Goal: Check status: Check status

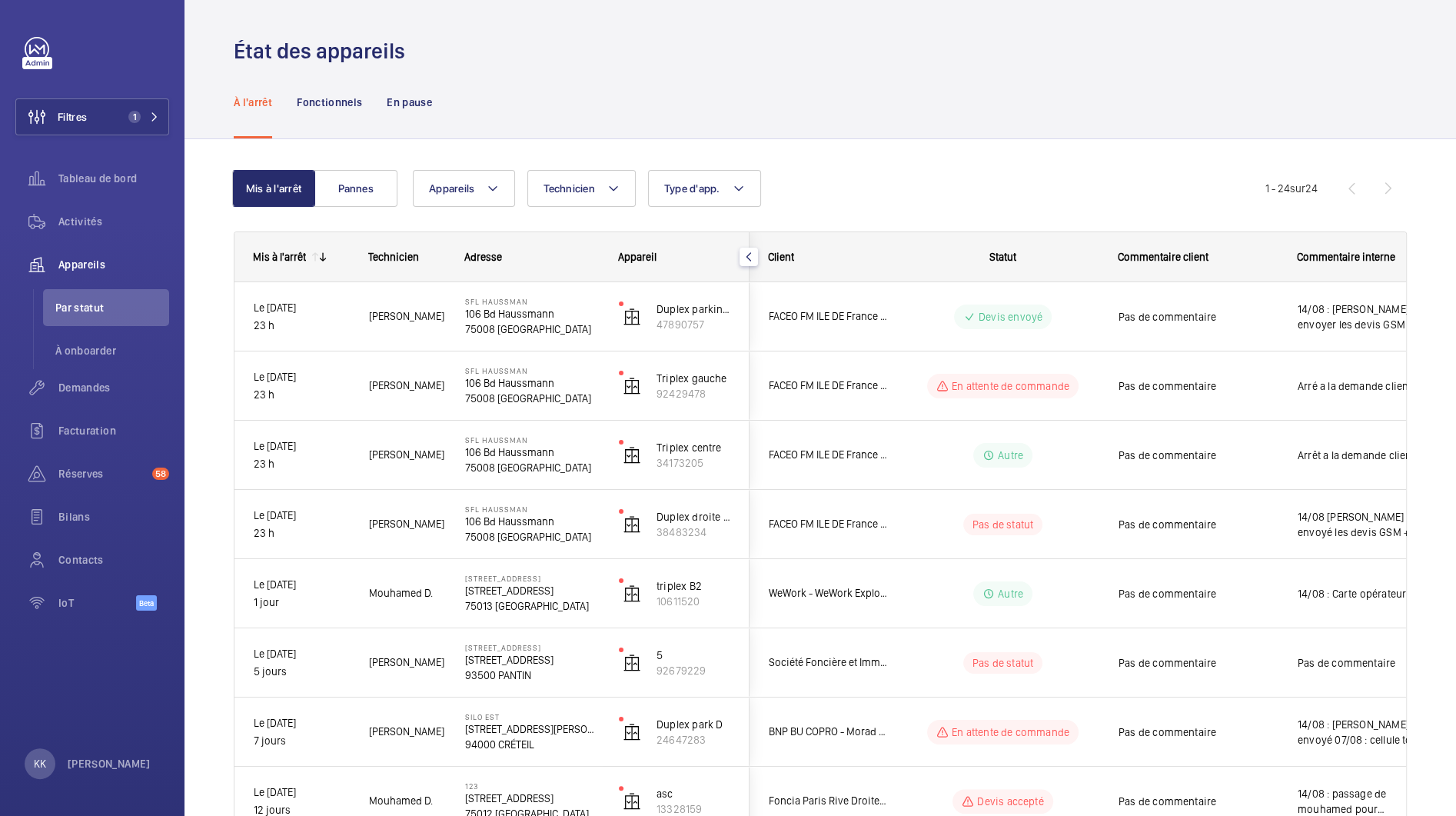
scroll to position [591, 0]
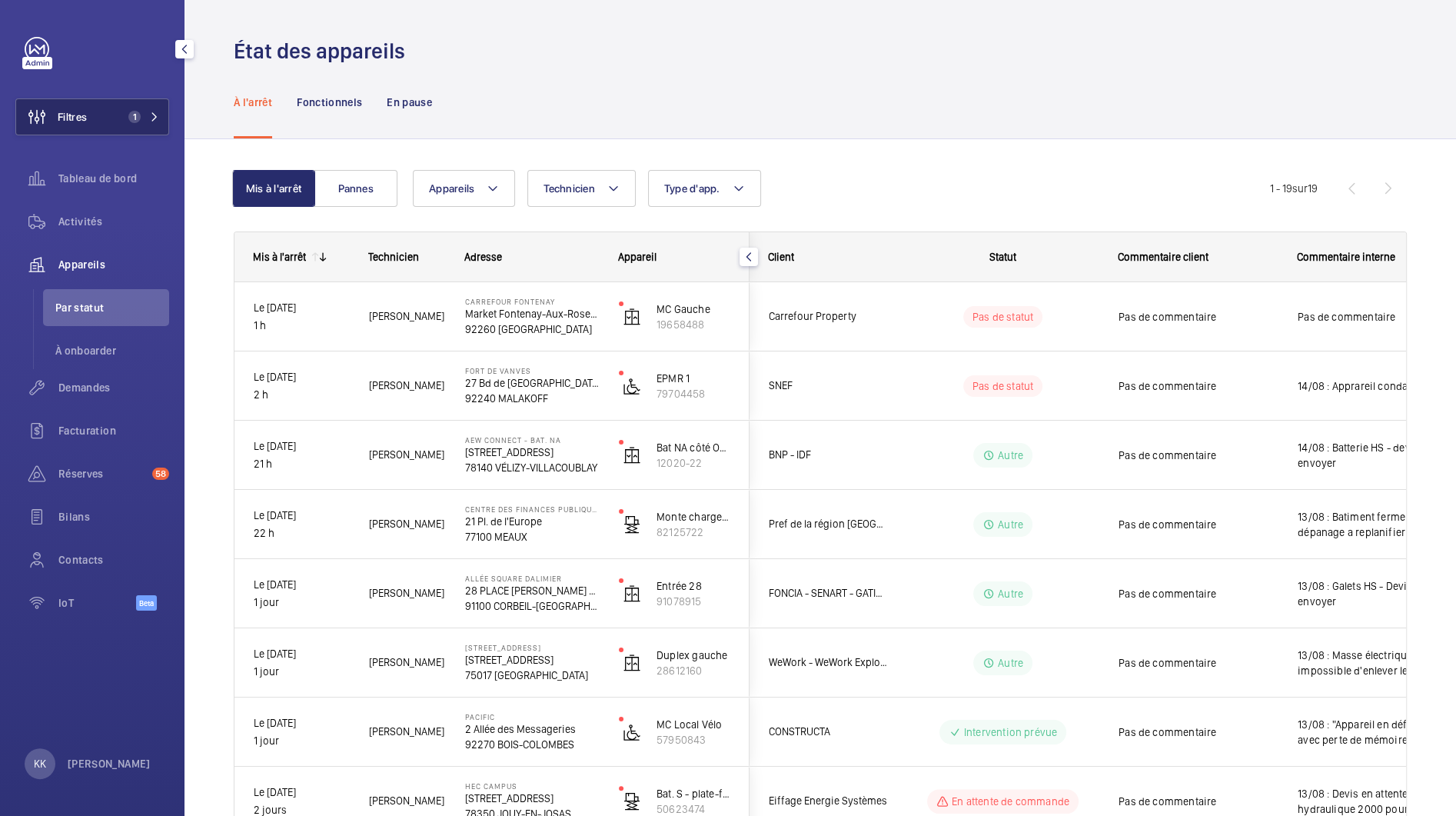
click at [113, 109] on button "Filtres 1" at bounding box center [92, 117] width 154 height 37
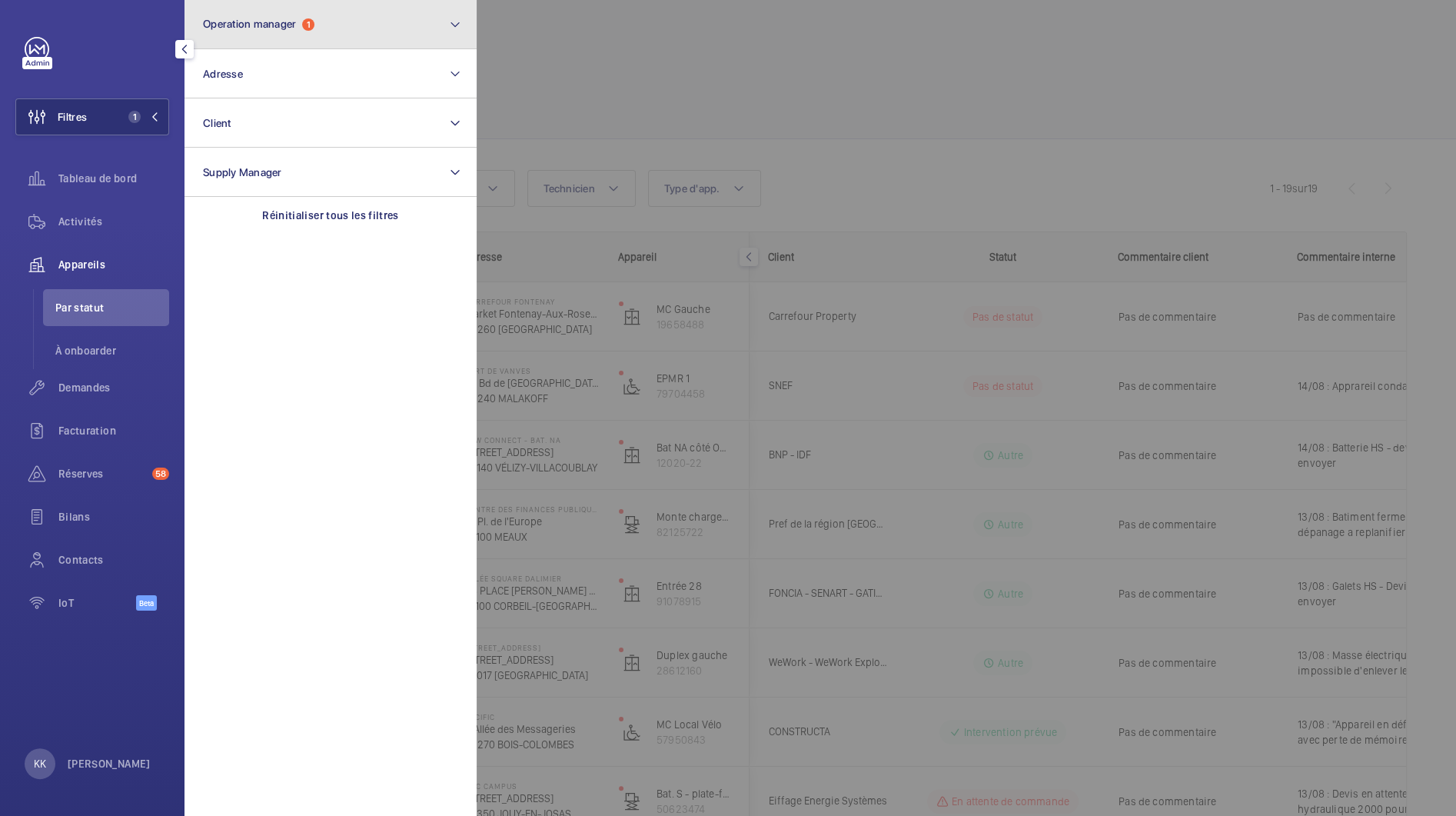
click at [298, 1] on button "Operation manager 1" at bounding box center [331, 24] width 292 height 49
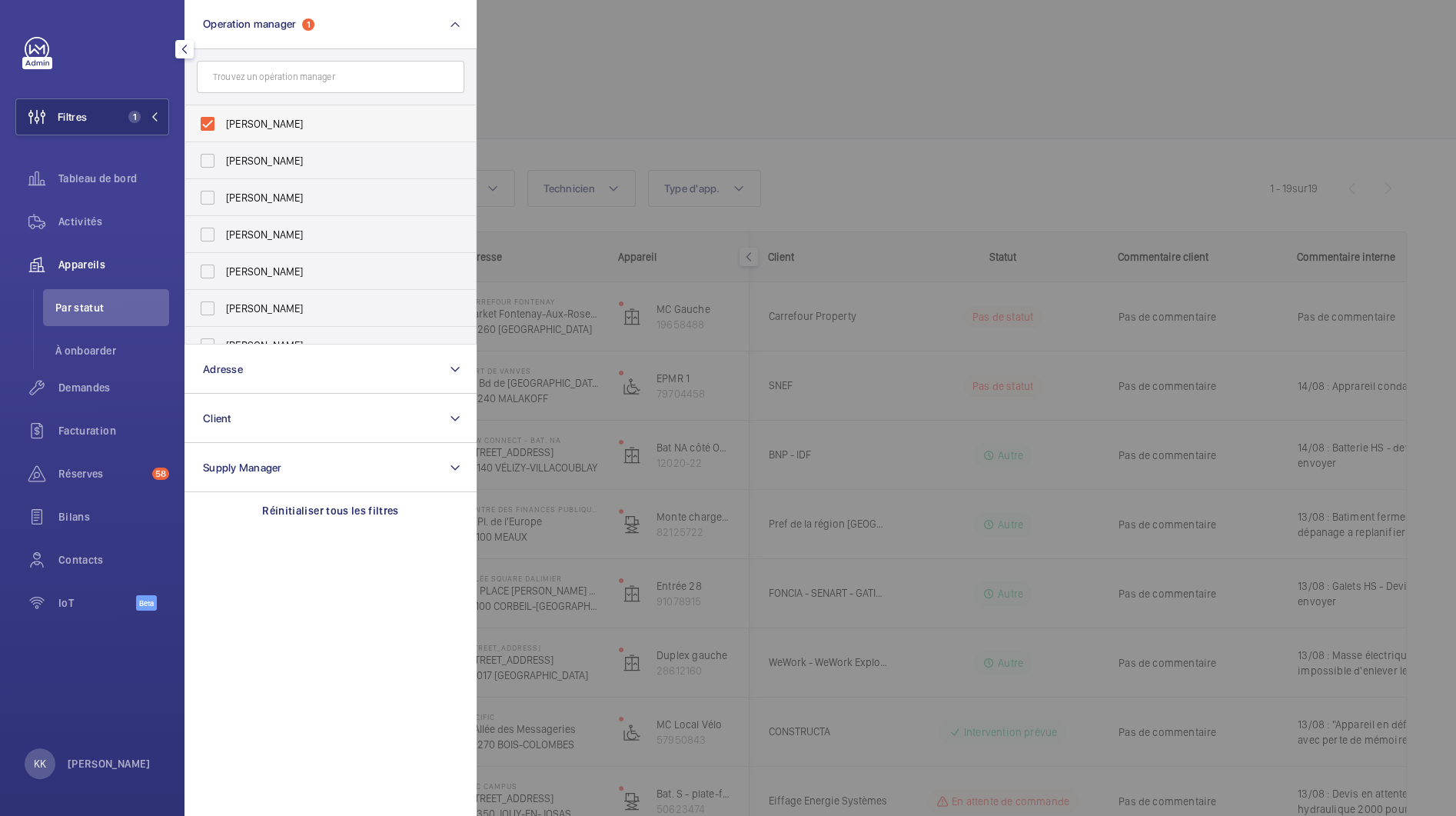
click at [224, 114] on label "[PERSON_NAME]" at bounding box center [319, 123] width 268 height 37
click at [223, 114] on input "[PERSON_NAME]" at bounding box center [208, 124] width 31 height 31
checkbox input "false"
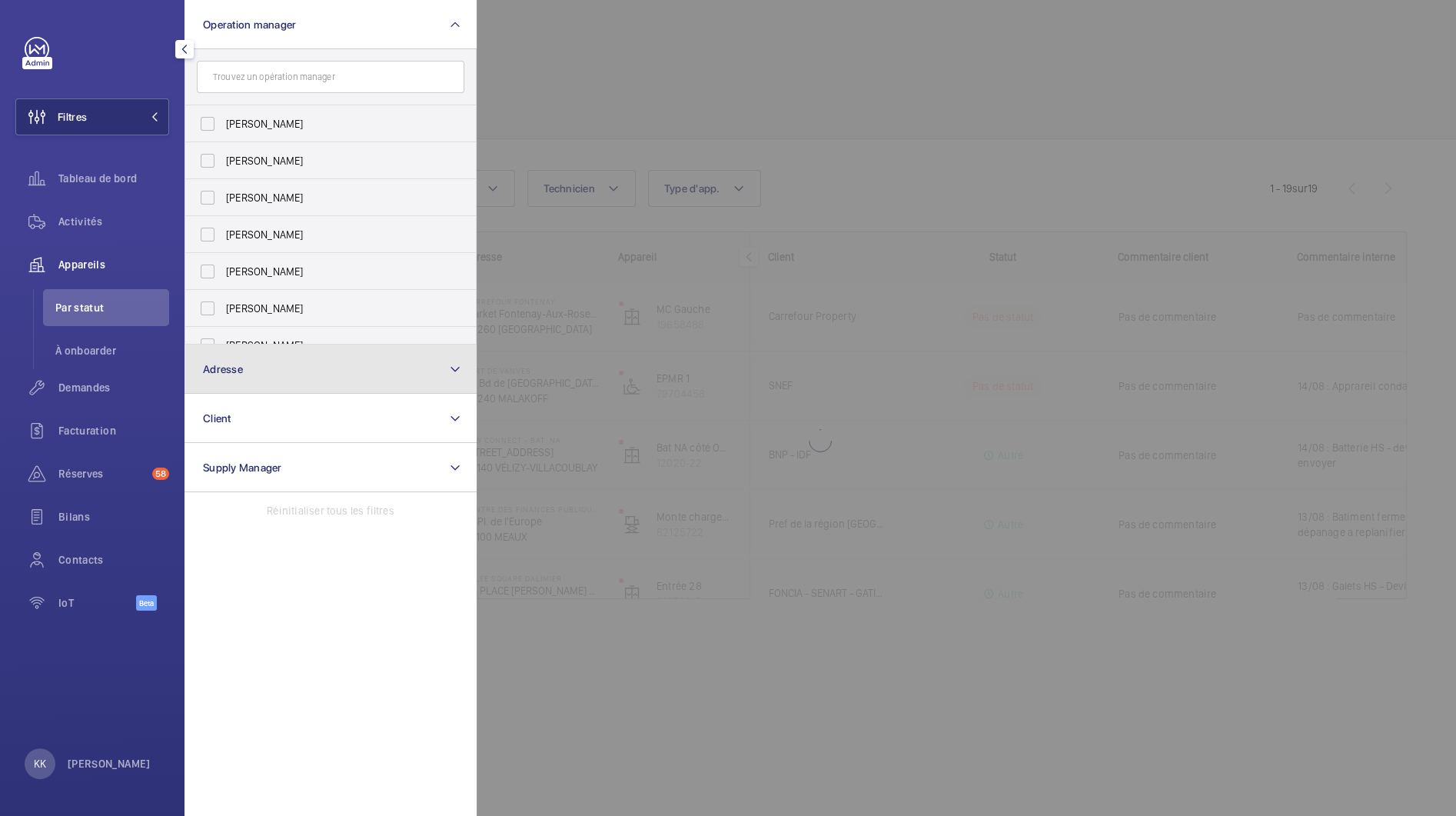
click at [243, 376] on button "Adresse" at bounding box center [331, 369] width 292 height 49
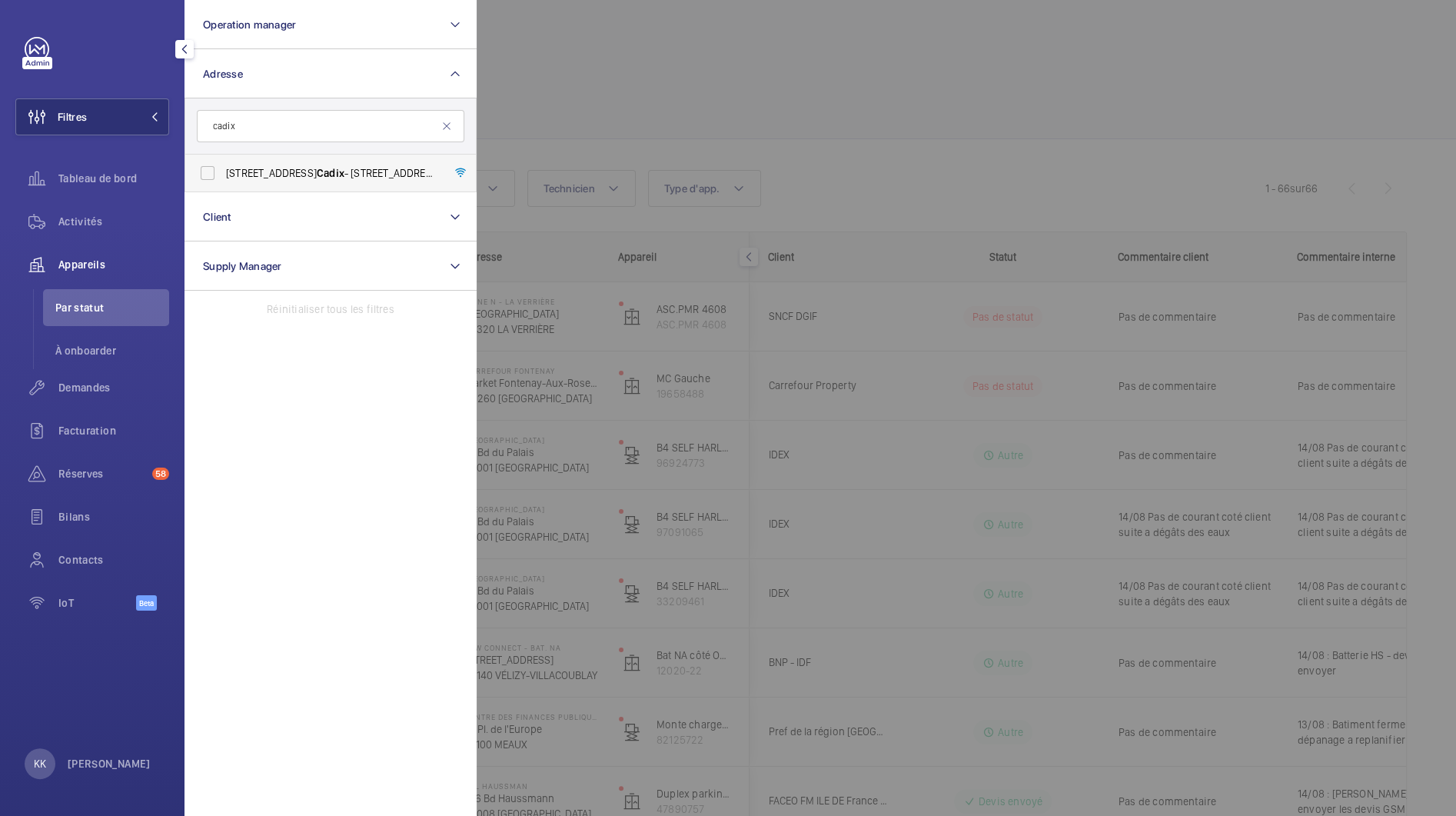
type input "cadix"
click at [246, 165] on span "17 Rue de Cadix - 17 Rue de Cadix , 75015 PARIS, PARIS 75015" at bounding box center [331, 173] width 211 height 16
click at [223, 165] on input "17 Rue de Cadix - 17 Rue de Cadix , 75015 PARIS, PARIS 75015" at bounding box center [208, 174] width 31 height 31
checkbox input "true"
click at [602, 94] on div at bounding box center [1204, 408] width 1456 height 816
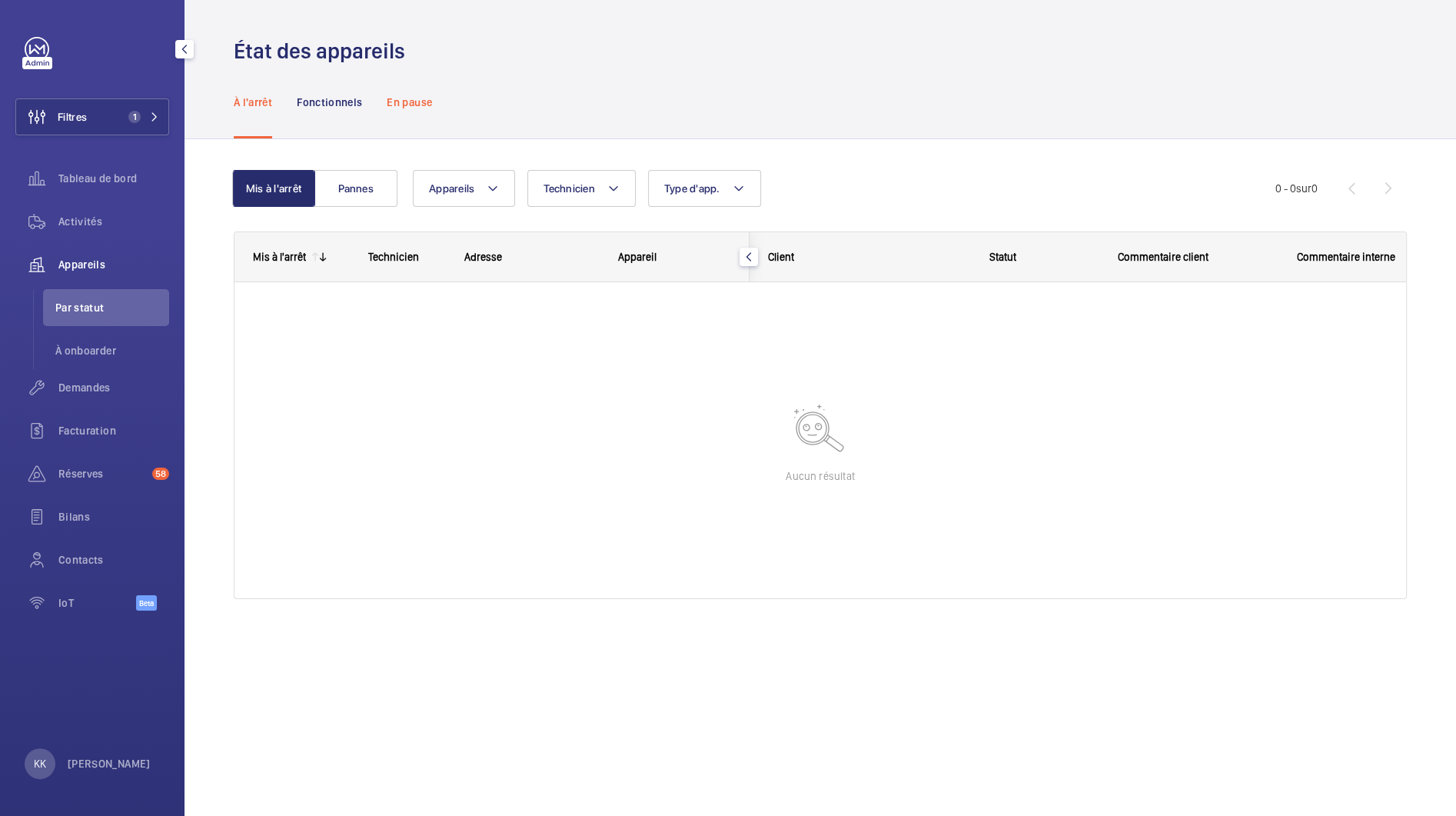
click at [400, 109] on p "En pause" at bounding box center [409, 103] width 46 height 16
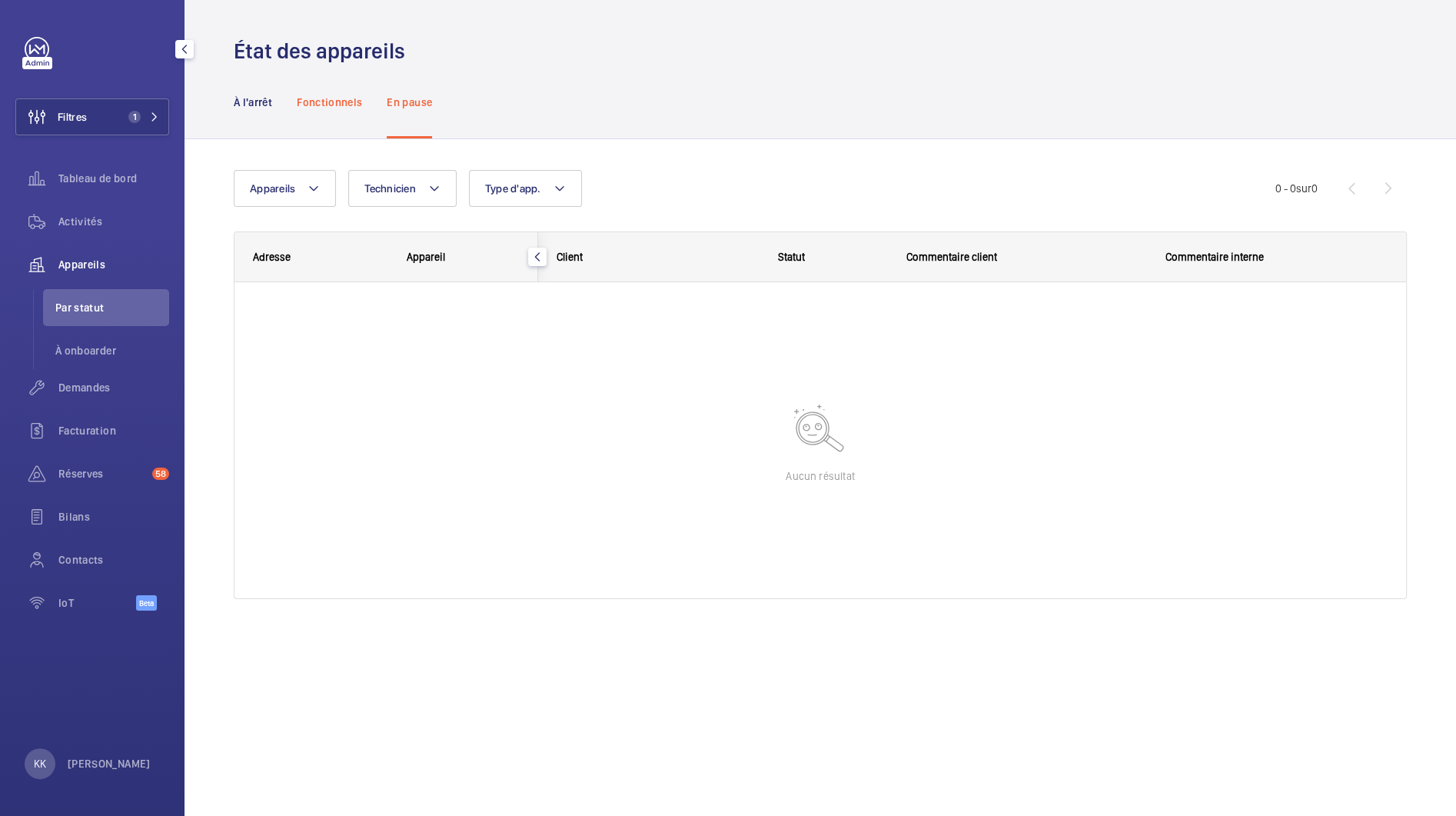
click at [348, 103] on p "Fonctionnels" at bounding box center [330, 103] width 66 height 16
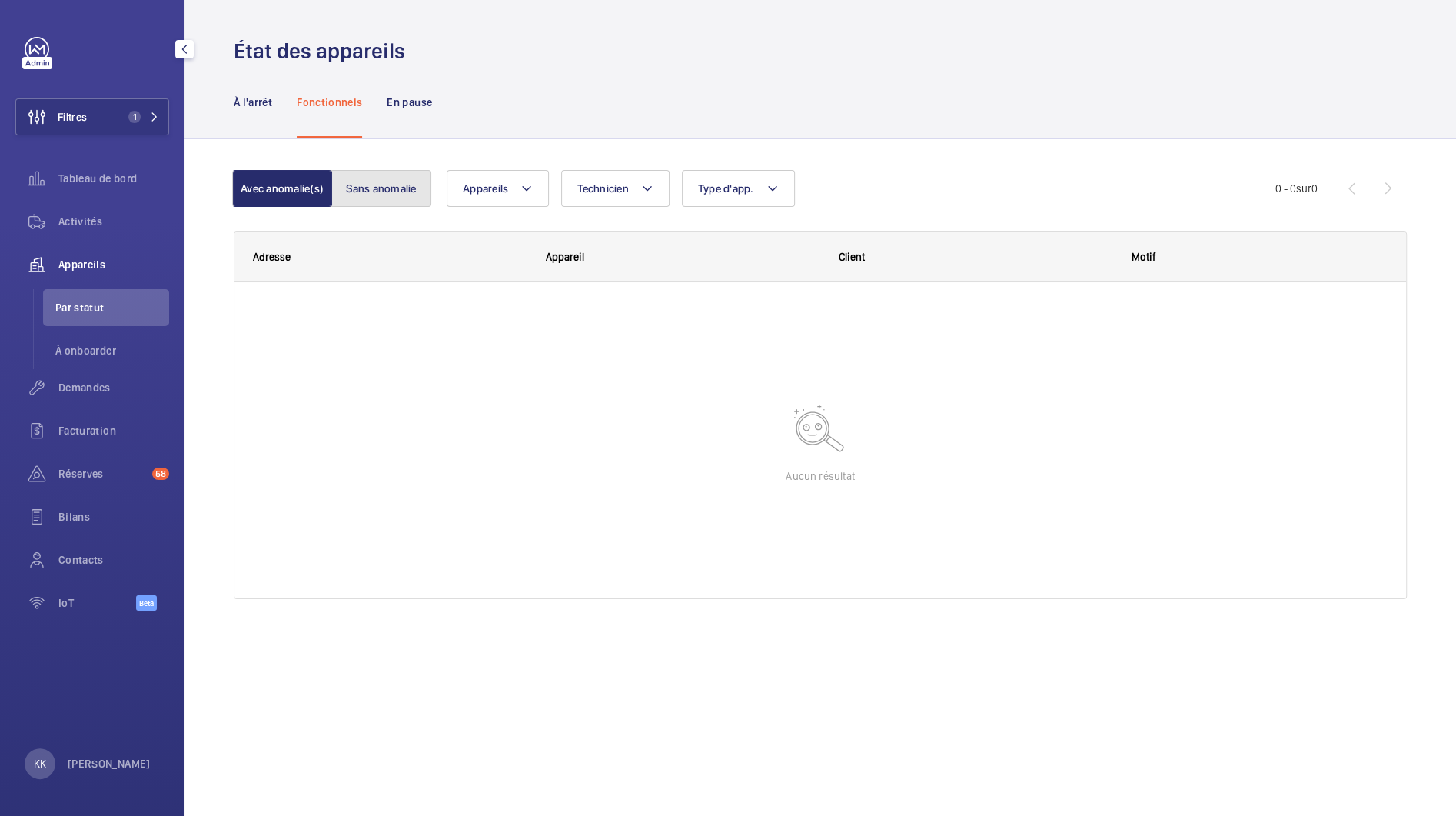
click at [362, 195] on button "Sans anomalie" at bounding box center [381, 188] width 100 height 37
click at [280, 201] on button "Avec anomalie(s)" at bounding box center [284, 188] width 100 height 37
click at [258, 107] on p "À l'arrêt" at bounding box center [253, 103] width 39 height 16
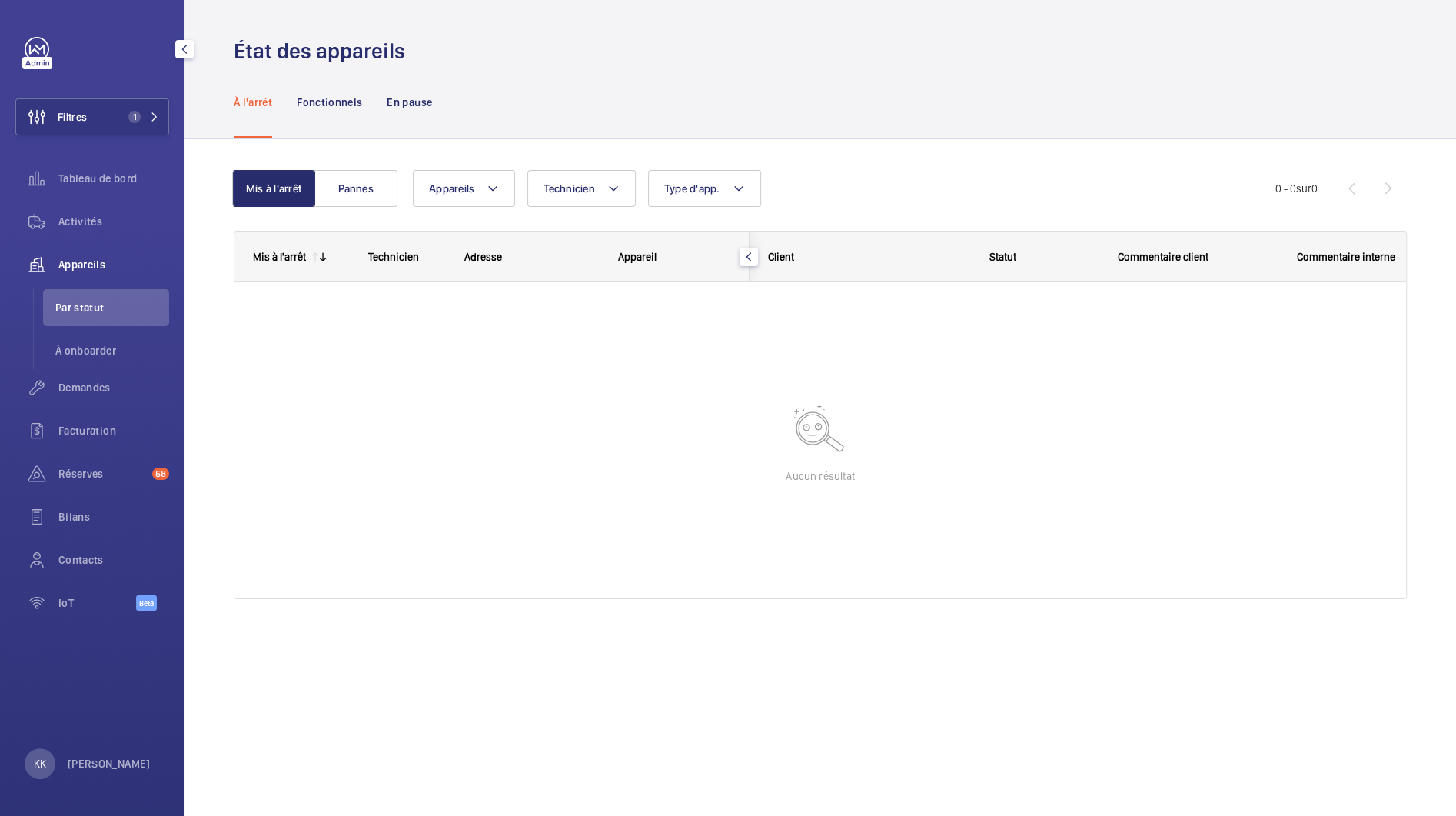
click at [323, 215] on wm-front-shared-table-view-engine "Mis à l'arrêt Pannes Appareils Technicien Type d'app. Plus de filtres Réinitial…" at bounding box center [820, 403] width 1173 height 466
click at [342, 187] on button "Pannes" at bounding box center [356, 188] width 83 height 37
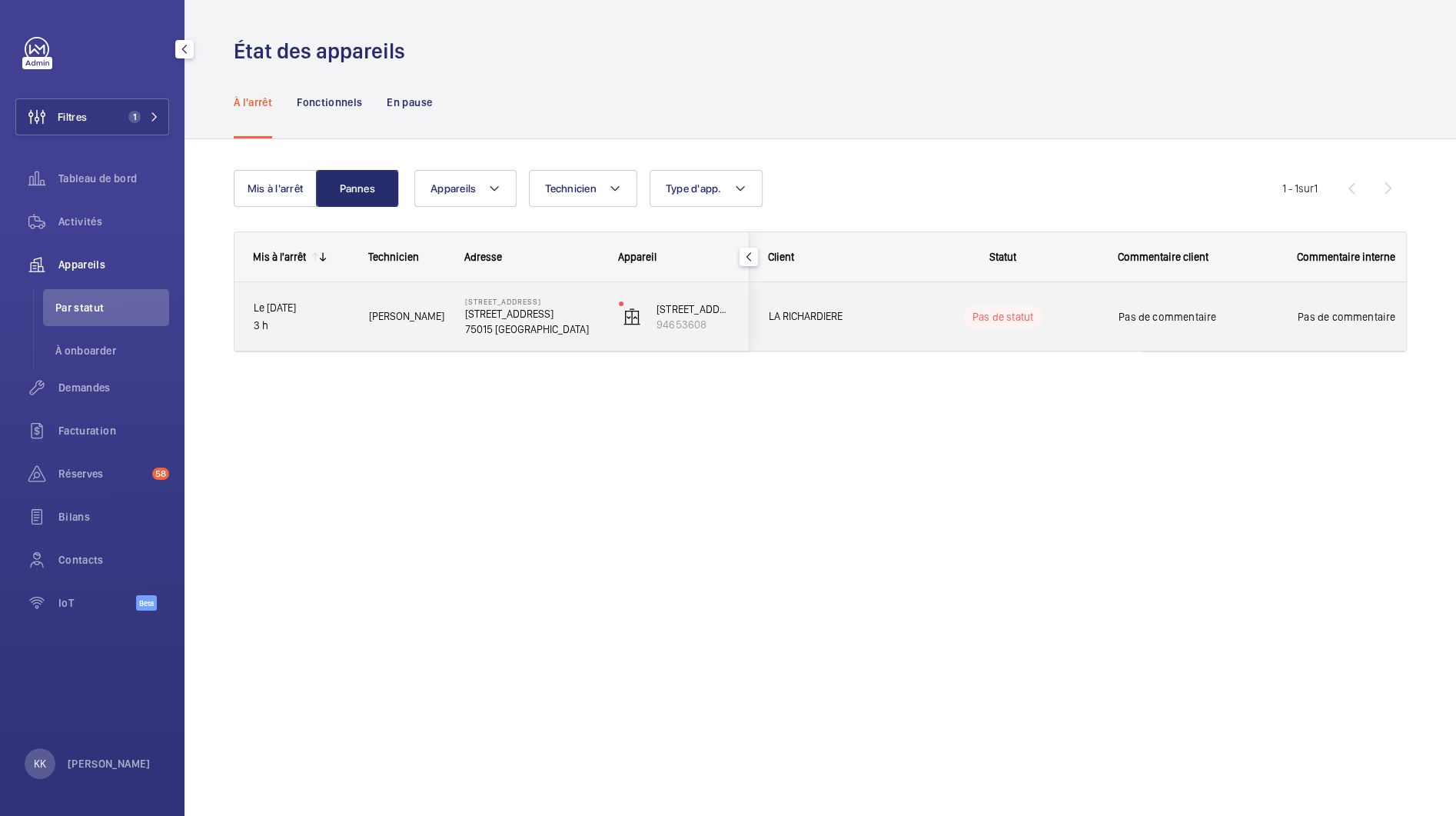
click at [617, 317] on div "17 rue de Cadix 94653608" at bounding box center [675, 317] width 148 height 69
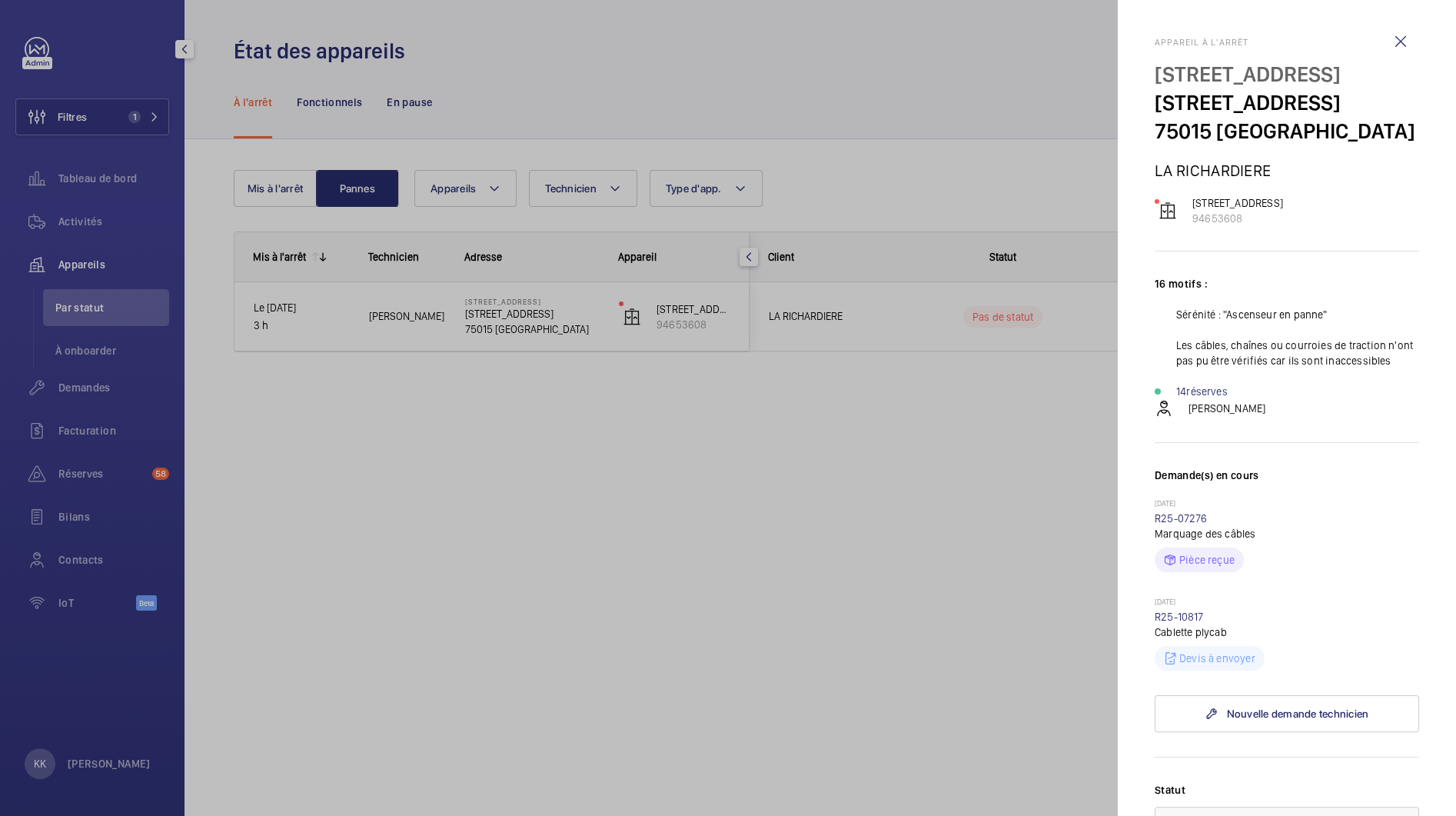
scroll to position [54, 0]
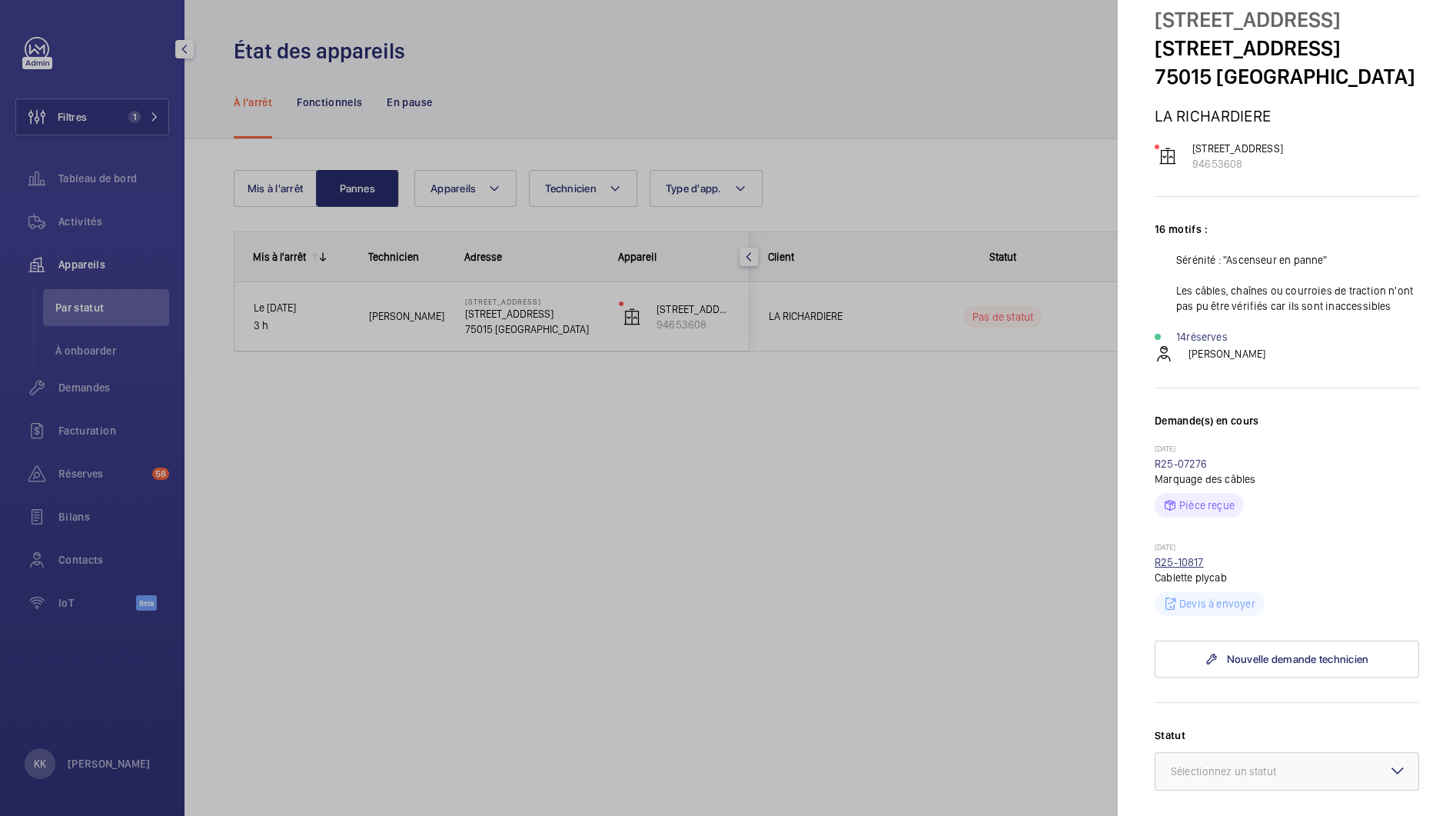
click at [1168, 568] on link "R25-10817" at bounding box center [1179, 562] width 49 height 12
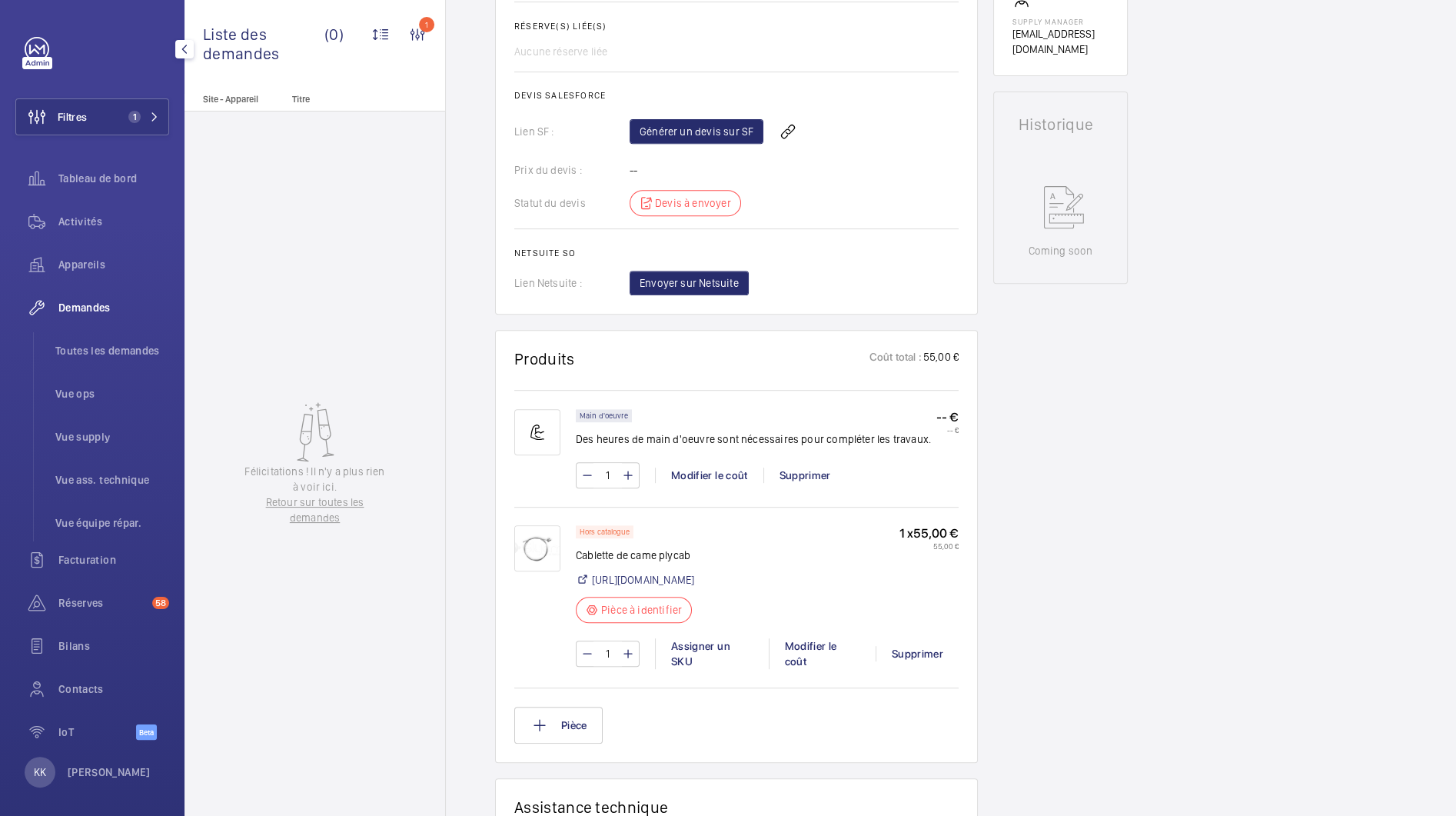
scroll to position [587, 0]
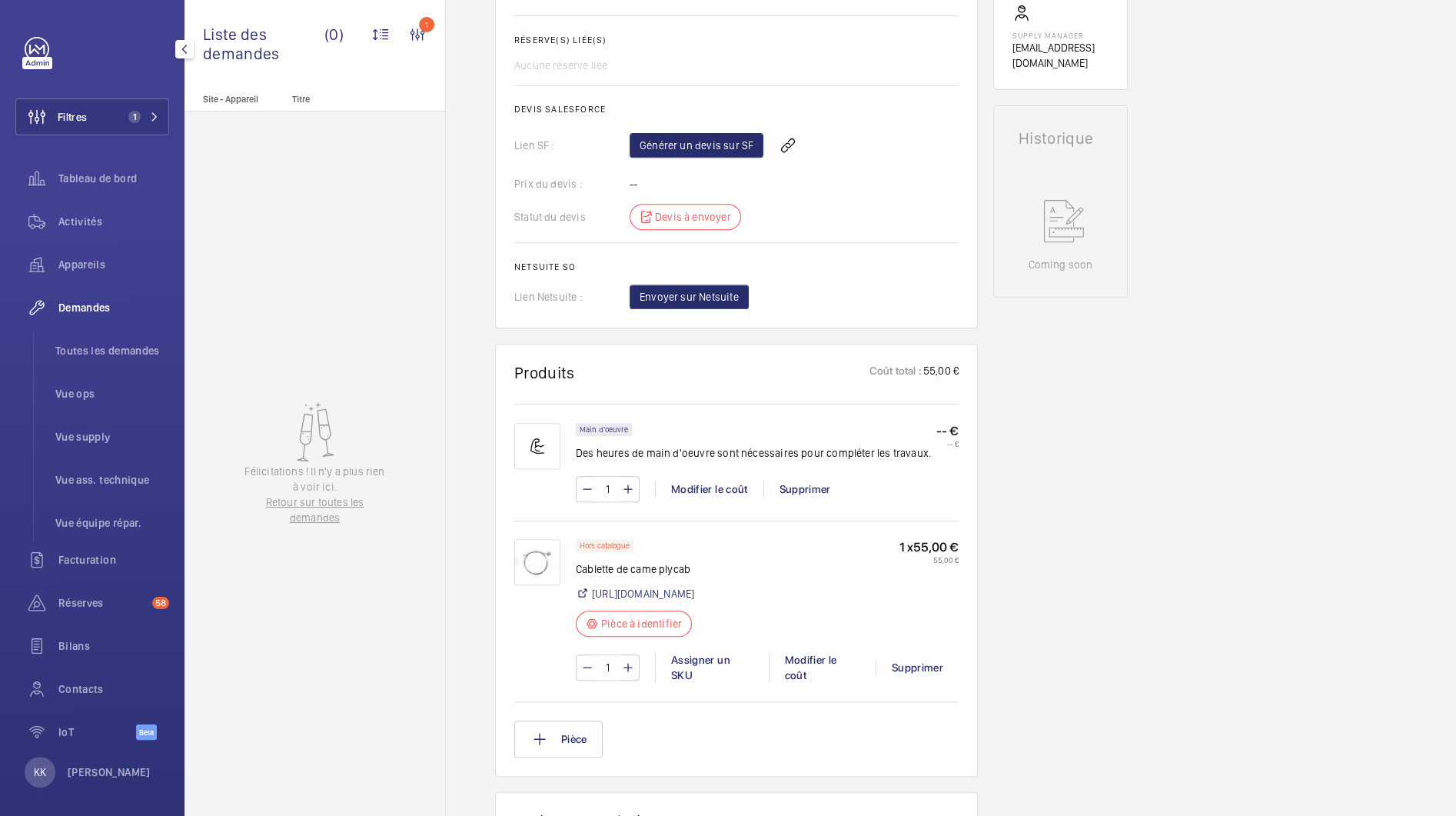
click at [692, 162] on div "Générer un devis sur SF" at bounding box center [793, 145] width 329 height 37
click at [692, 147] on link "Générer un devis sur SF" at bounding box center [696, 145] width 134 height 25
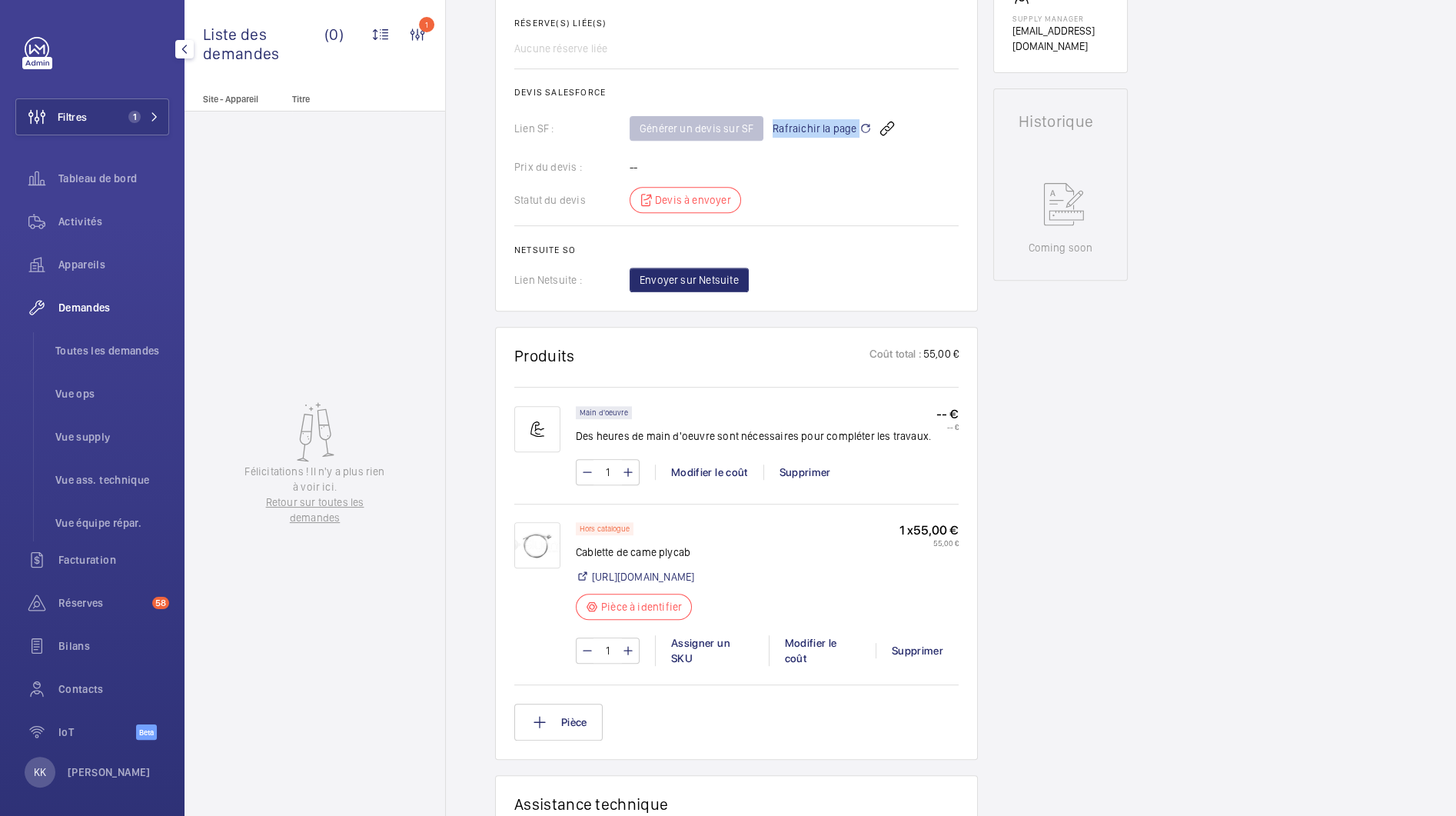
scroll to position [0, 0]
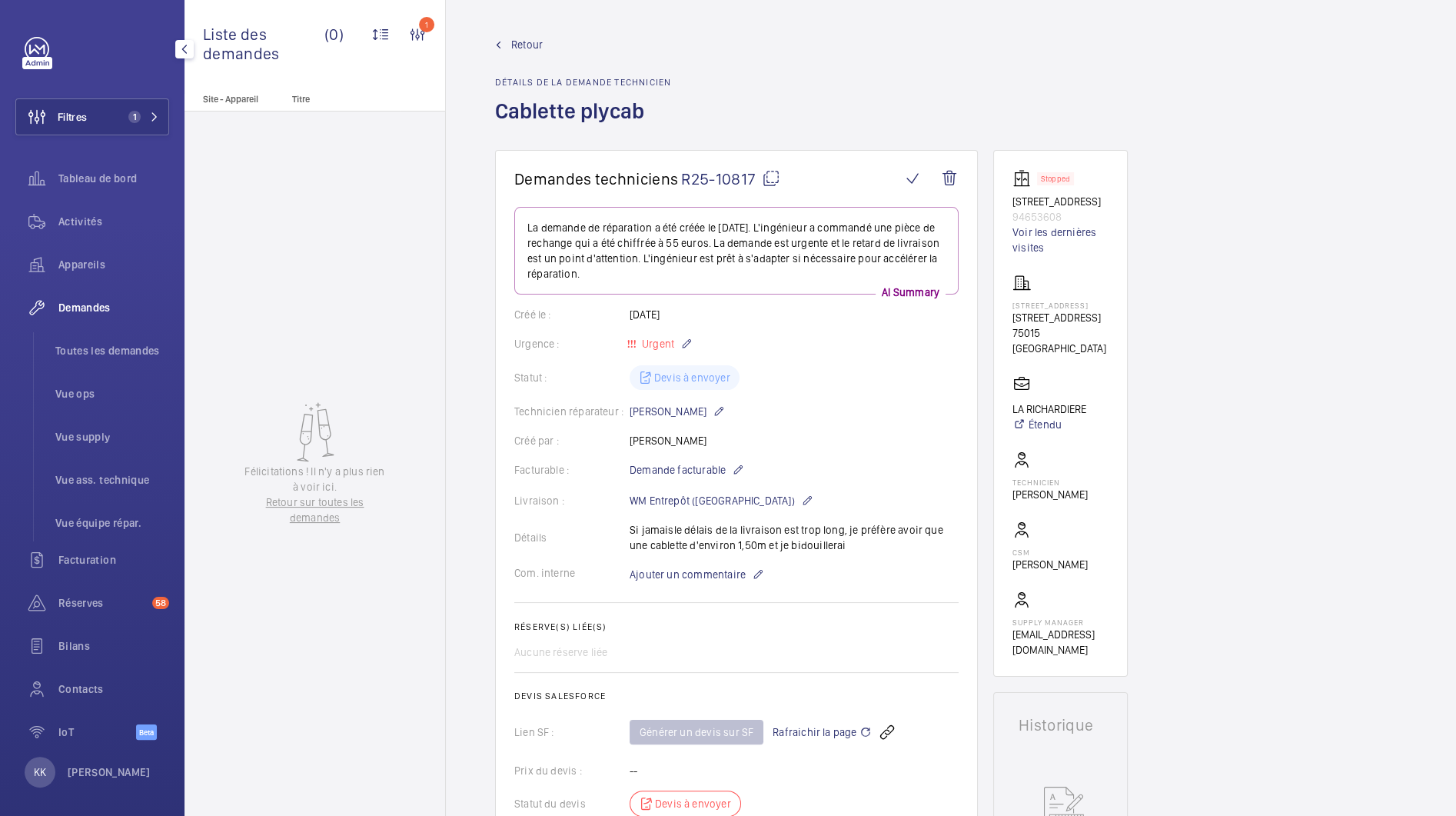
click at [514, 49] on span "Retour" at bounding box center [526, 45] width 32 height 16
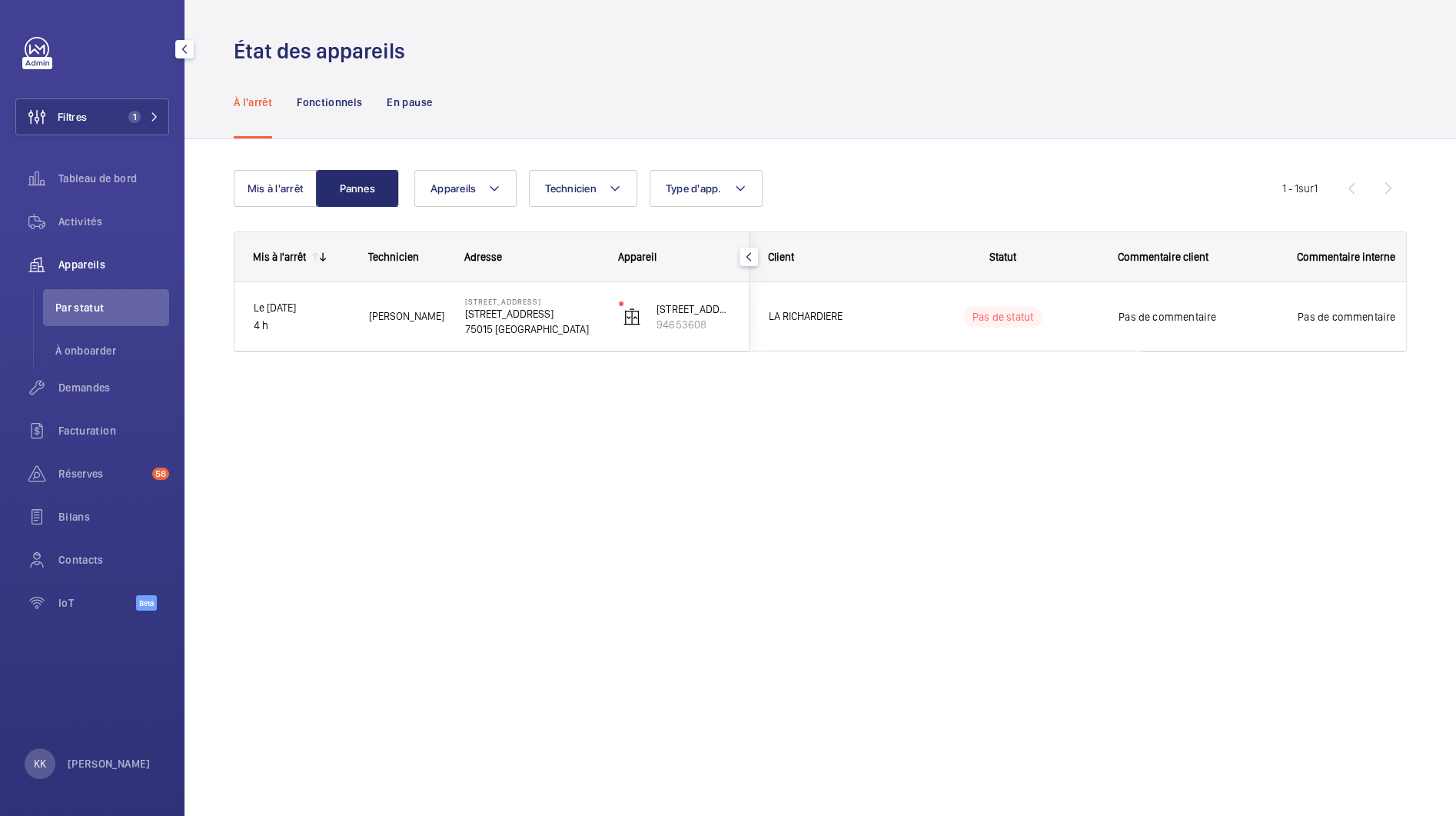
click at [74, 136] on div "Filtres 1 Tableau de bord Activités Appareils Par statut À onboarder Demandes F…" at bounding box center [92, 332] width 154 height 591
click at [92, 135] on button "Filtres 1" at bounding box center [92, 117] width 154 height 37
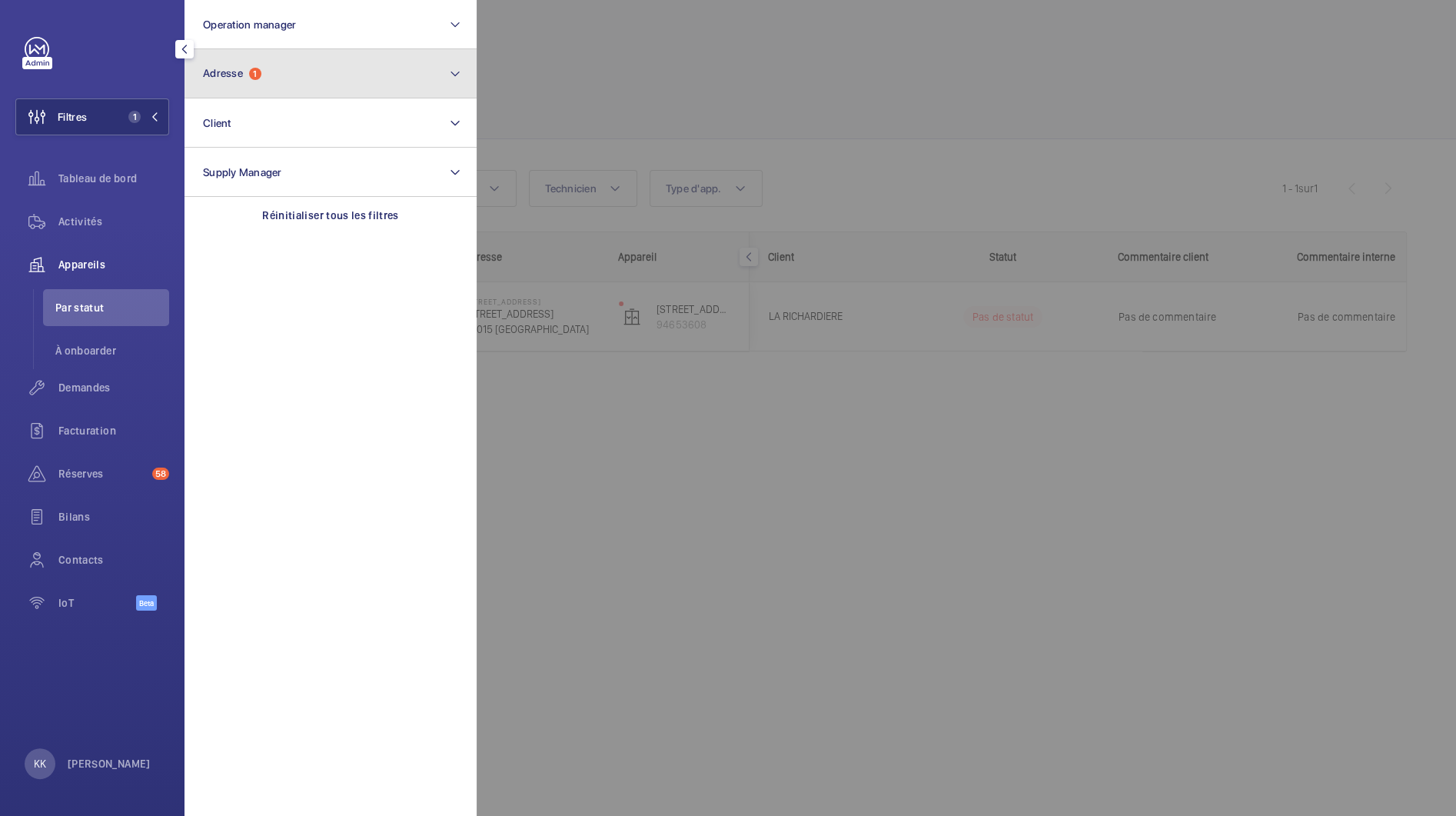
click at [253, 74] on span "1" at bounding box center [255, 73] width 12 height 12
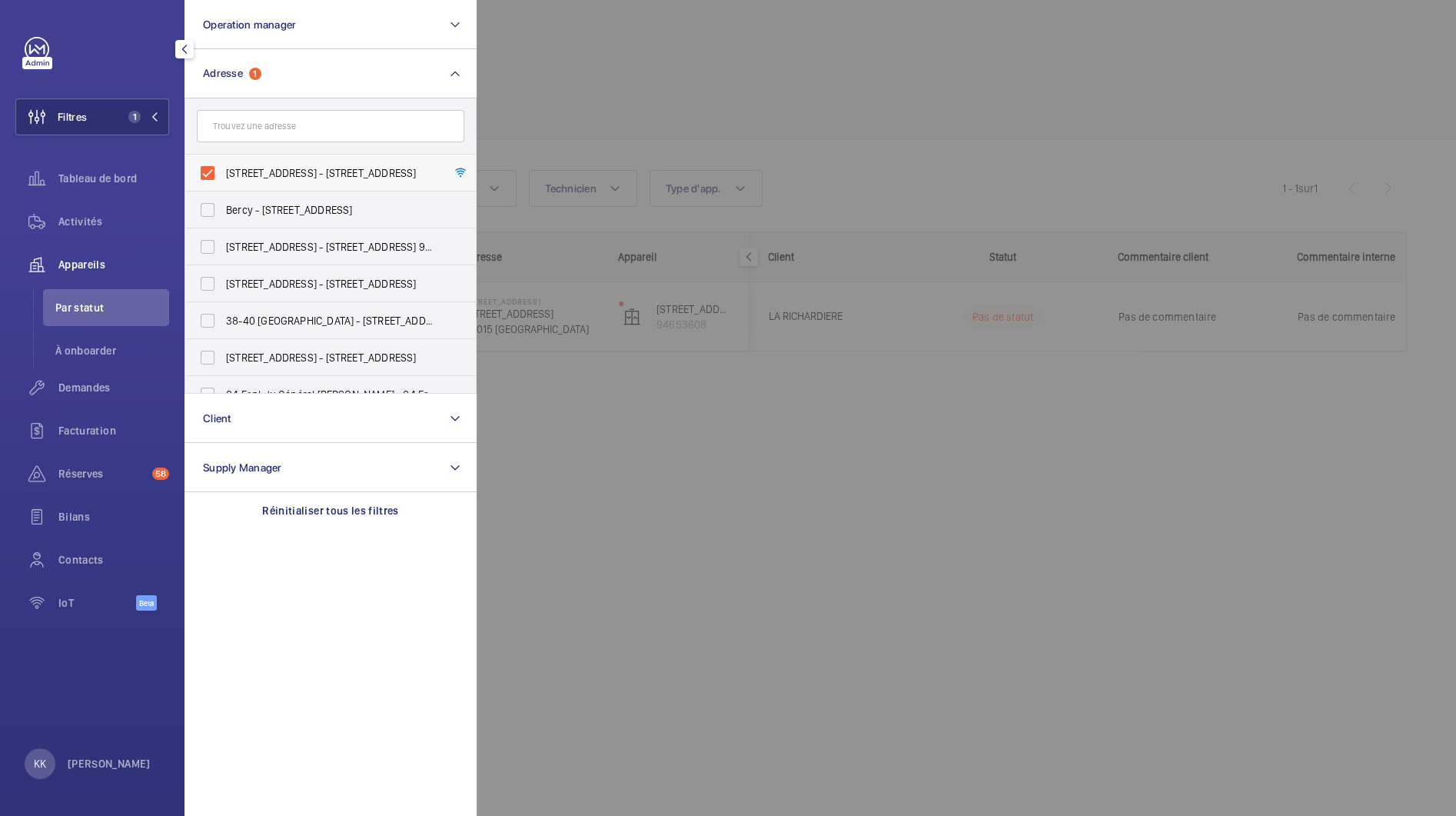
click at [249, 173] on span "17 Rue de Cadix - 17 Rue de Cadix, 75015 PARIS, PARIS 75015" at bounding box center [331, 173] width 211 height 16
click at [223, 173] on input "17 Rue de Cadix - 17 Rue de Cadix, 75015 PARIS, PARIS 75015" at bounding box center [208, 174] width 31 height 31
checkbox input "false"
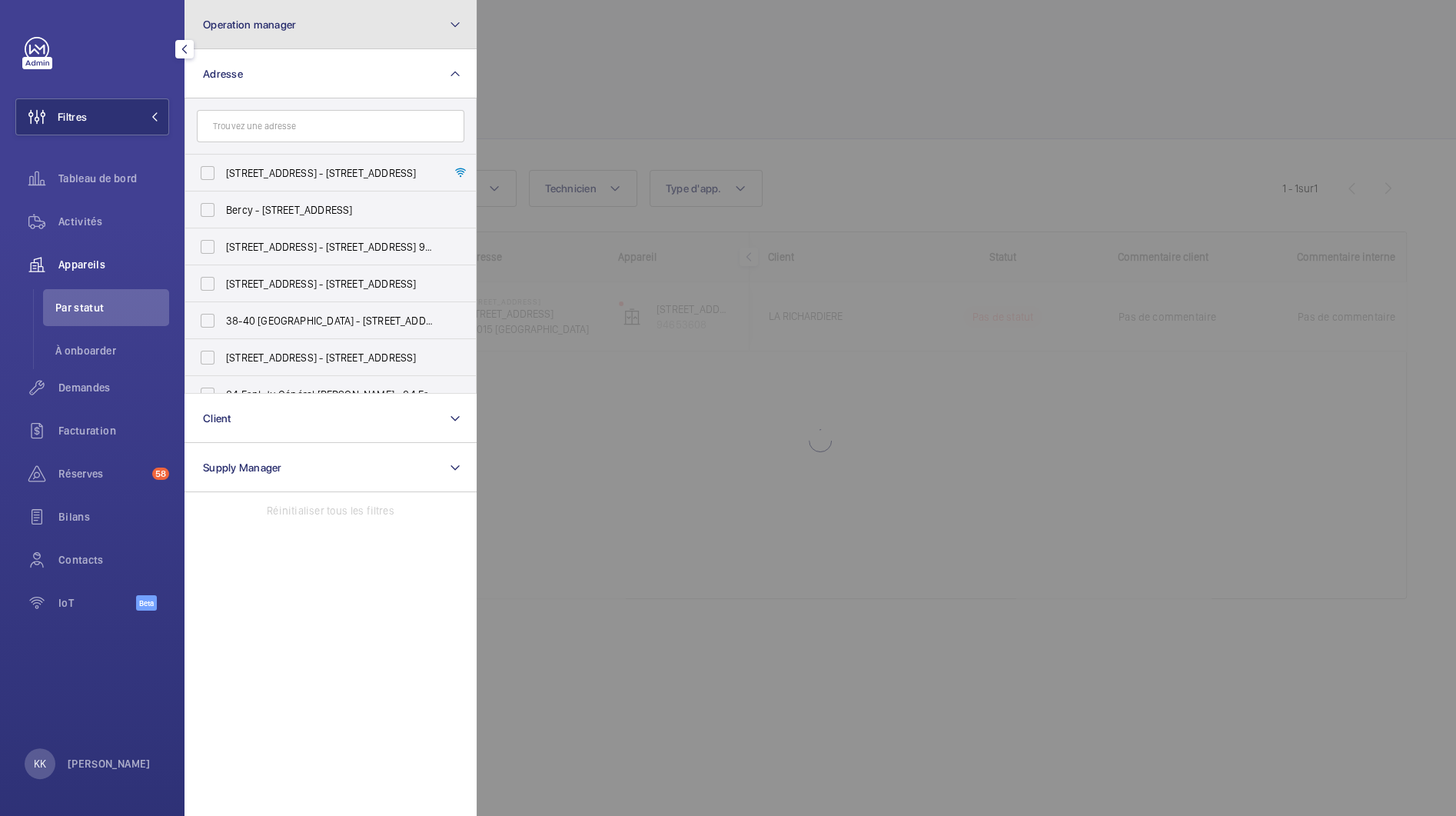
click at [238, 25] on span "Operation manager" at bounding box center [249, 24] width 93 height 12
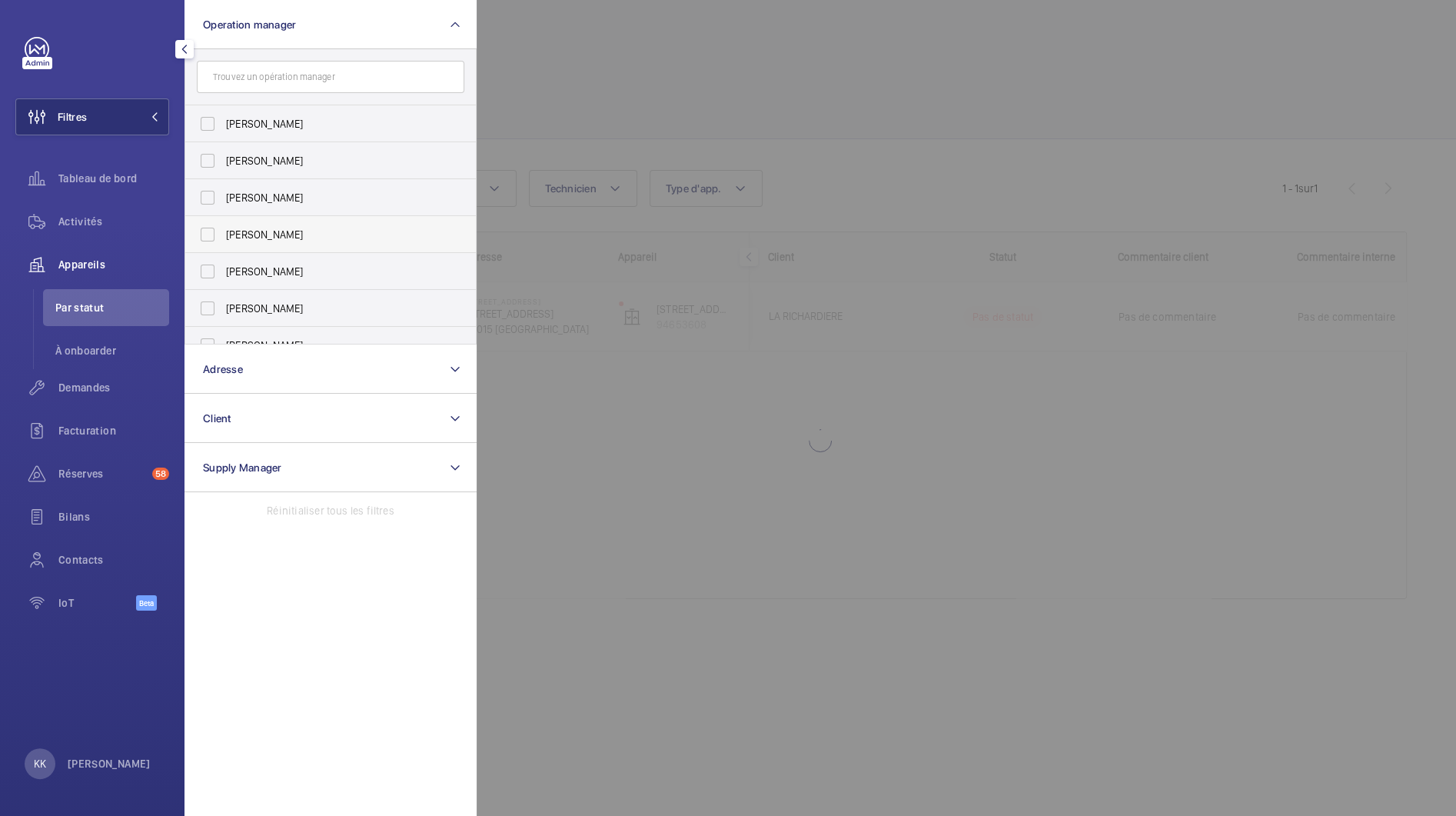
click at [232, 229] on span "[PERSON_NAME]" at bounding box center [331, 235] width 211 height 16
click at [223, 229] on input "[PERSON_NAME]" at bounding box center [208, 235] width 31 height 31
checkbox input "true"
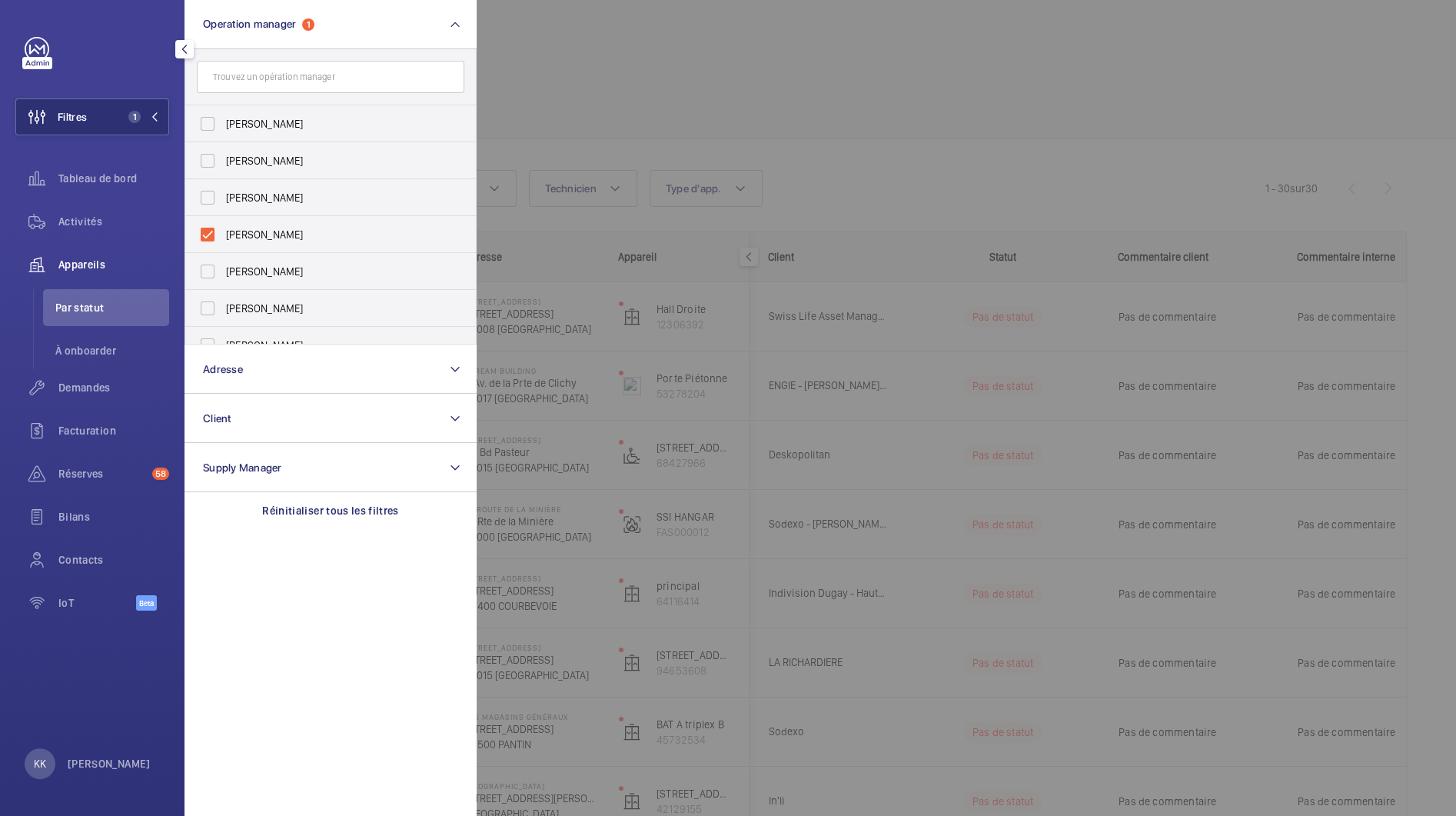
click at [89, 268] on span "Appareils" at bounding box center [114, 264] width 110 height 16
click at [714, 90] on div at bounding box center [1204, 408] width 1456 height 816
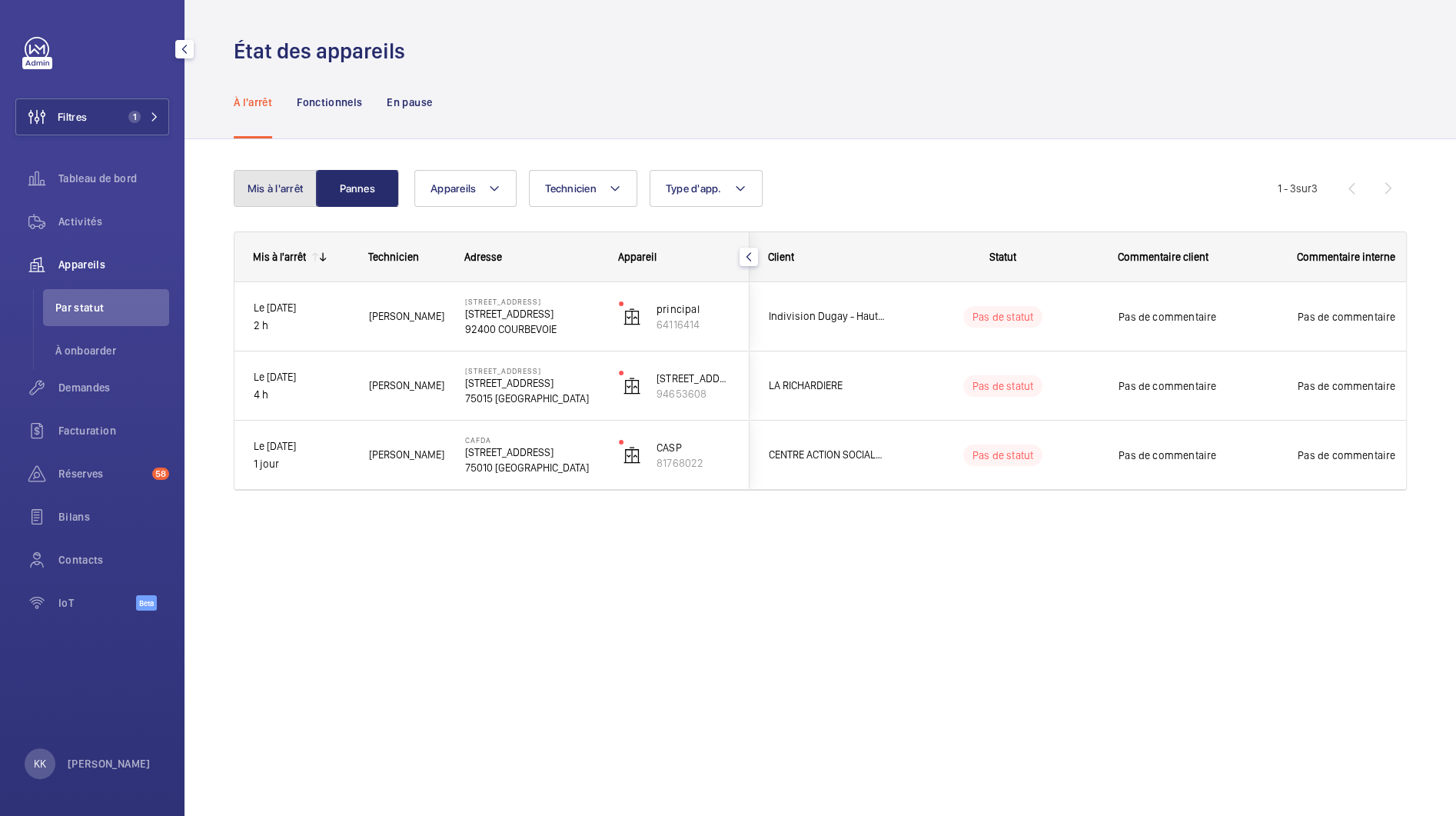
click at [260, 192] on button "Mis à l'arrêt" at bounding box center [275, 188] width 83 height 37
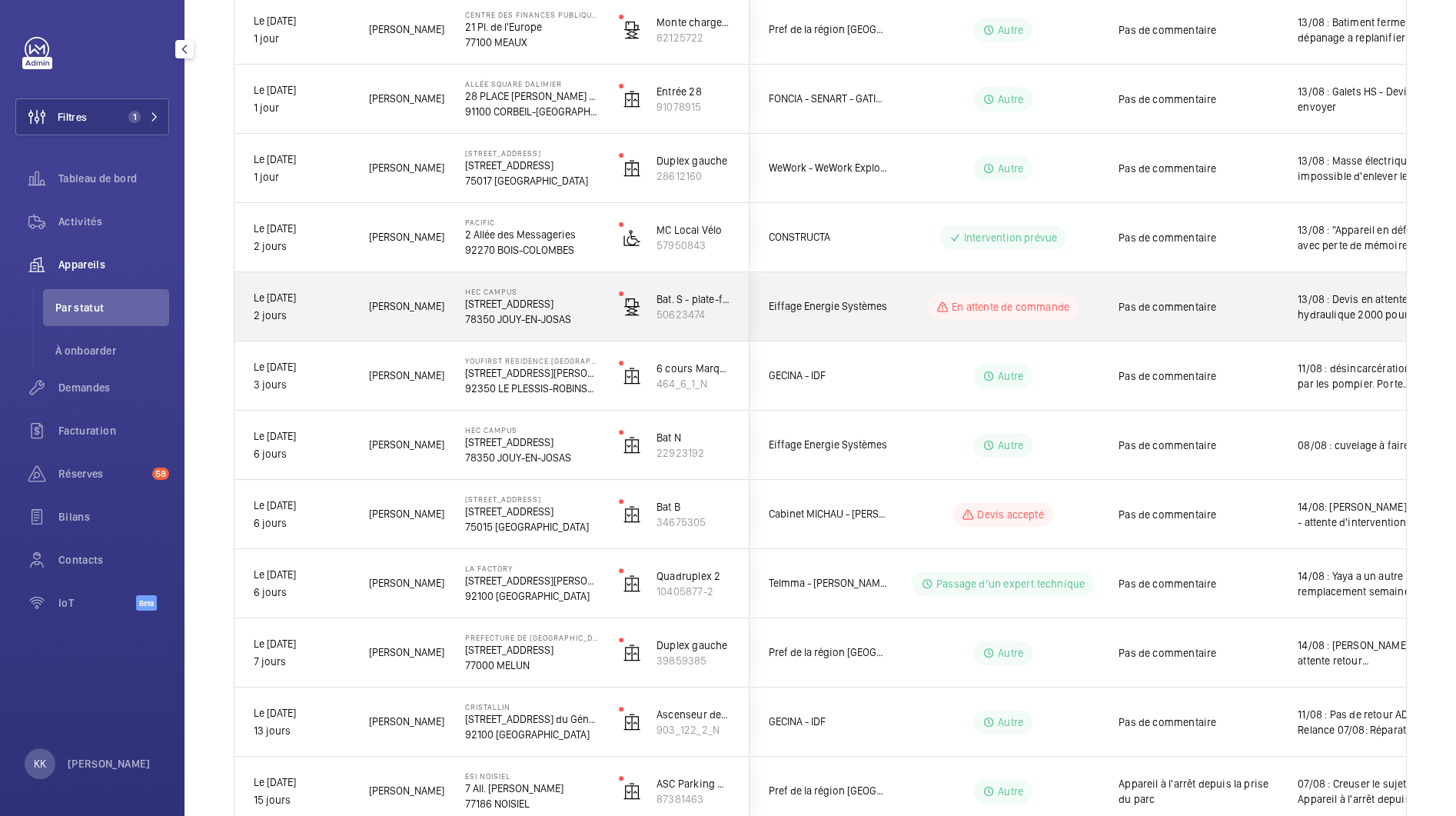
scroll to position [433, 0]
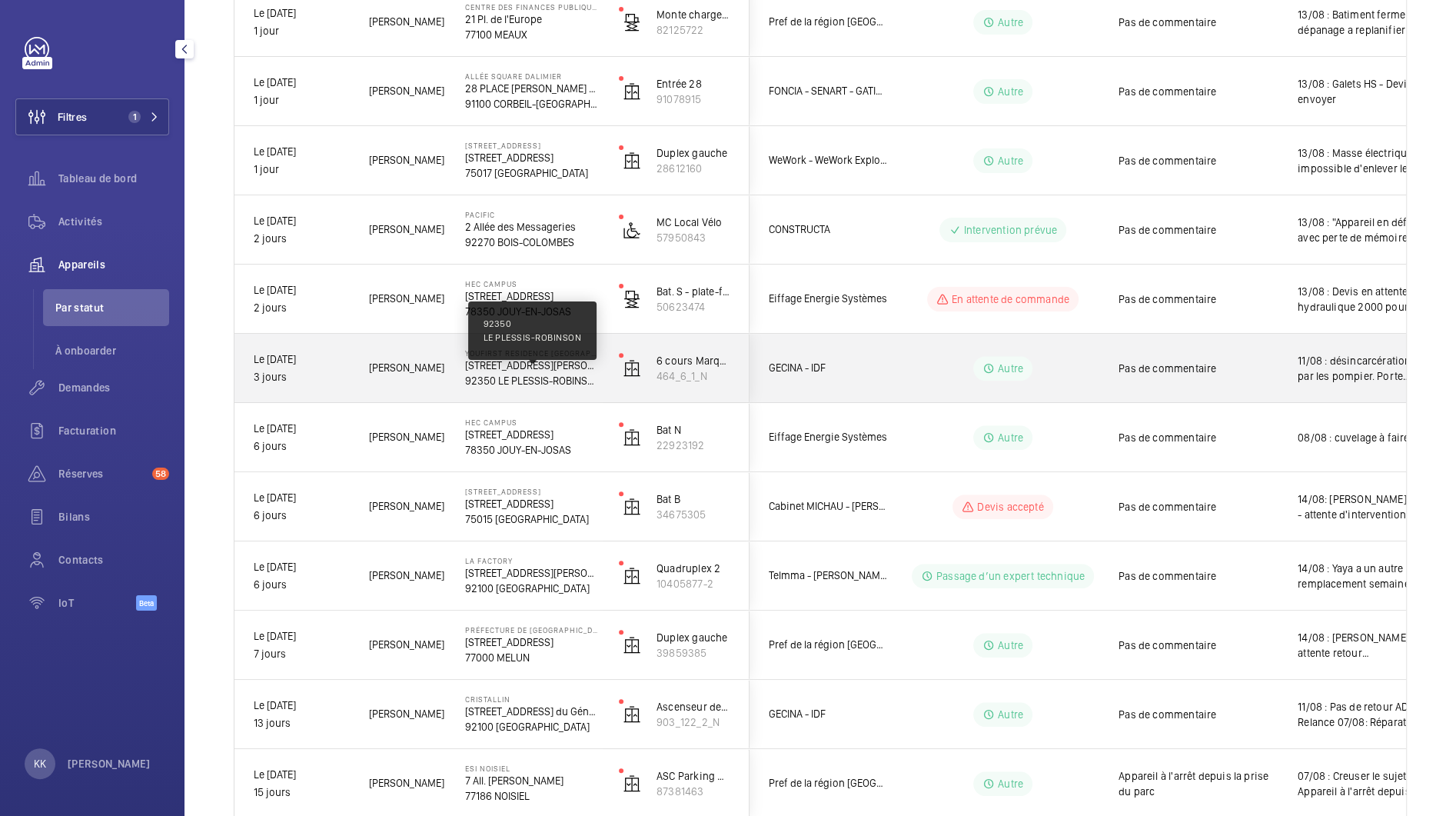
click at [476, 383] on p "92350 LE PLESSIS-ROBINSON" at bounding box center [532, 381] width 134 height 16
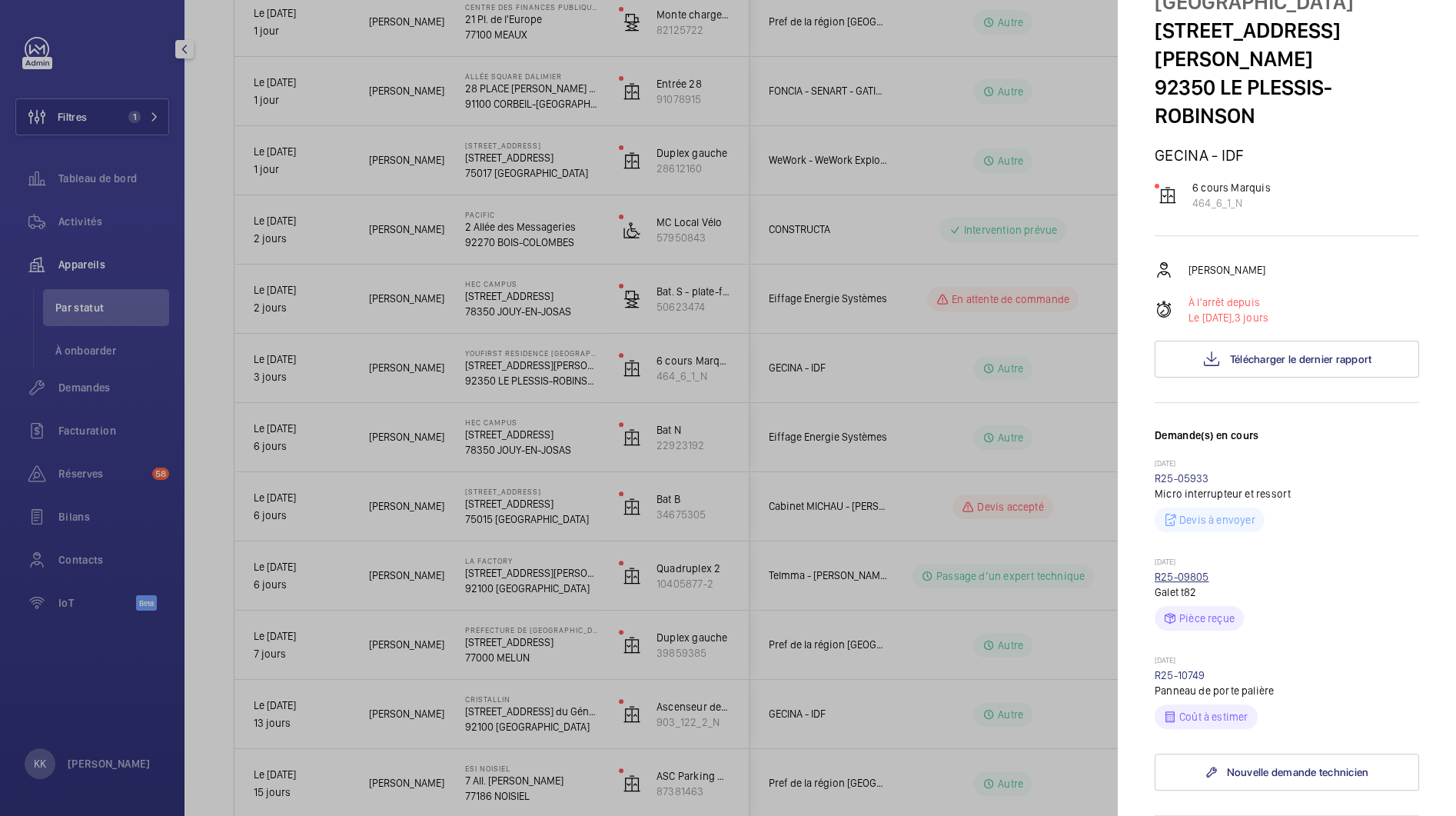
scroll to position [117, 0]
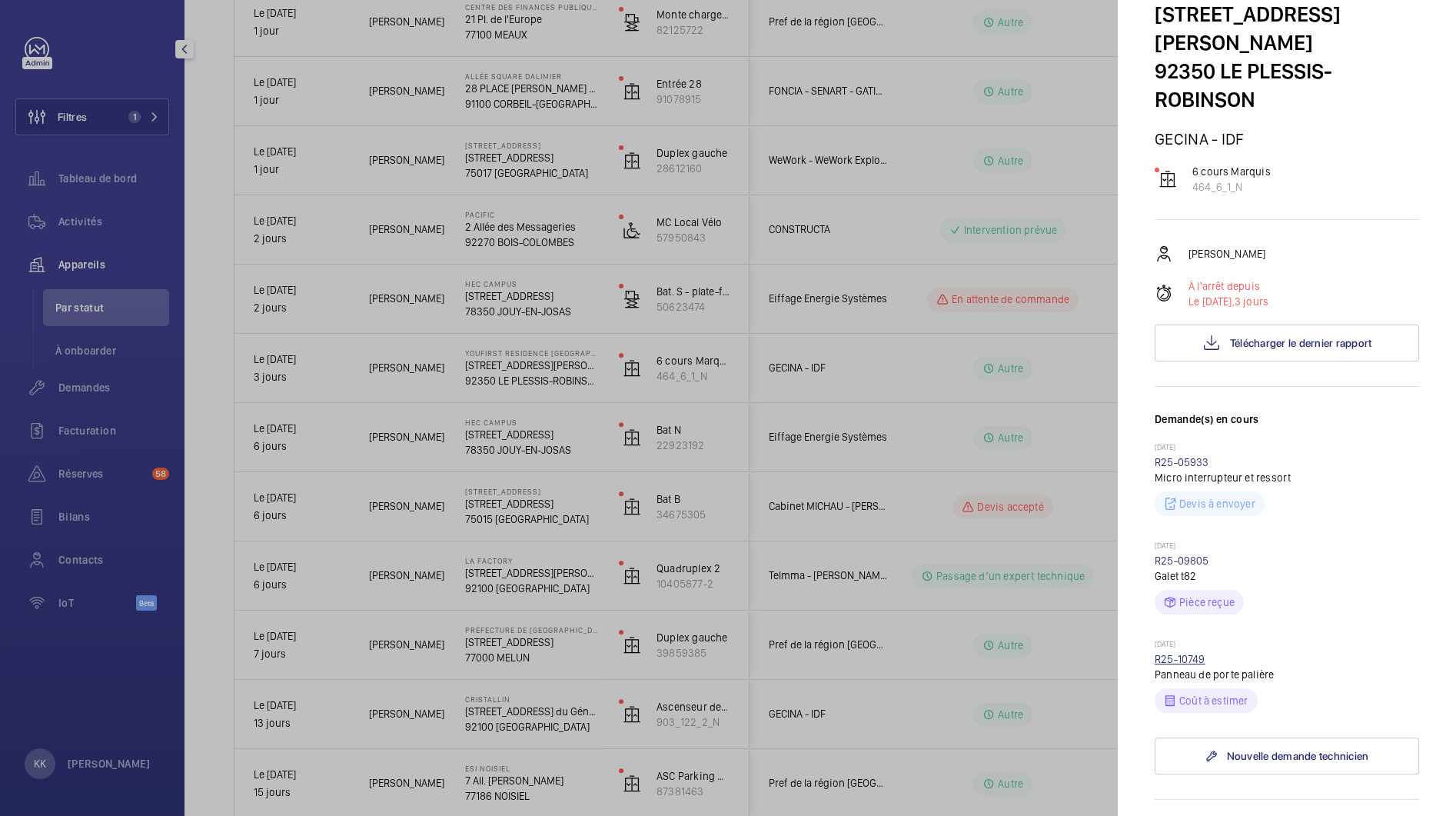
click at [1176, 653] on link "R25-10749" at bounding box center [1180, 659] width 51 height 12
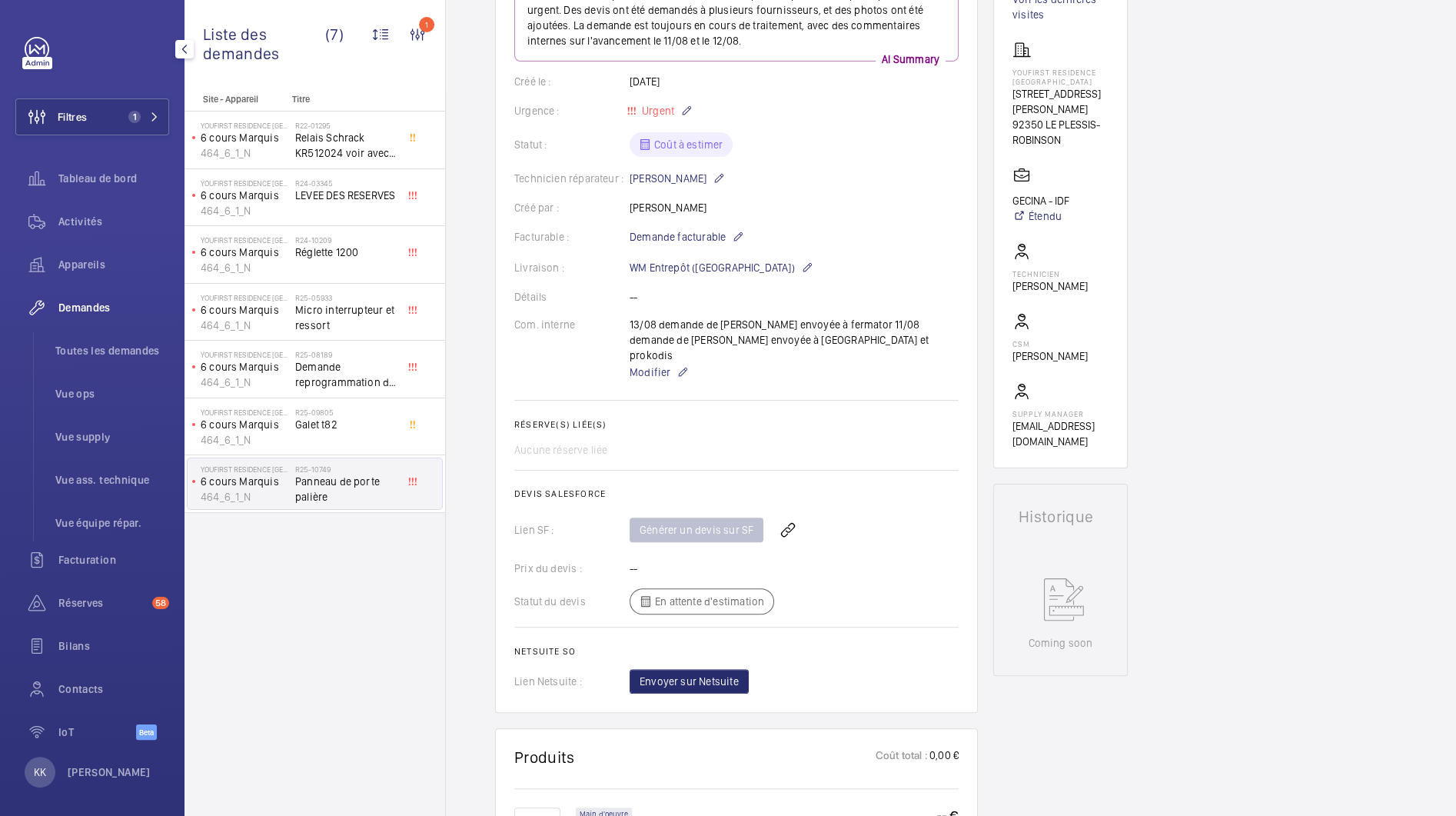
scroll to position [366, 0]
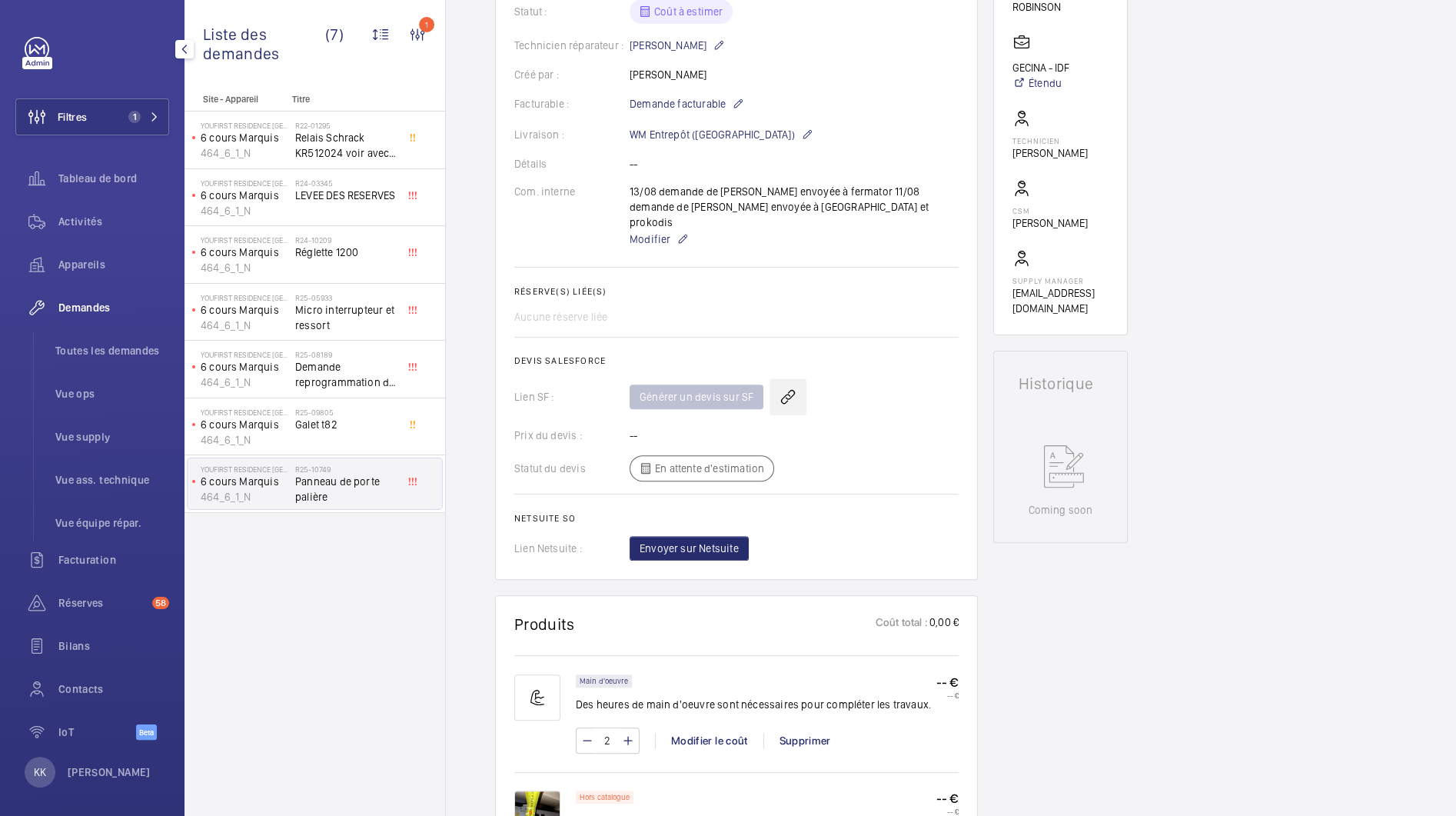
click at [786, 387] on wm-front-icon-button at bounding box center [788, 396] width 37 height 37
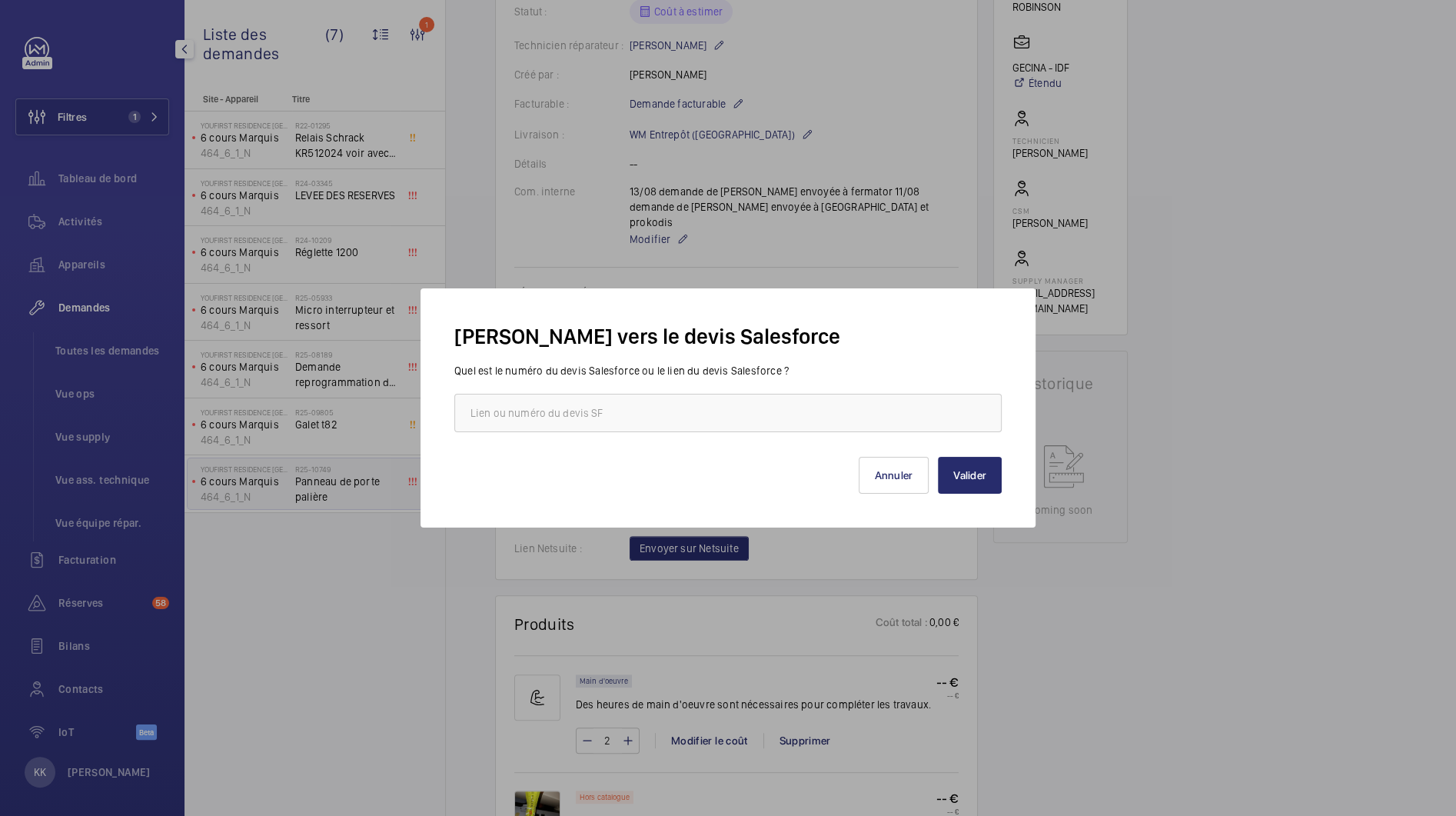
click at [857, 479] on div "Valider Annuler" at bounding box center [728, 463] width 547 height 61
click at [878, 479] on button "Annuler" at bounding box center [894, 475] width 71 height 37
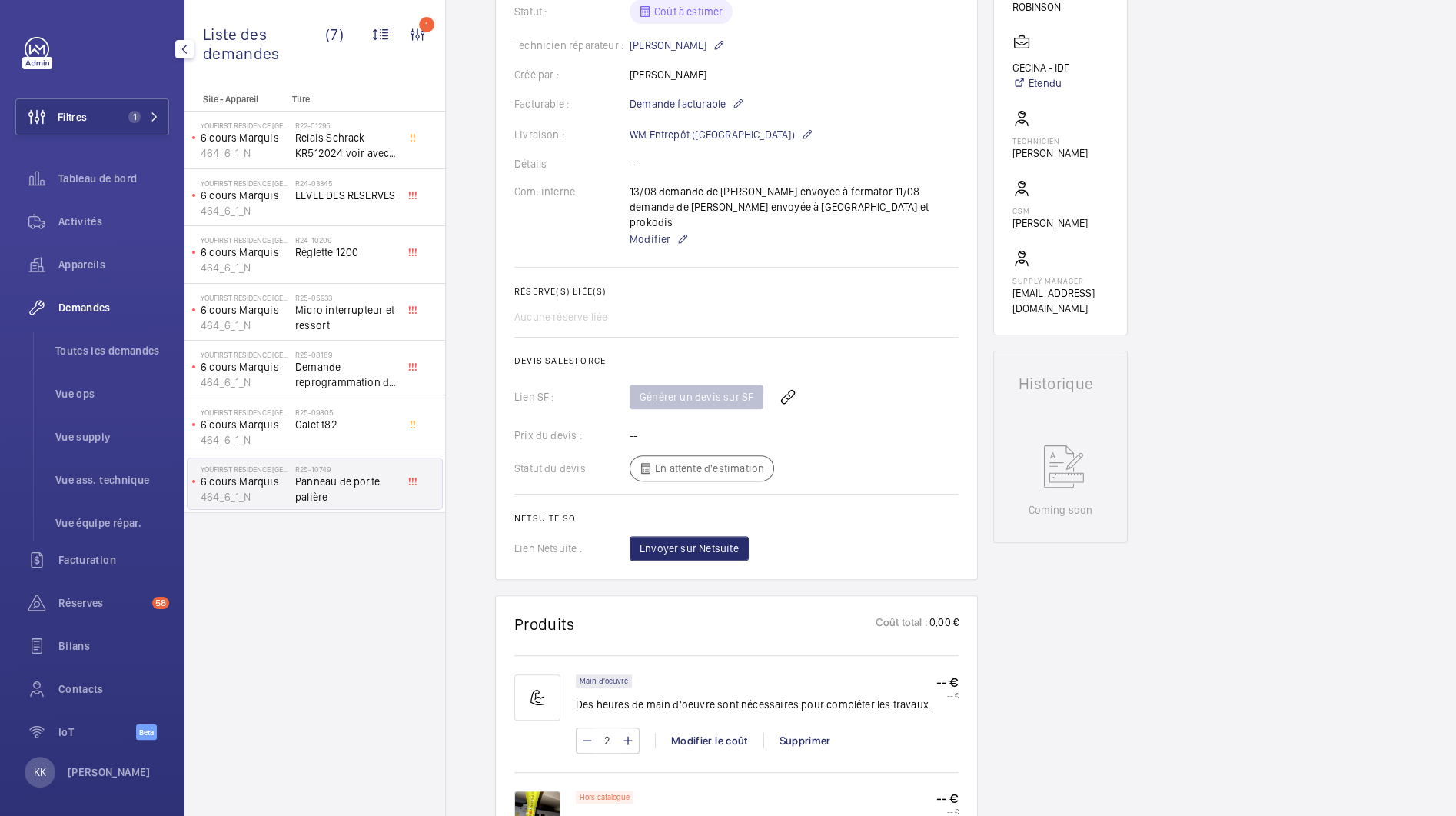
click at [662, 378] on div "Générer un devis sur SF" at bounding box center [793, 396] width 329 height 37
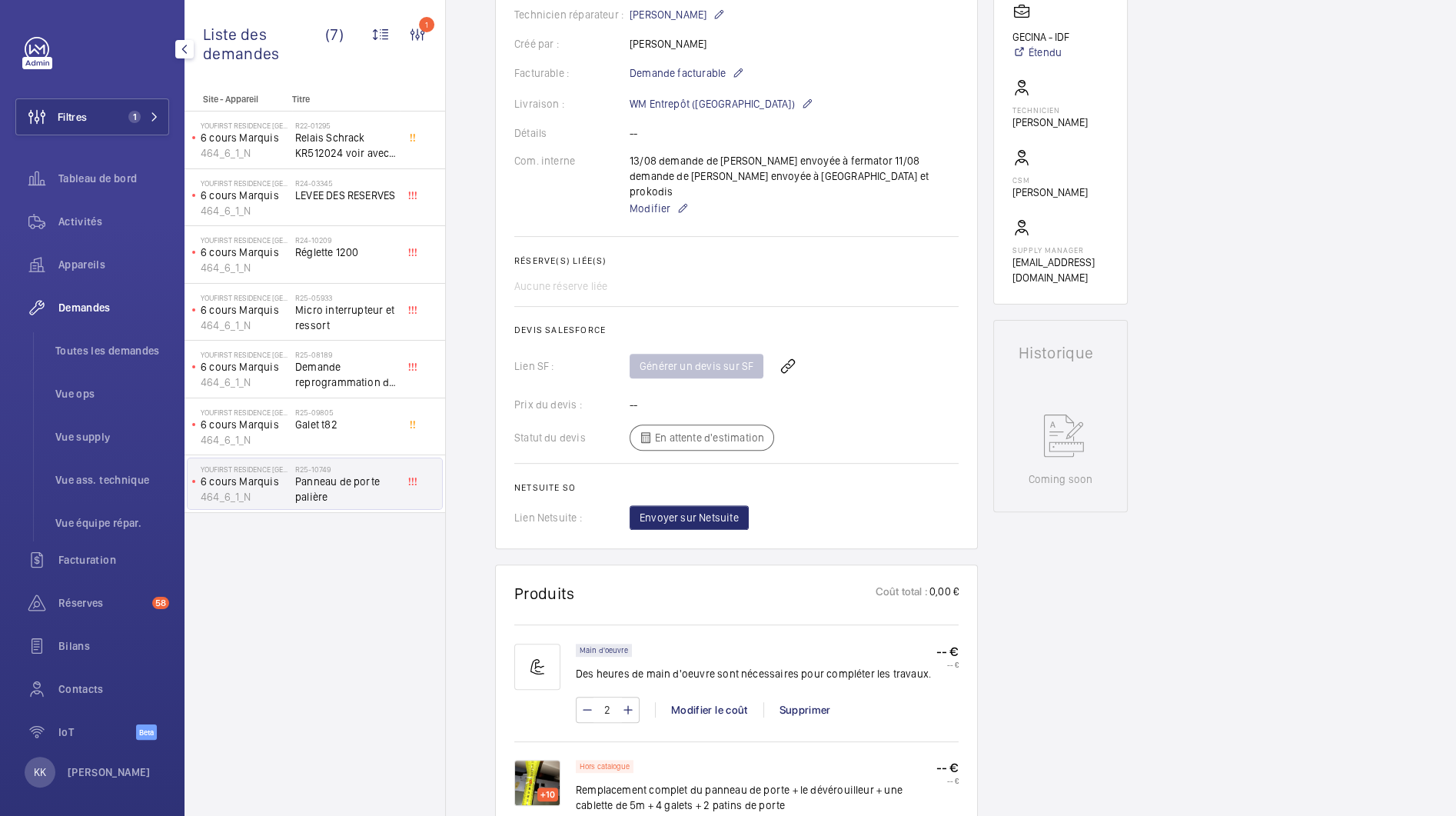
scroll to position [383, 0]
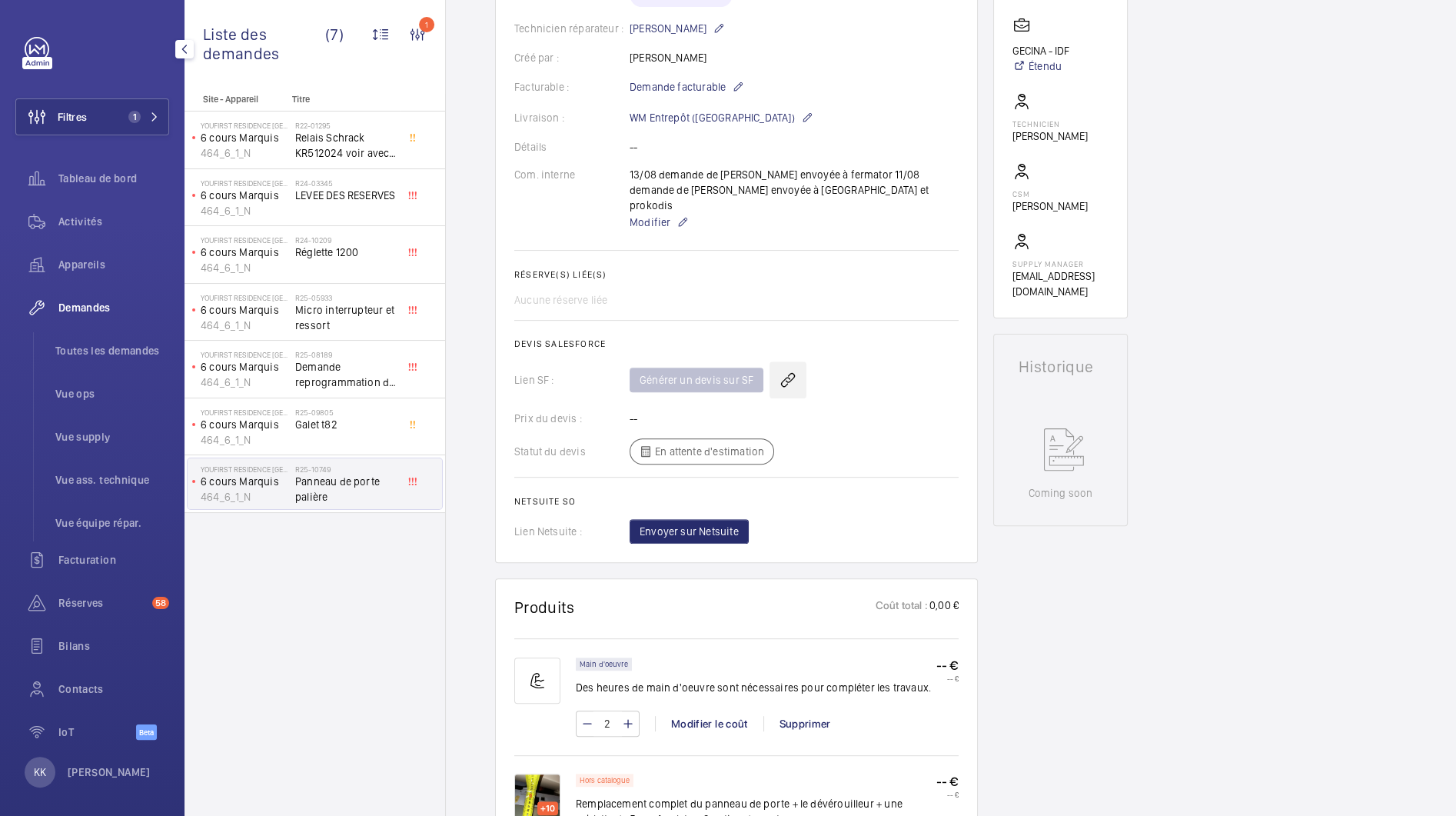
click at [785, 372] on wm-front-icon-button at bounding box center [788, 380] width 37 height 37
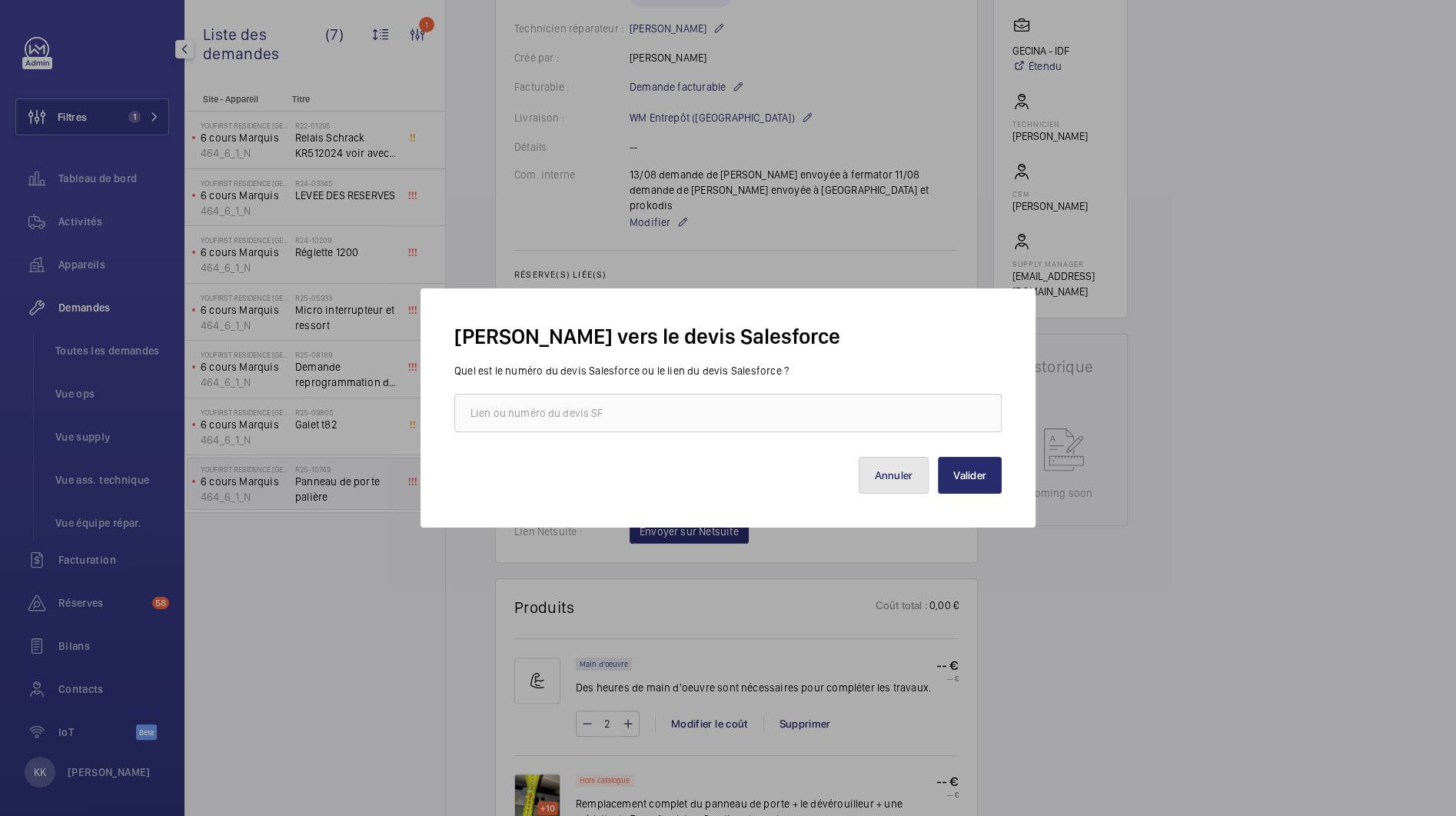
click at [871, 489] on button "Annuler" at bounding box center [894, 475] width 71 height 37
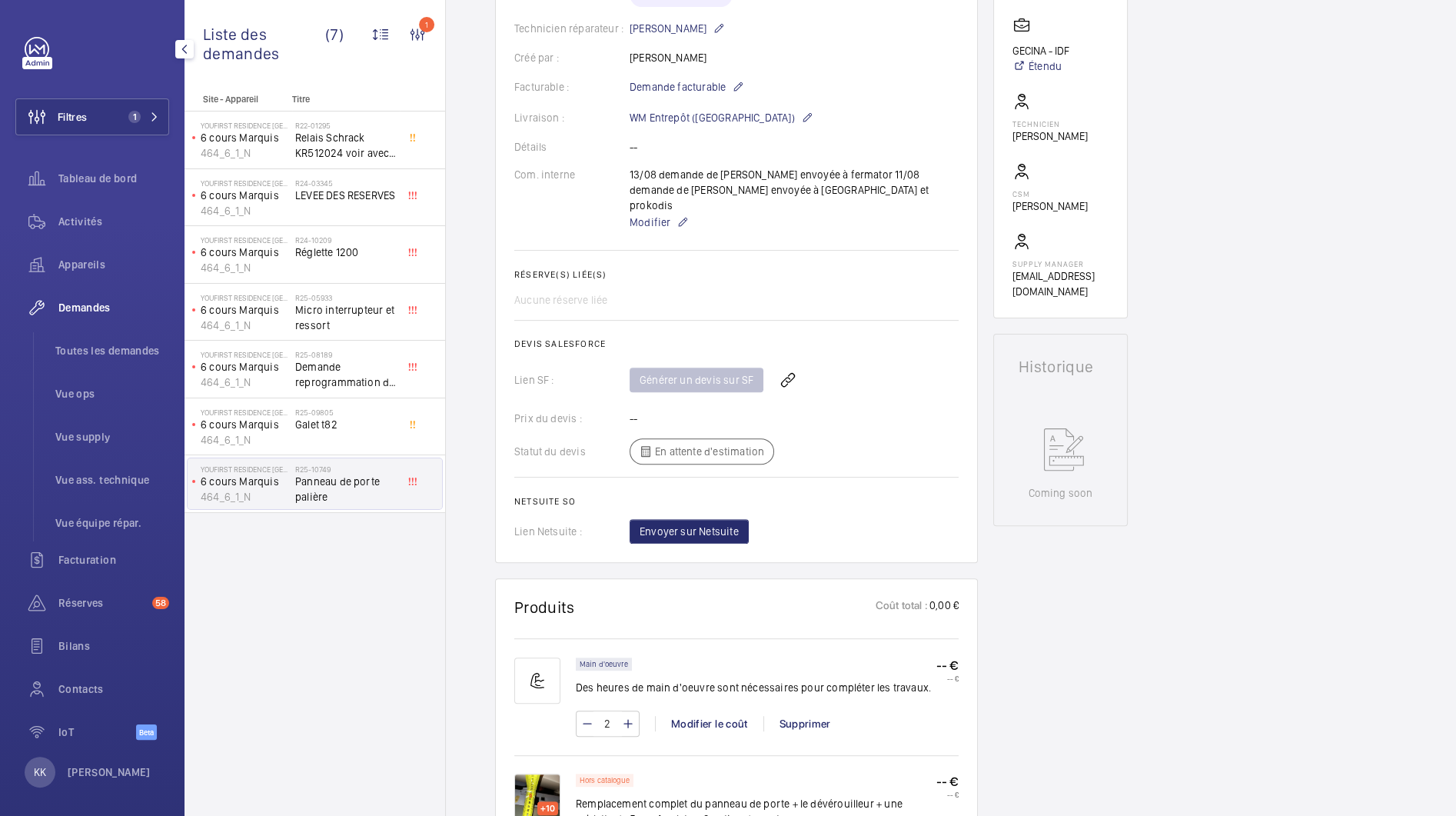
scroll to position [0, 0]
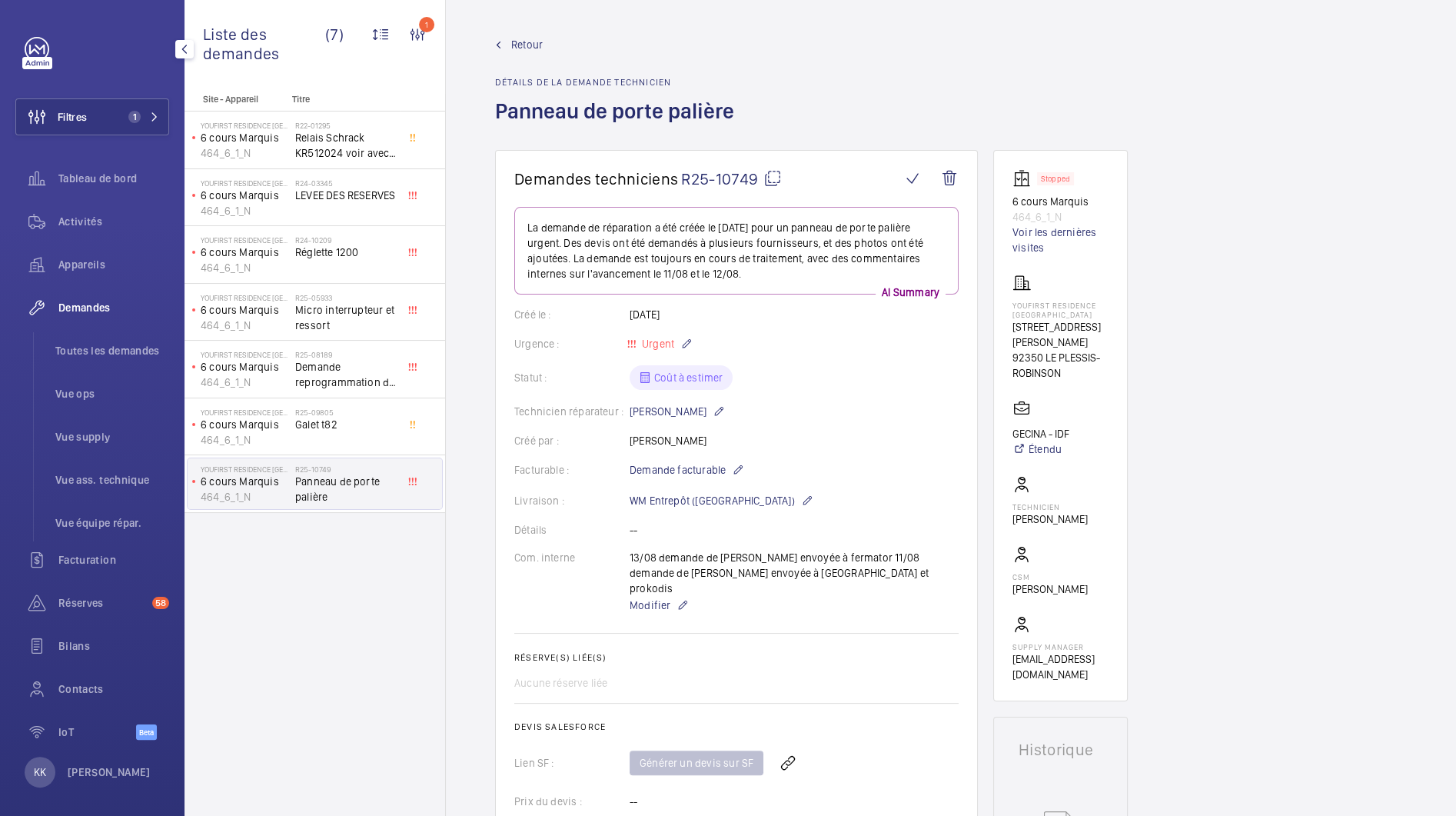
click at [532, 39] on span "Retour" at bounding box center [526, 45] width 32 height 16
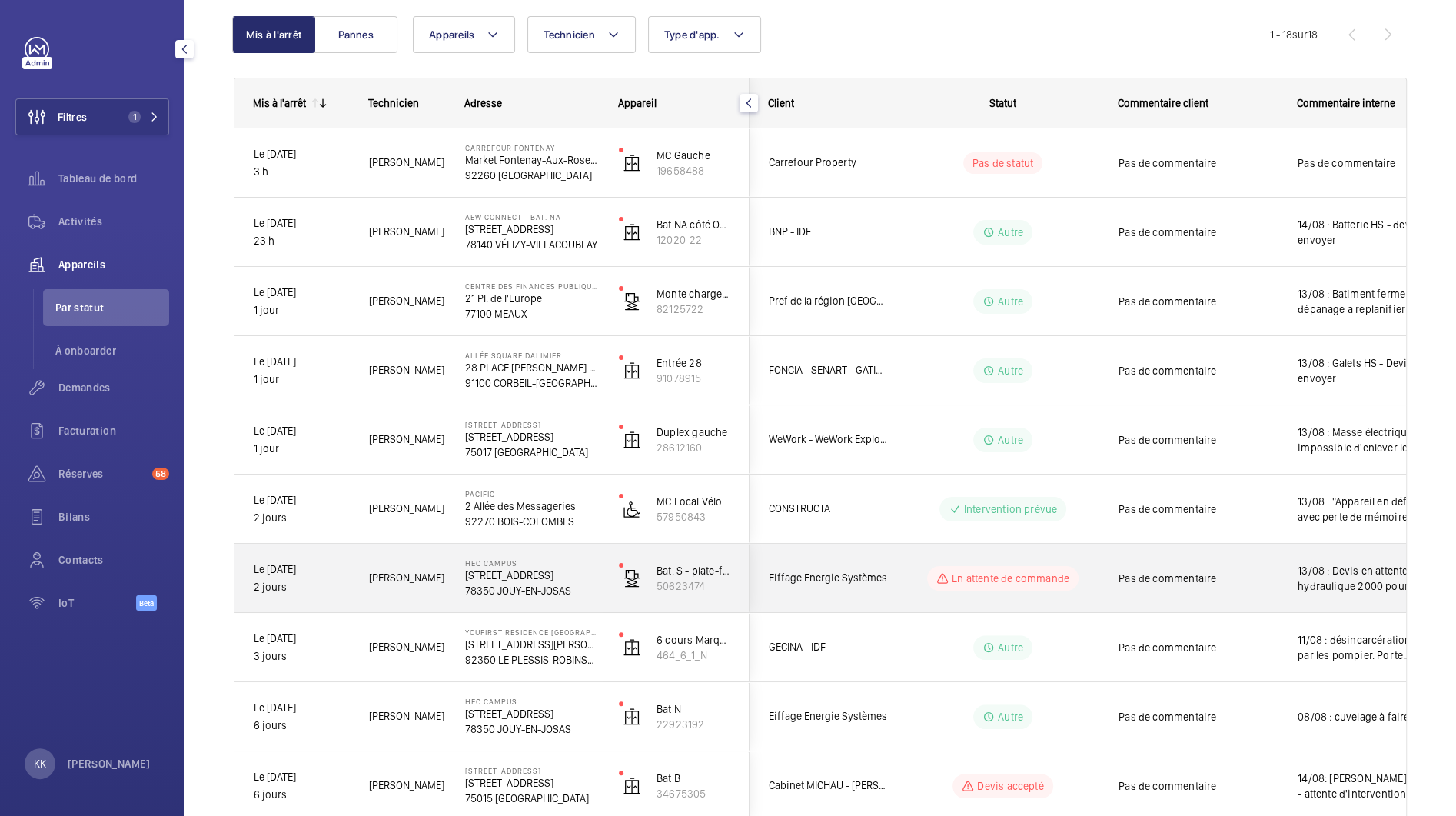
scroll to position [152, 0]
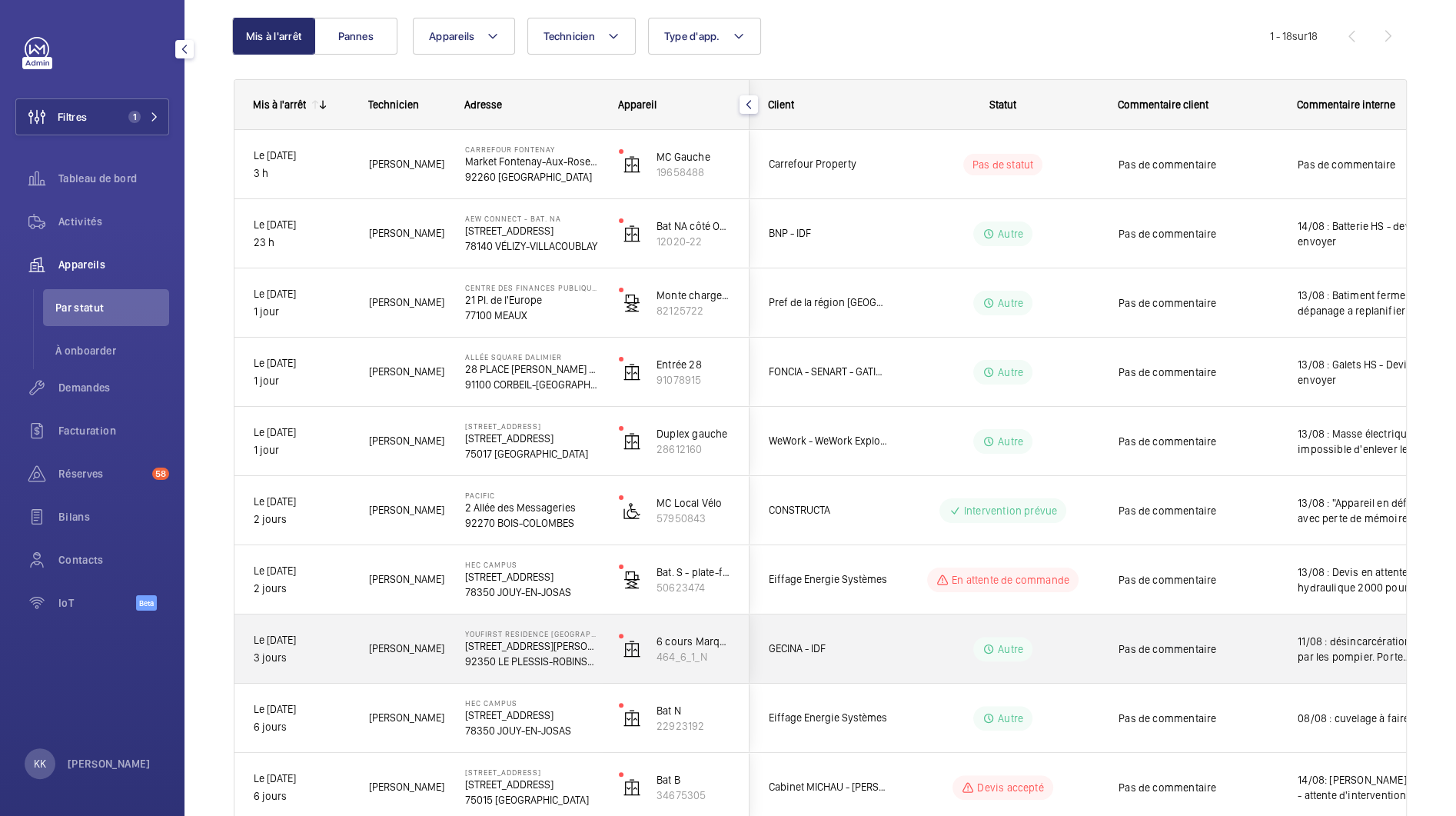
click at [492, 650] on p "[STREET_ADDRESS][PERSON_NAME]" at bounding box center [532, 646] width 134 height 16
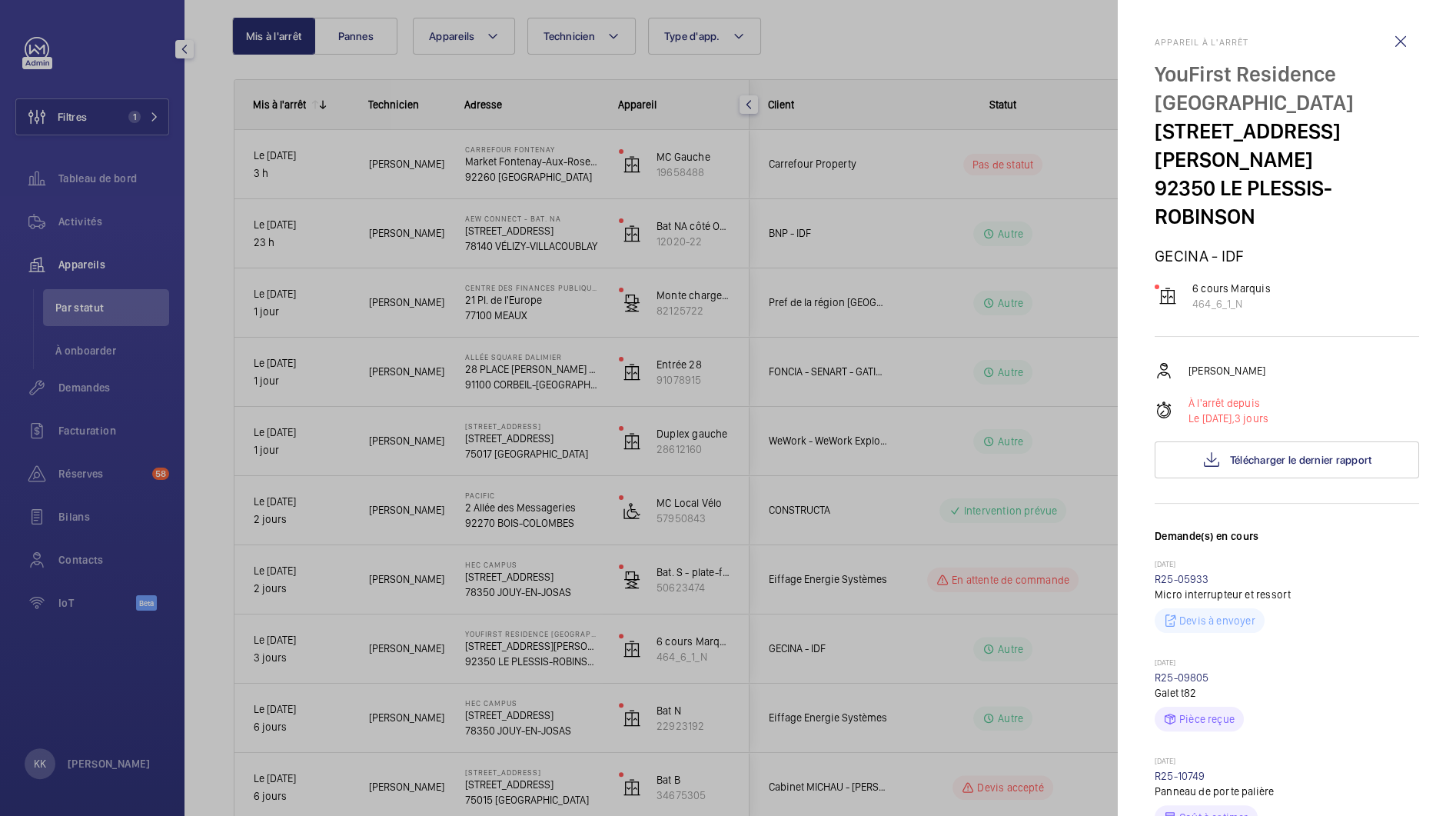
drag, startPoint x: 1143, startPoint y: 130, endPoint x: 1311, endPoint y: 173, distance: 173.4
click at [1311, 173] on mat-sidenav "Appareil à l'arrêt YouFirst Residence Le Plessis-Robinson 23 Rue Paul Rivet 923…" at bounding box center [1287, 408] width 338 height 816
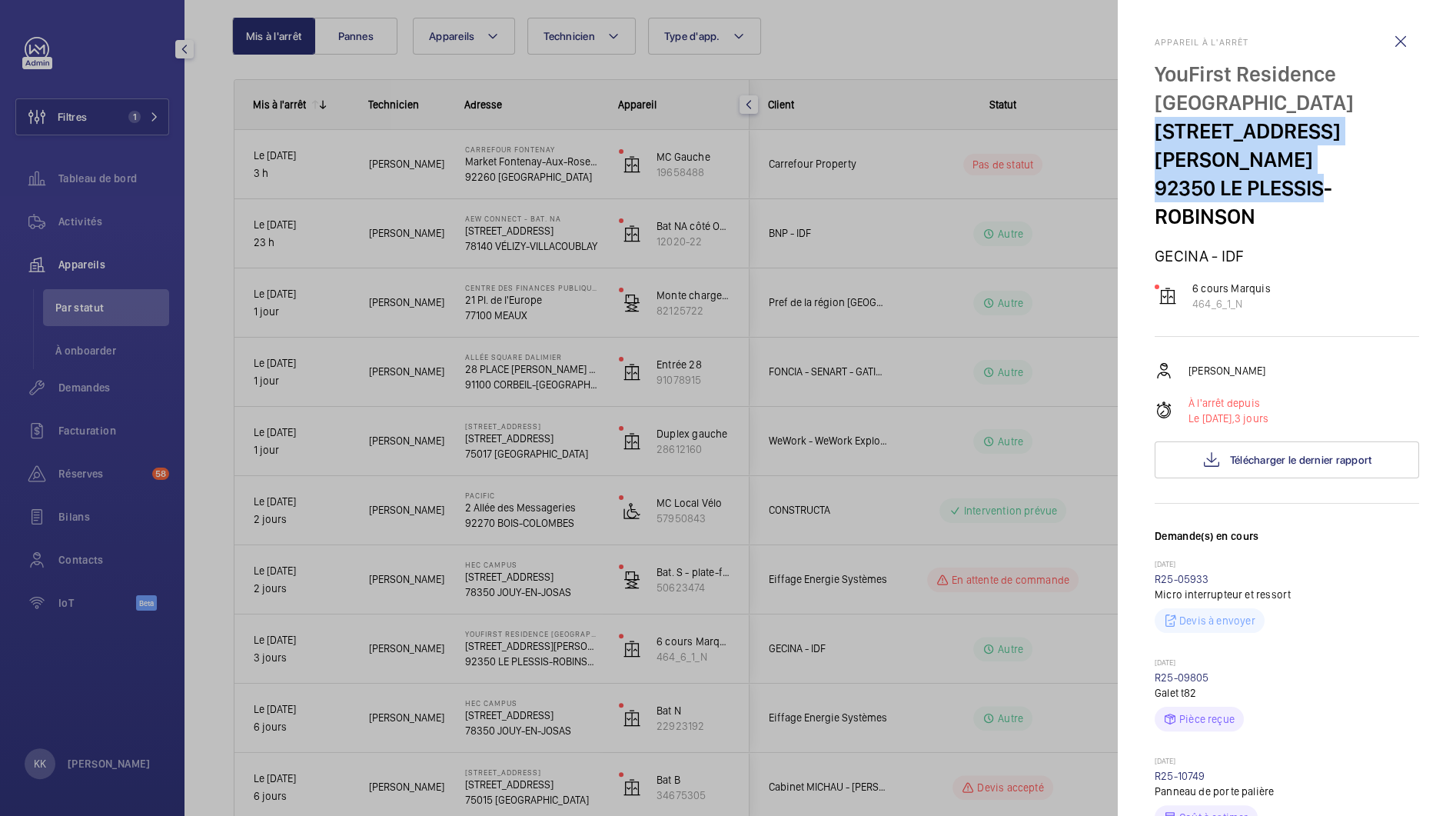
click at [1241, 174] on p "92350 LE PLESSIS-ROBINSON" at bounding box center [1287, 202] width 264 height 57
drag, startPoint x: 1150, startPoint y: 135, endPoint x: 1281, endPoint y: 211, distance: 151.4
click at [1281, 211] on mat-sidenav "Appareil à l'arrêt YouFirst Residence Le Plessis-Robinson 23 Rue Paul Rivet 923…" at bounding box center [1287, 408] width 338 height 816
copy div "23 Rue Paul Rivet 92350 LE PLESSIS-ROBINSON"
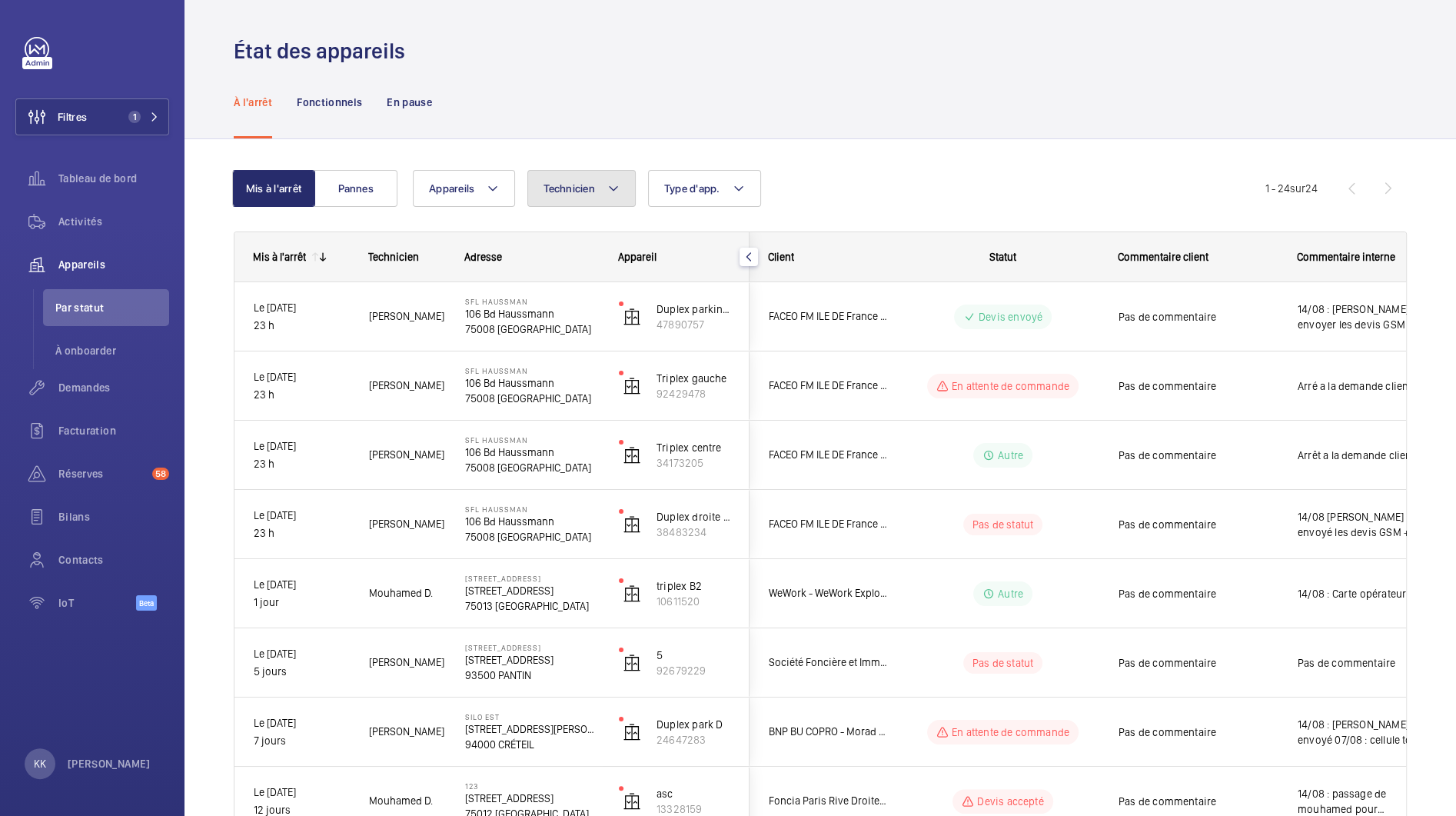
click at [591, 183] on span "Technicien" at bounding box center [570, 188] width 52 height 12
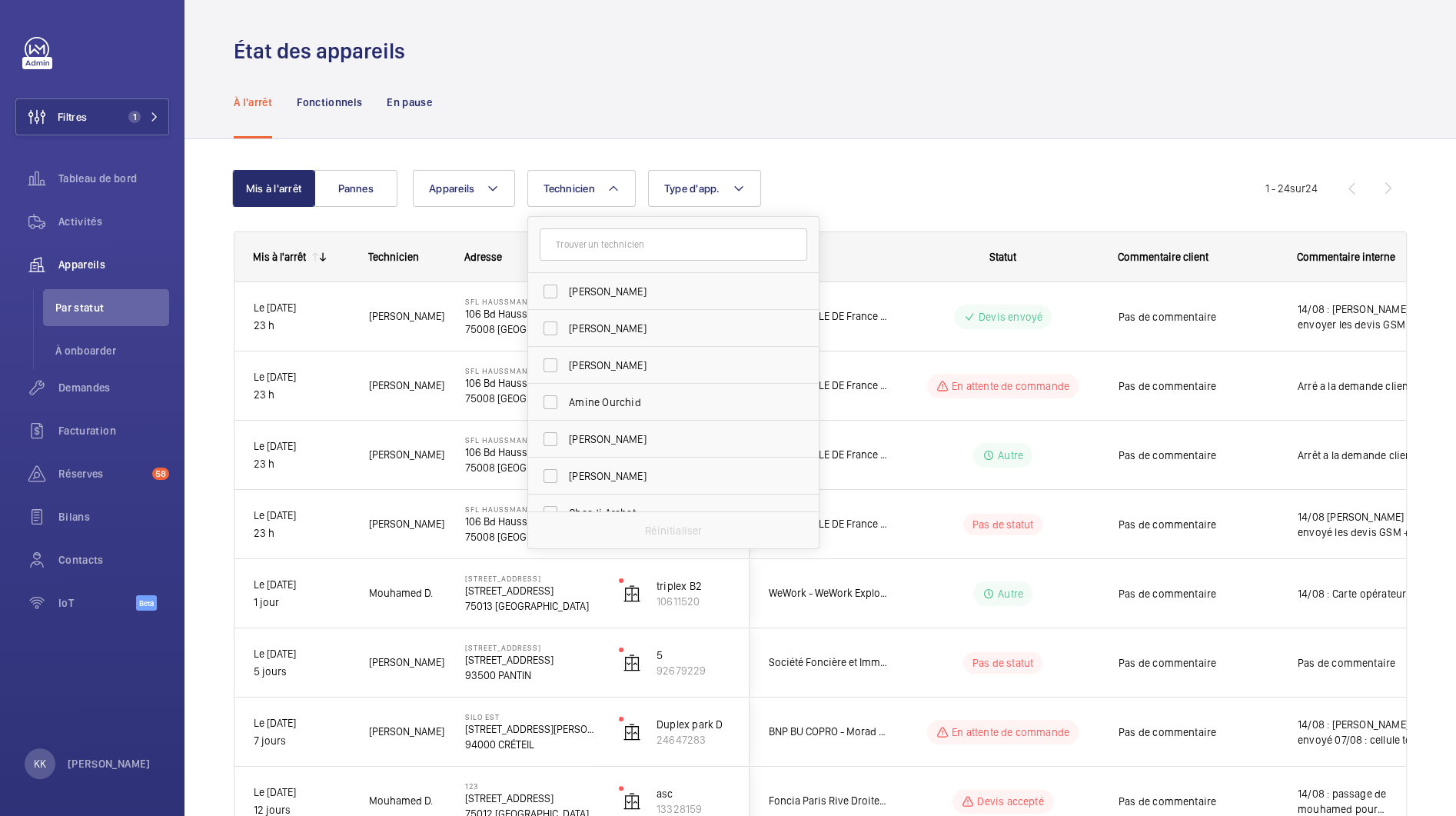
click at [606, 253] on input "text" at bounding box center [673, 244] width 268 height 32
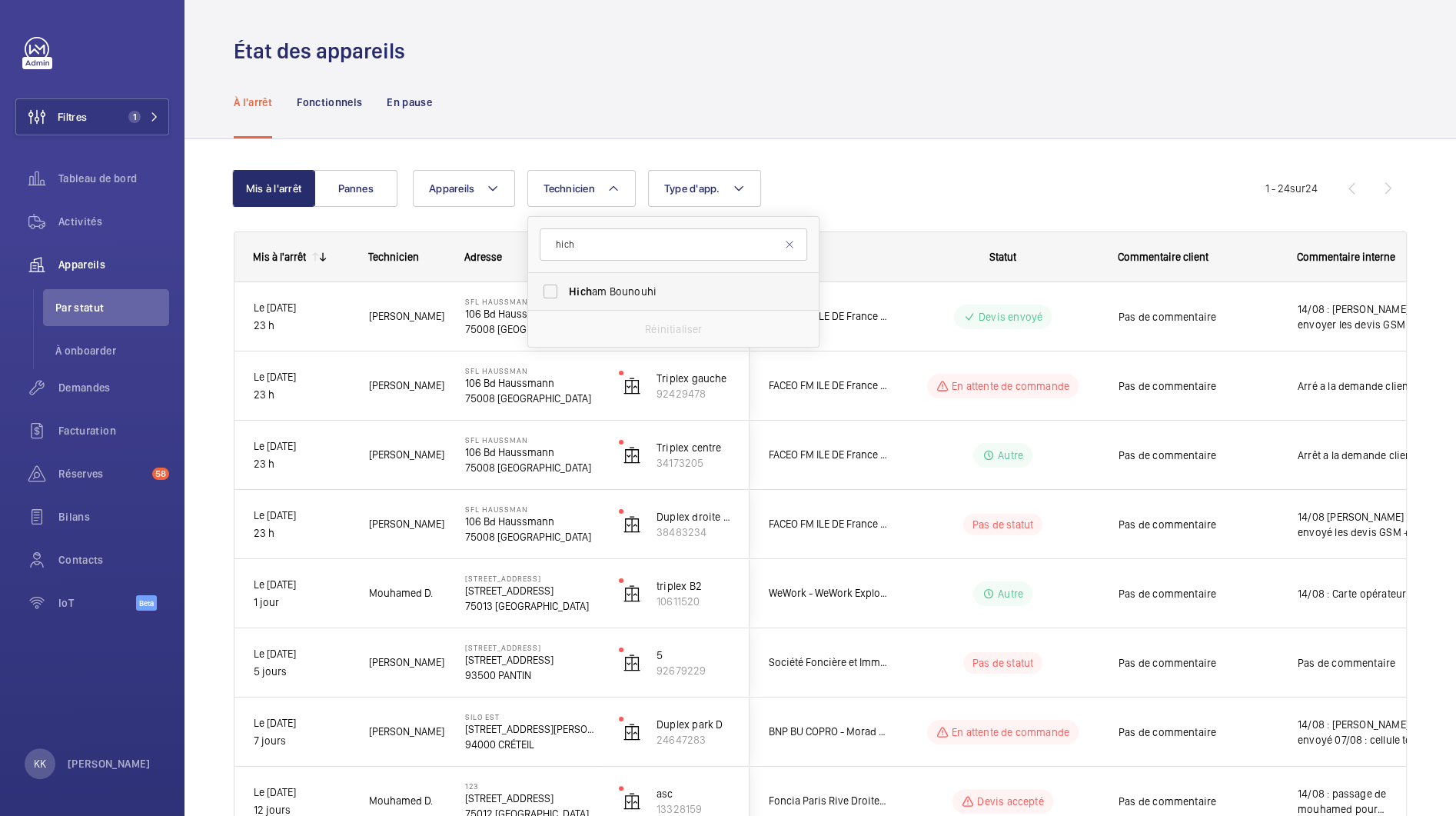
type input "hich"
click at [615, 297] on span "Hich am Bounouhi" at bounding box center [674, 292] width 211 height 16
click at [566, 297] on input "Hich am Bounouhi" at bounding box center [551, 292] width 31 height 31
checkbox input "true"
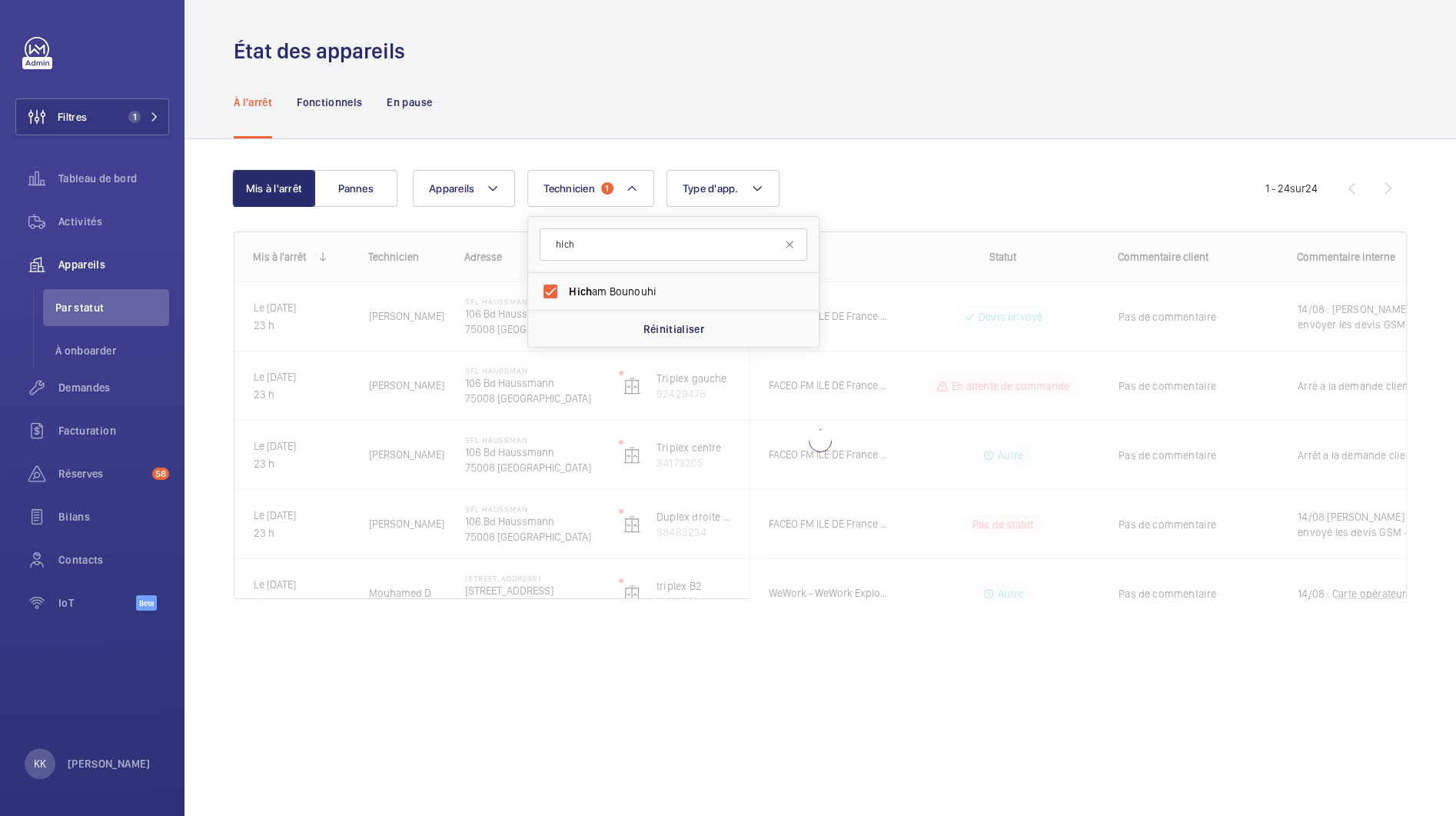
click at [882, 145] on div "Mis à l'arrêt Pannes Appareils Technicien 1 hich Hich am Bounouhi Réinitialiser…" at bounding box center [820, 390] width 1173 height 490
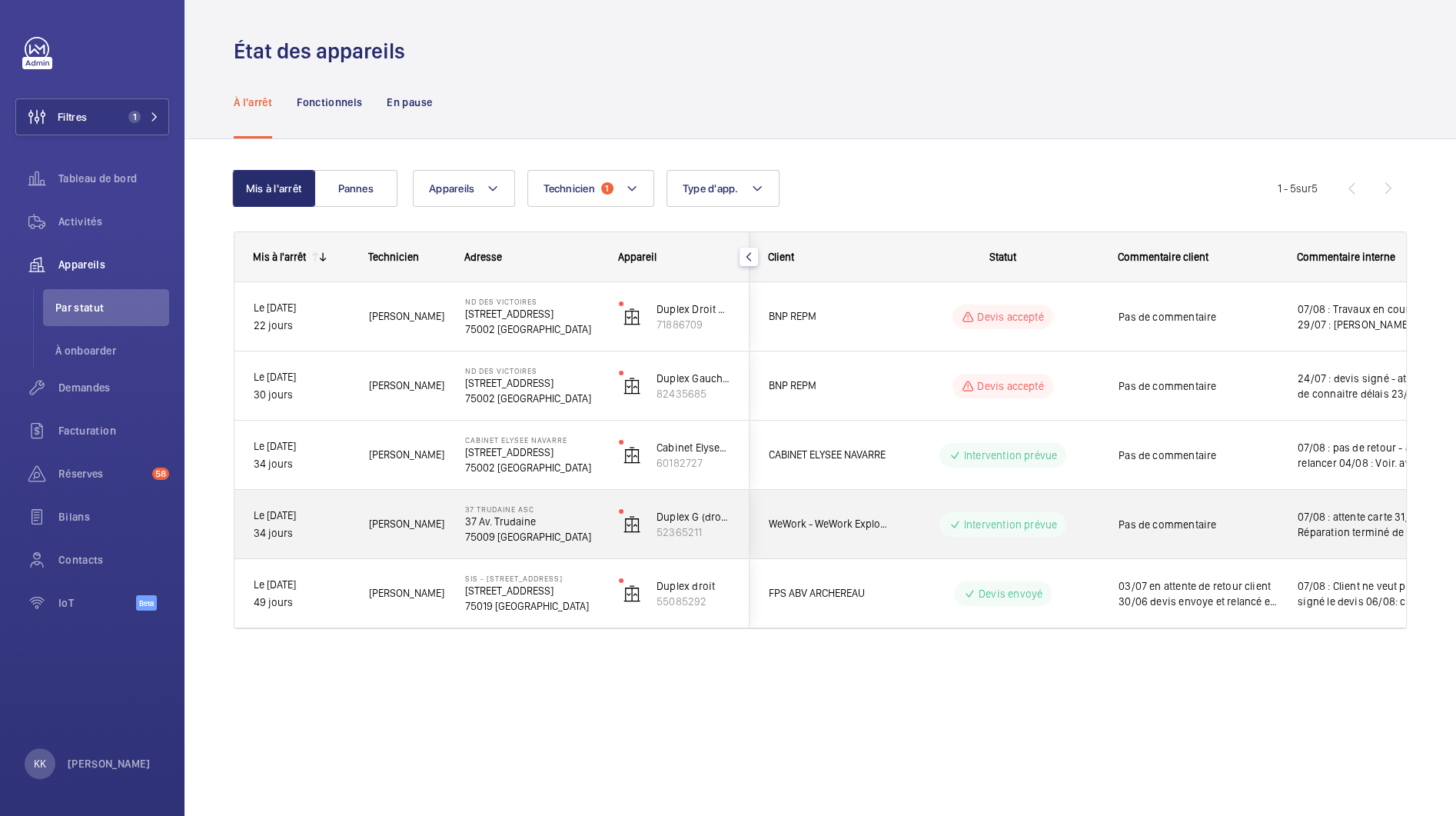
click at [439, 557] on div "Hicham B." at bounding box center [397, 523] width 96 height 68
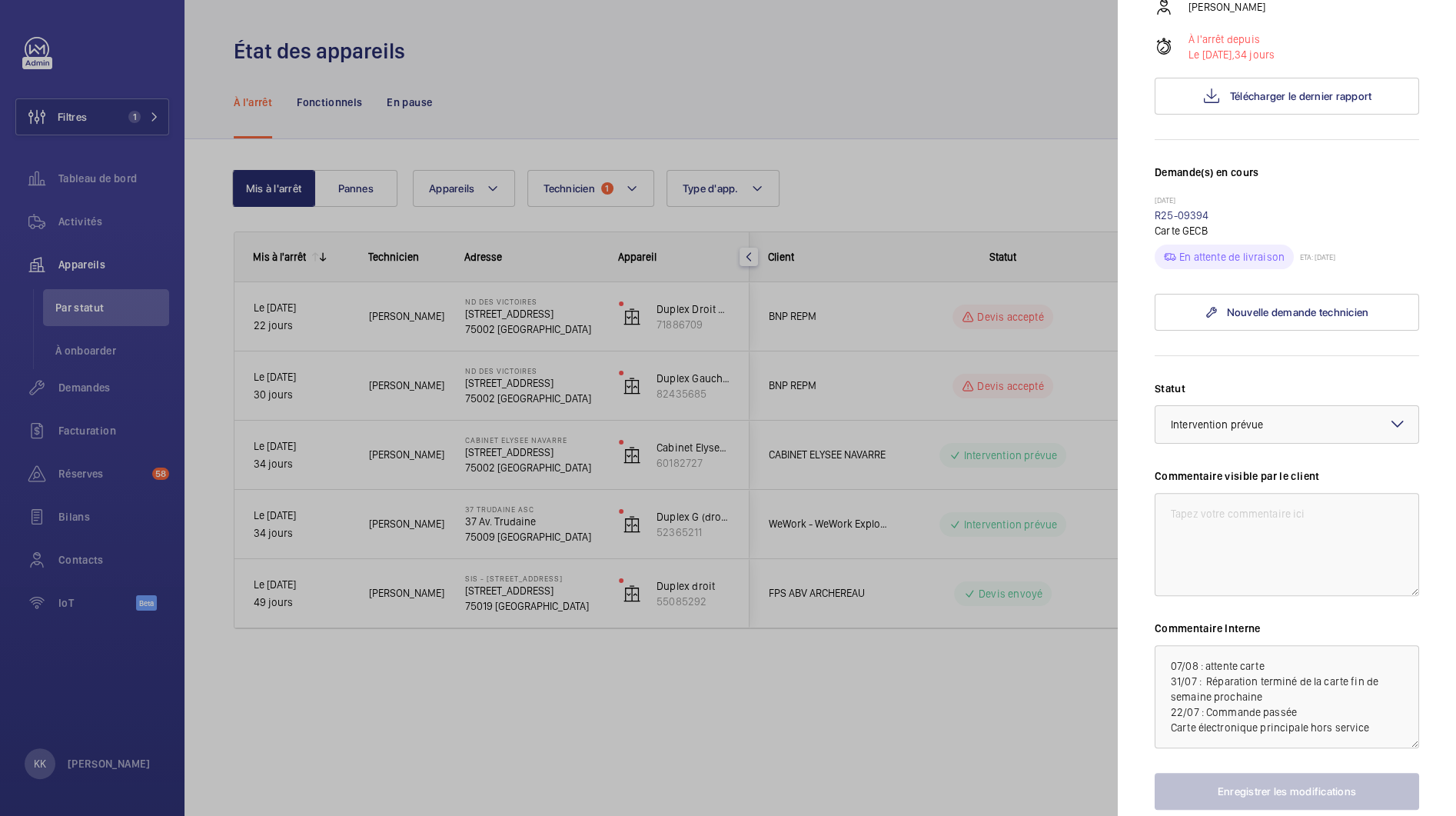
scroll to position [356, 0]
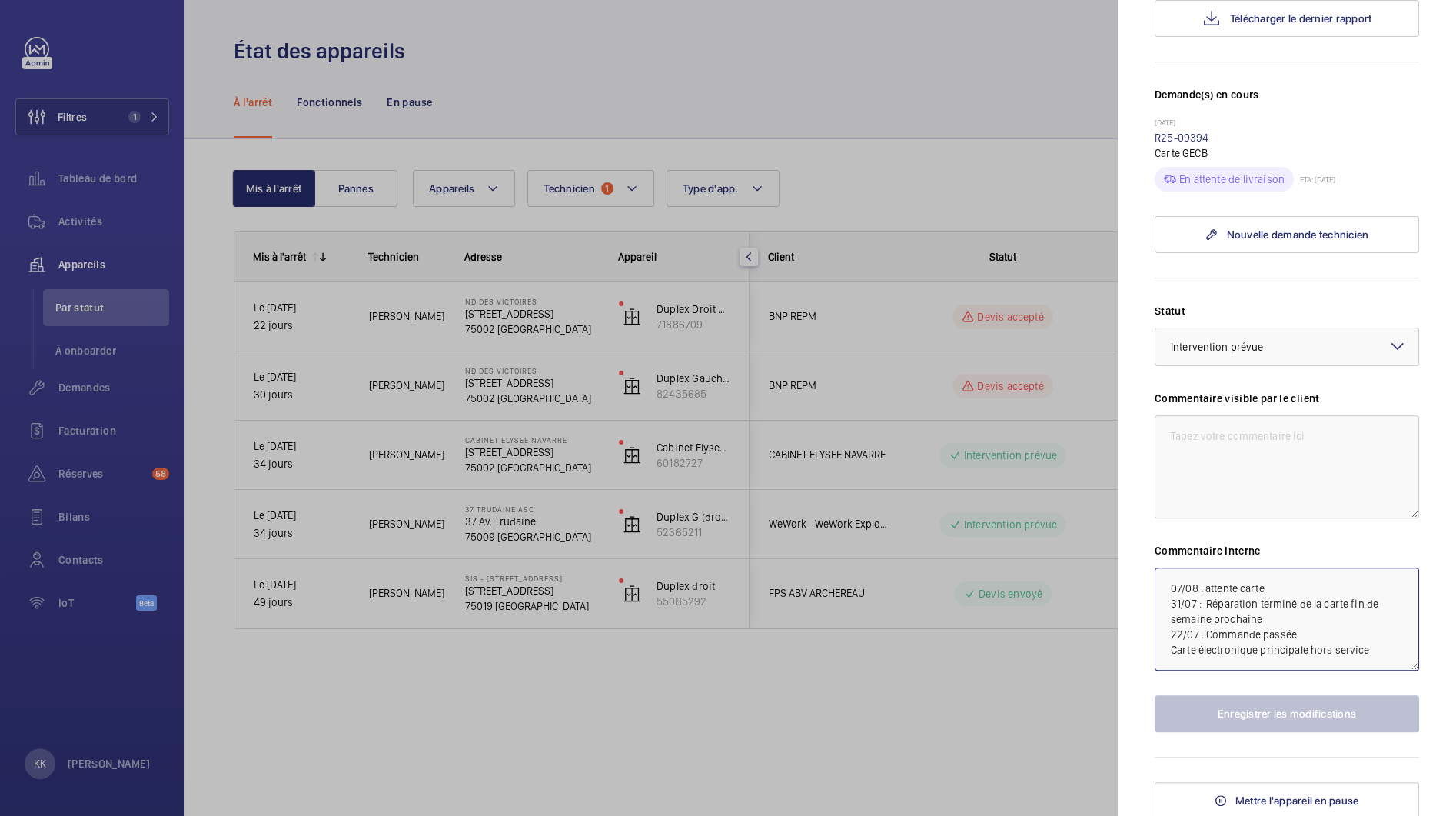
click at [1163, 581] on textarea "07/08 : attente carte 31/07 : Réparation terminé de la carte fin de semaine pro…" at bounding box center [1287, 618] width 264 height 103
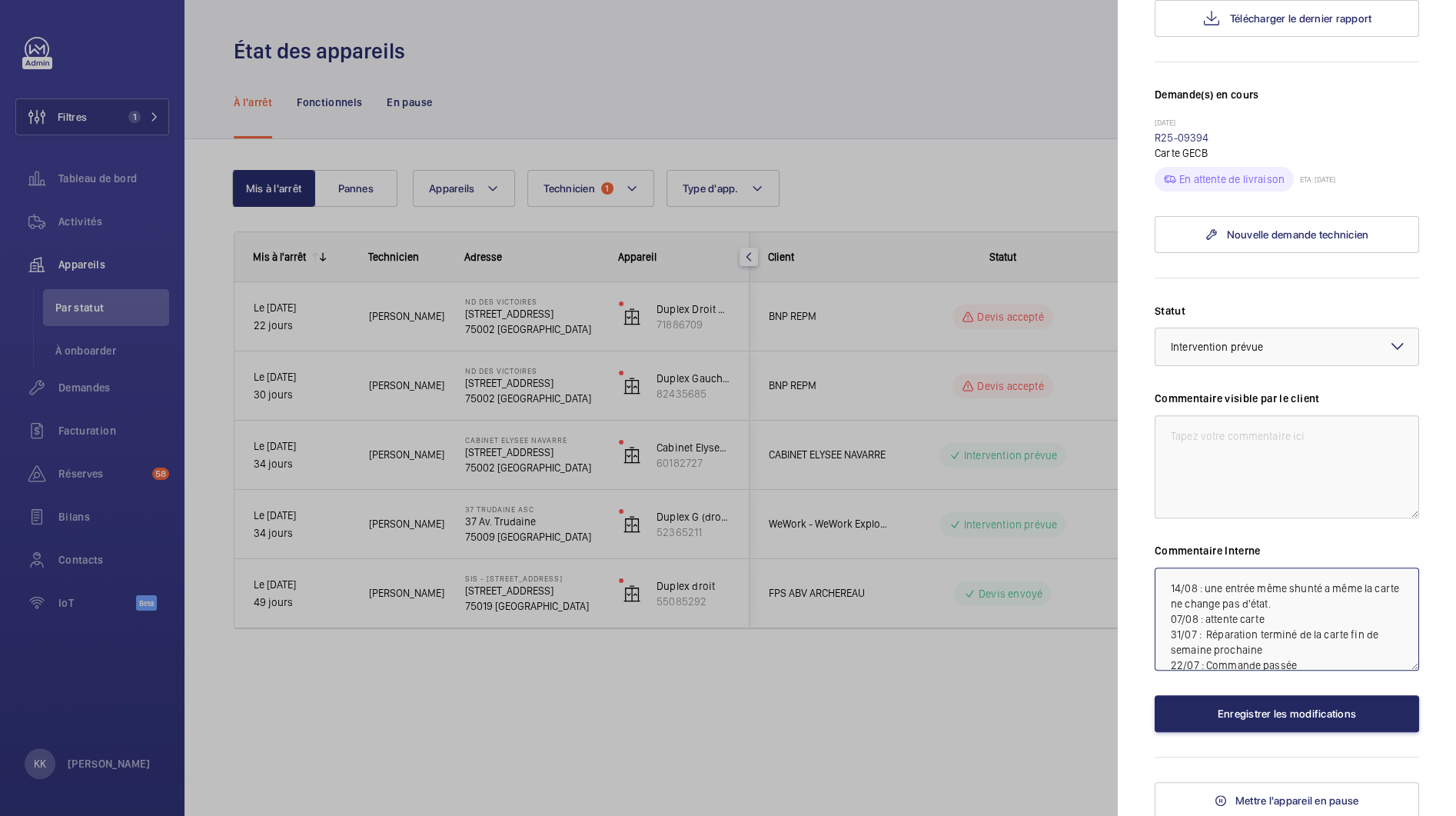
type textarea "14/08 : une entrée même shunté a même la carte ne change pas d'état. 07/08 : at…"
click at [1210, 722] on button "Enregistrer les modifications" at bounding box center [1287, 713] width 264 height 37
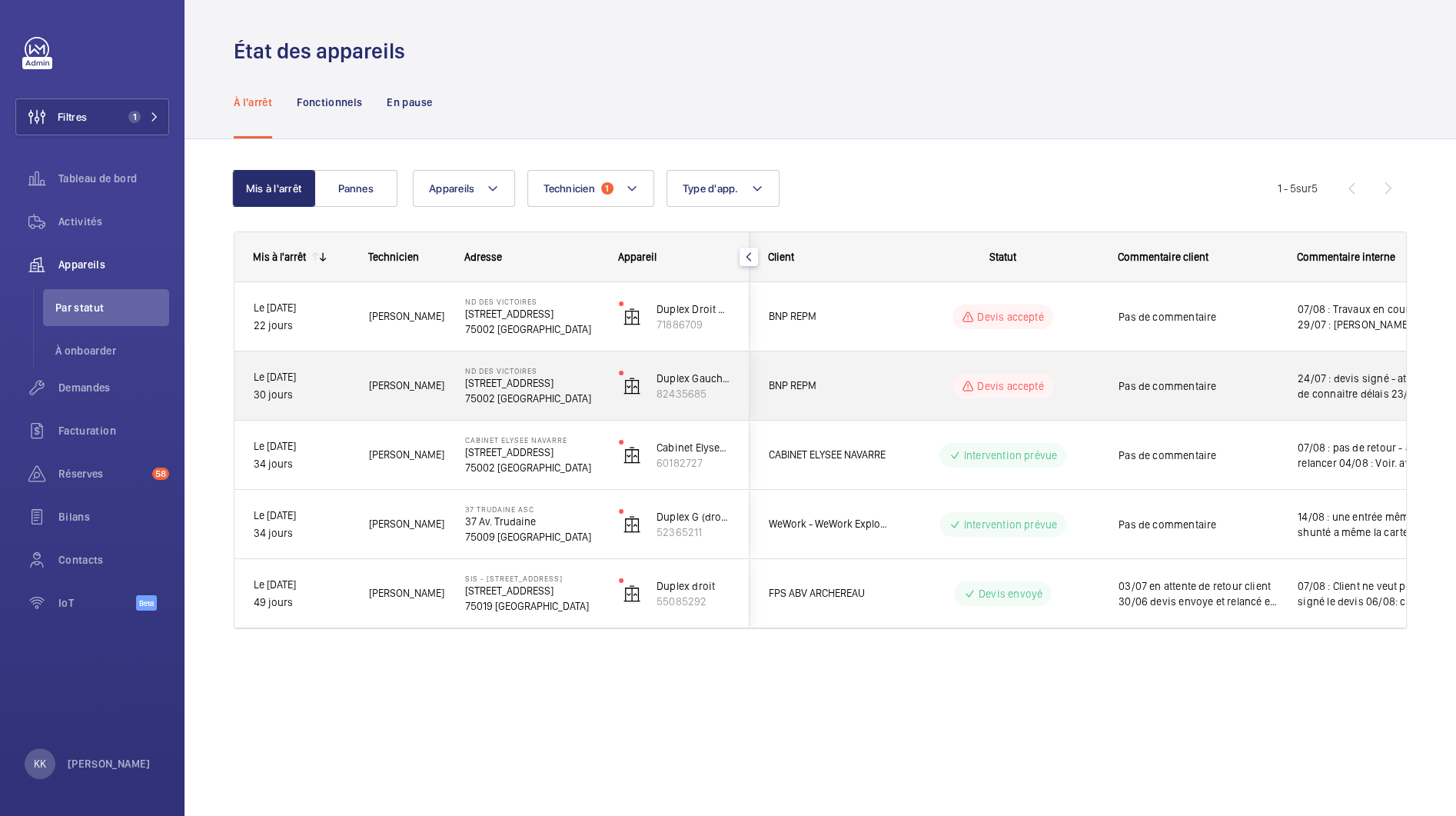
click at [451, 390] on div "ND DES VICTOIRES 46 Rue Notre Dame des Victoires, 75002 PARIS 75002 PARIS" at bounding box center [522, 386] width 152 height 69
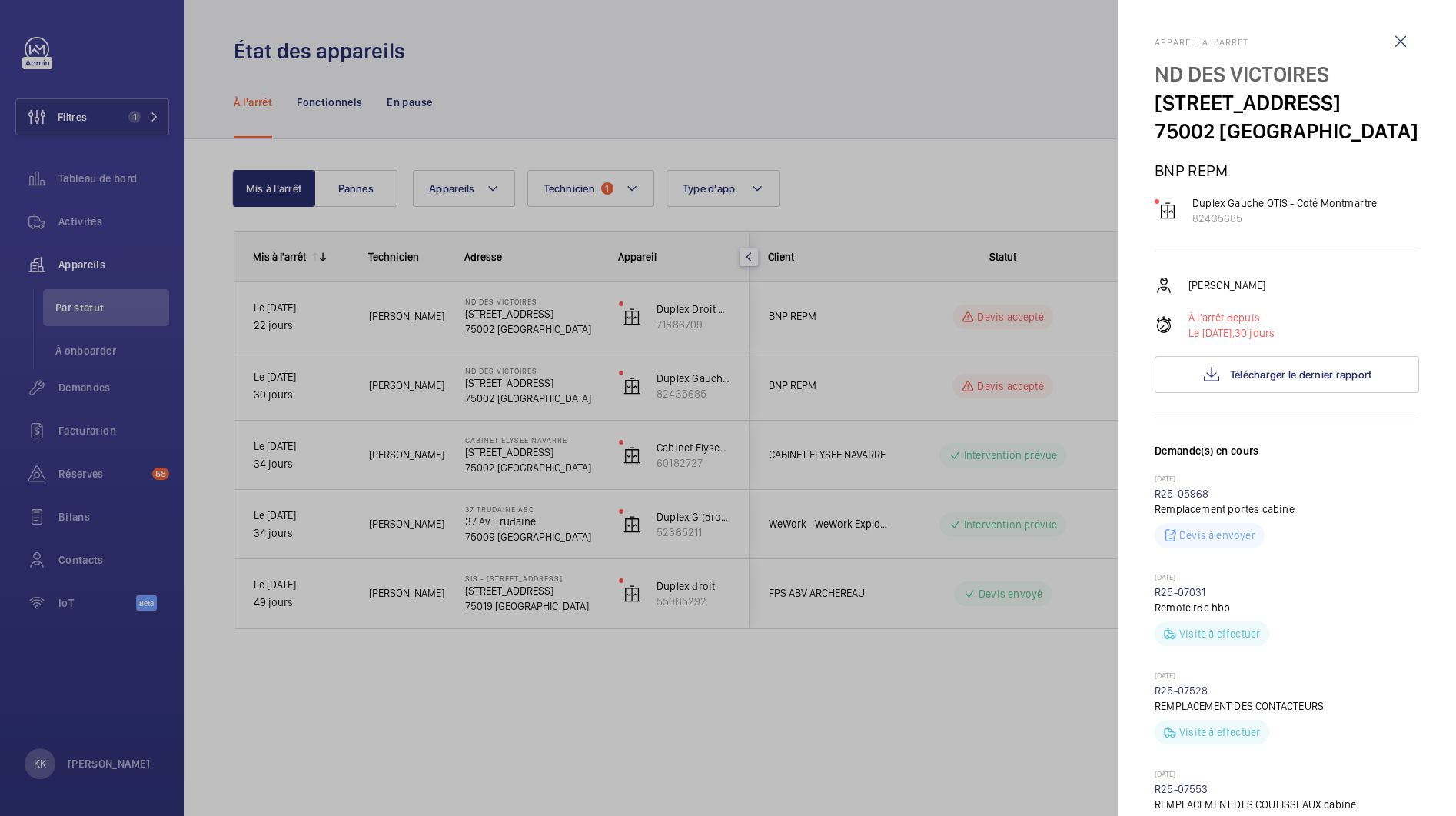
click at [488, 473] on div at bounding box center [728, 408] width 1456 height 816
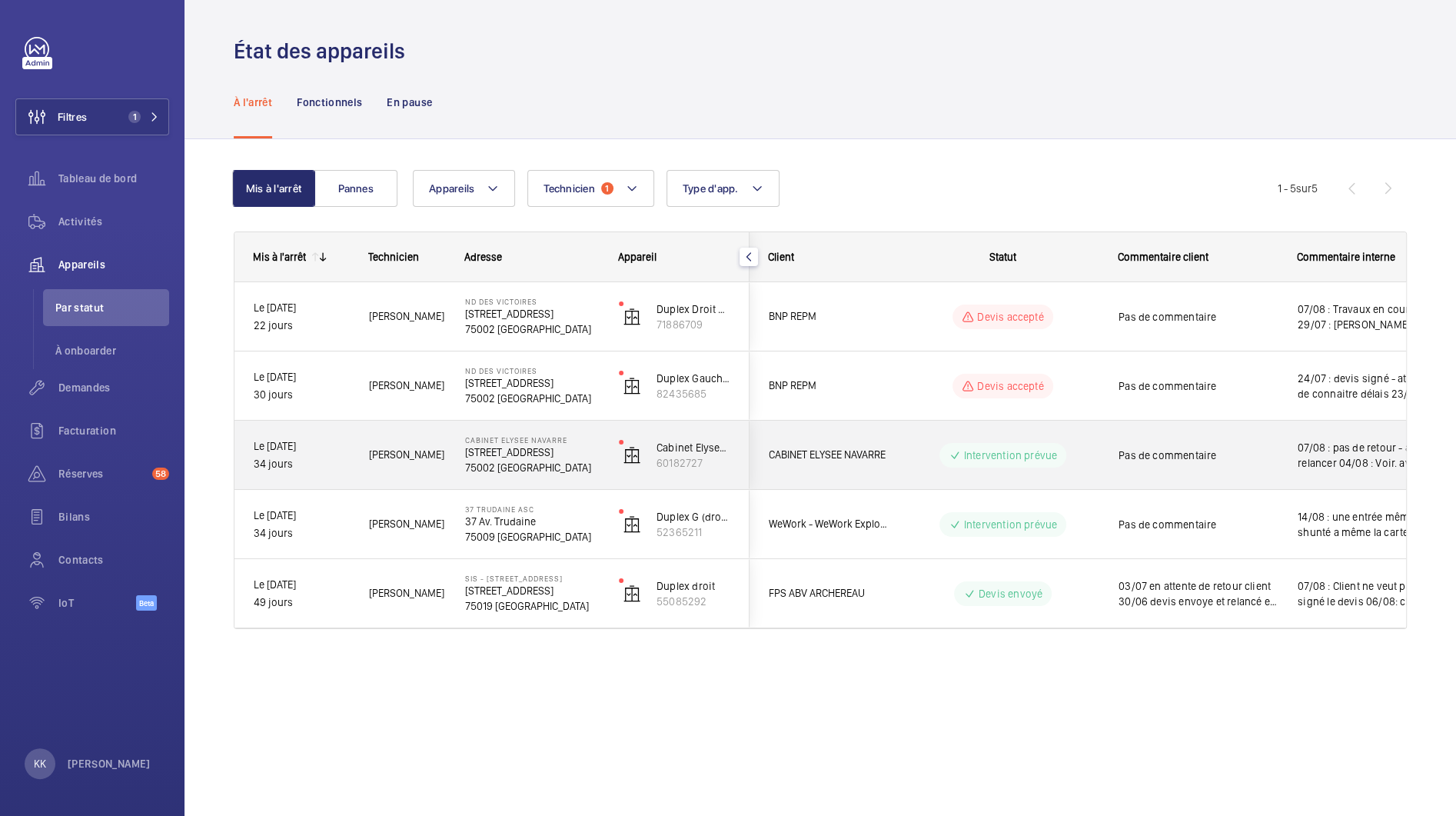
click at [509, 460] on mat-sidenav-container "Filtres 1 Tableau de bord Activités Appareils Par statut À onboarder Demandes F…" at bounding box center [728, 408] width 1456 height 816
click at [509, 460] on p "75002 PARIS" at bounding box center [532, 468] width 134 height 16
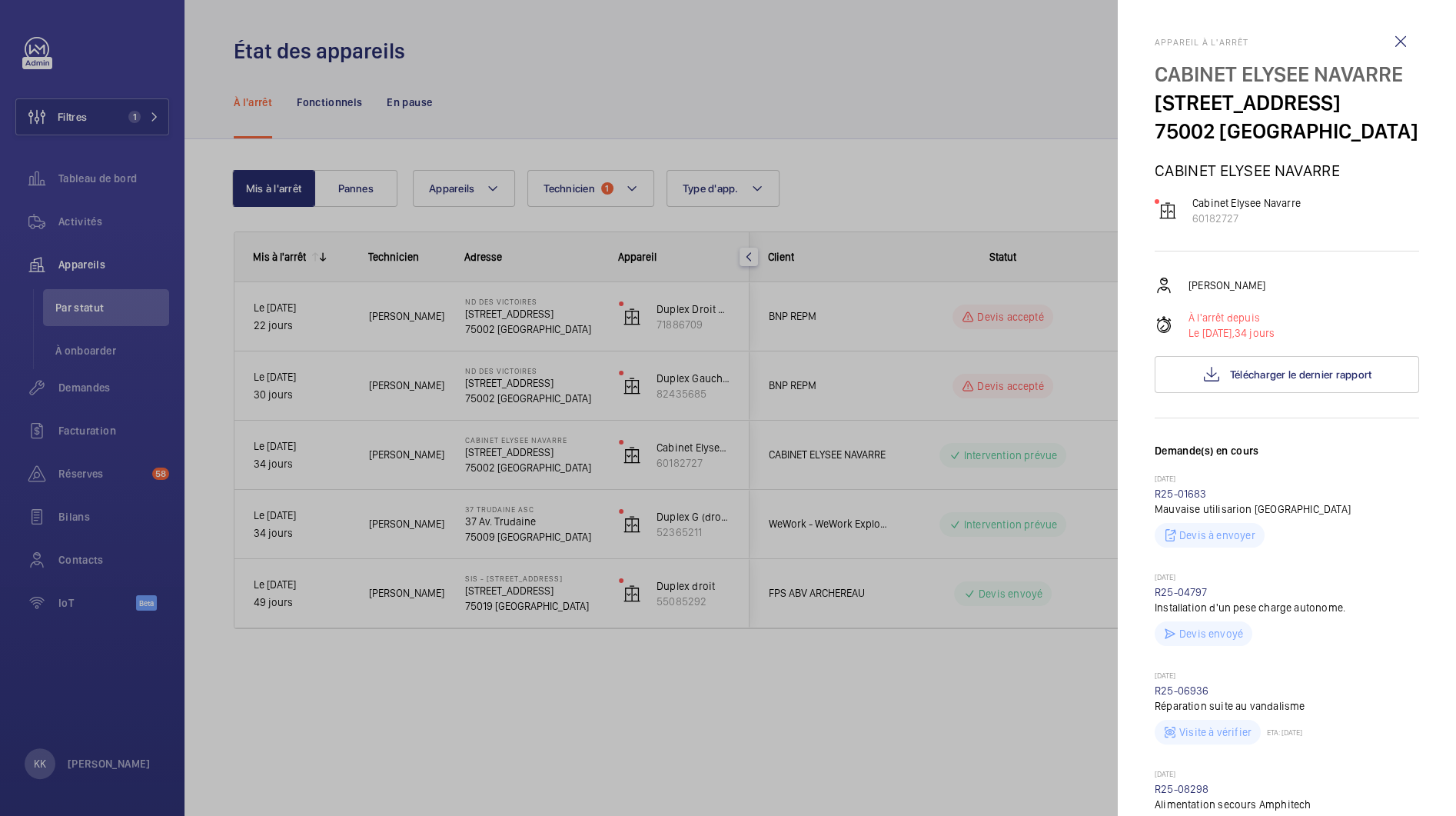
click at [470, 453] on div at bounding box center [728, 408] width 1456 height 816
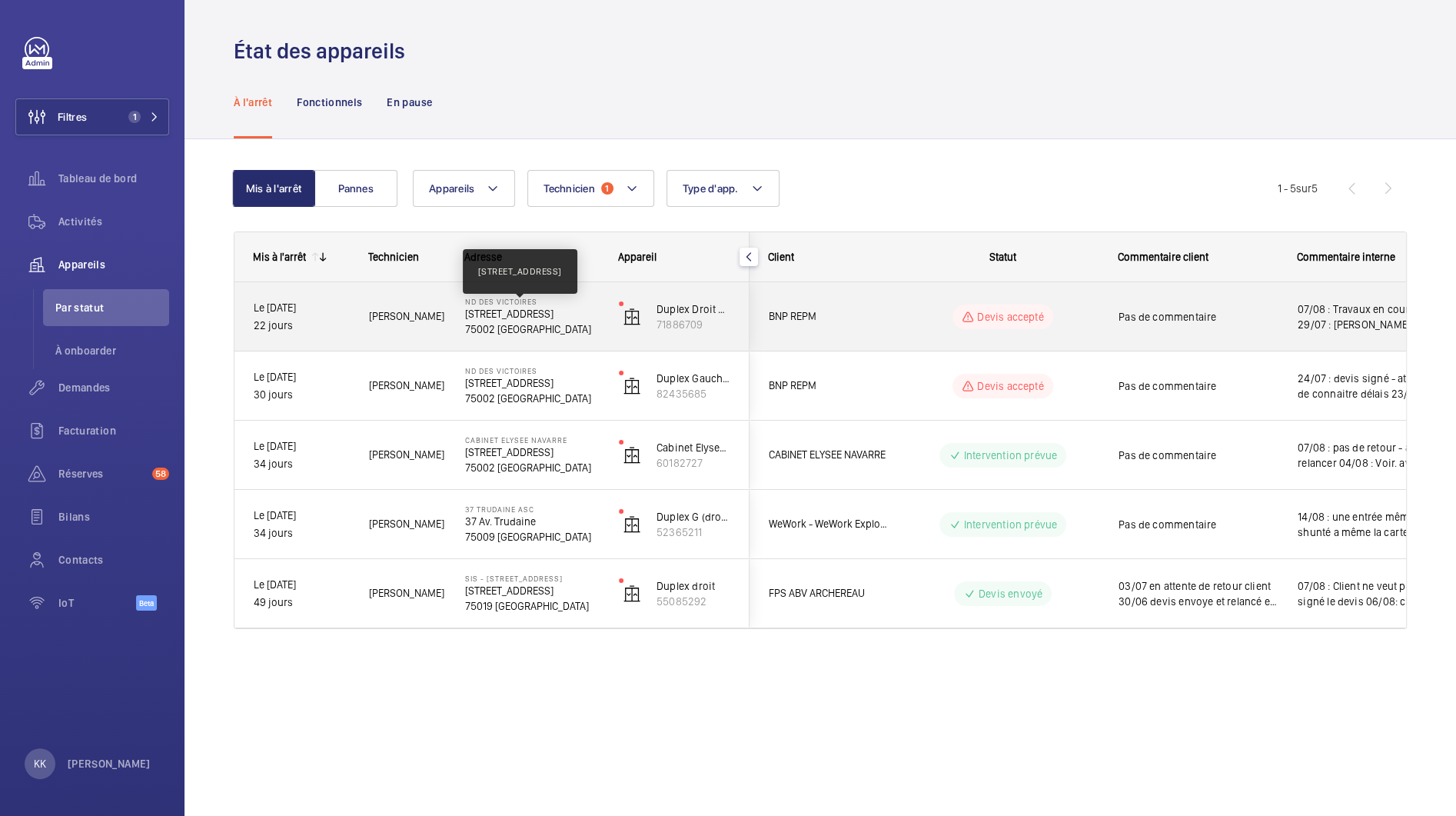
click at [496, 313] on p "46 Rue Notre Dame des Victoires, 75002 PARIS" at bounding box center [532, 313] width 134 height 16
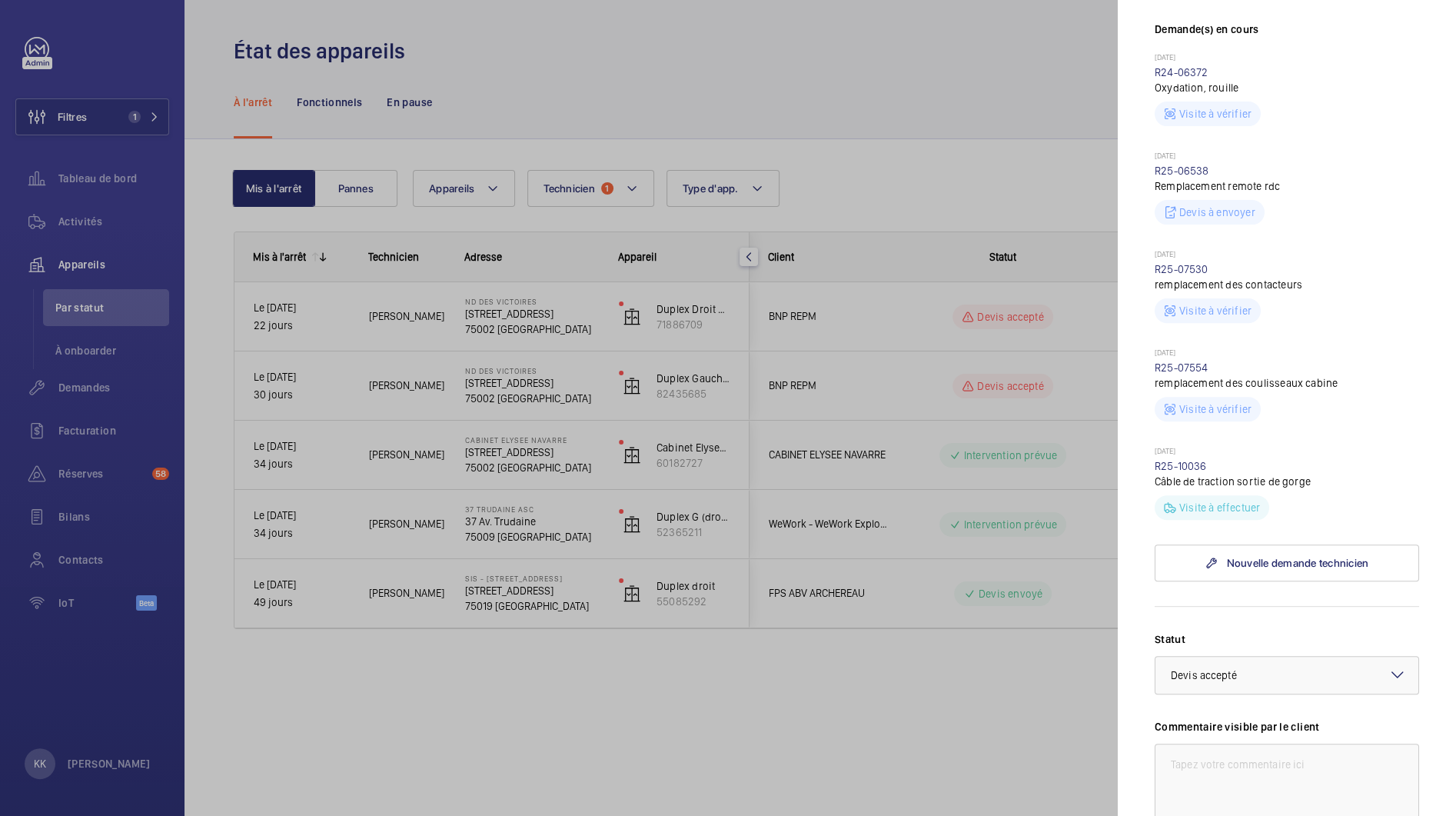
scroll to position [427, 0]
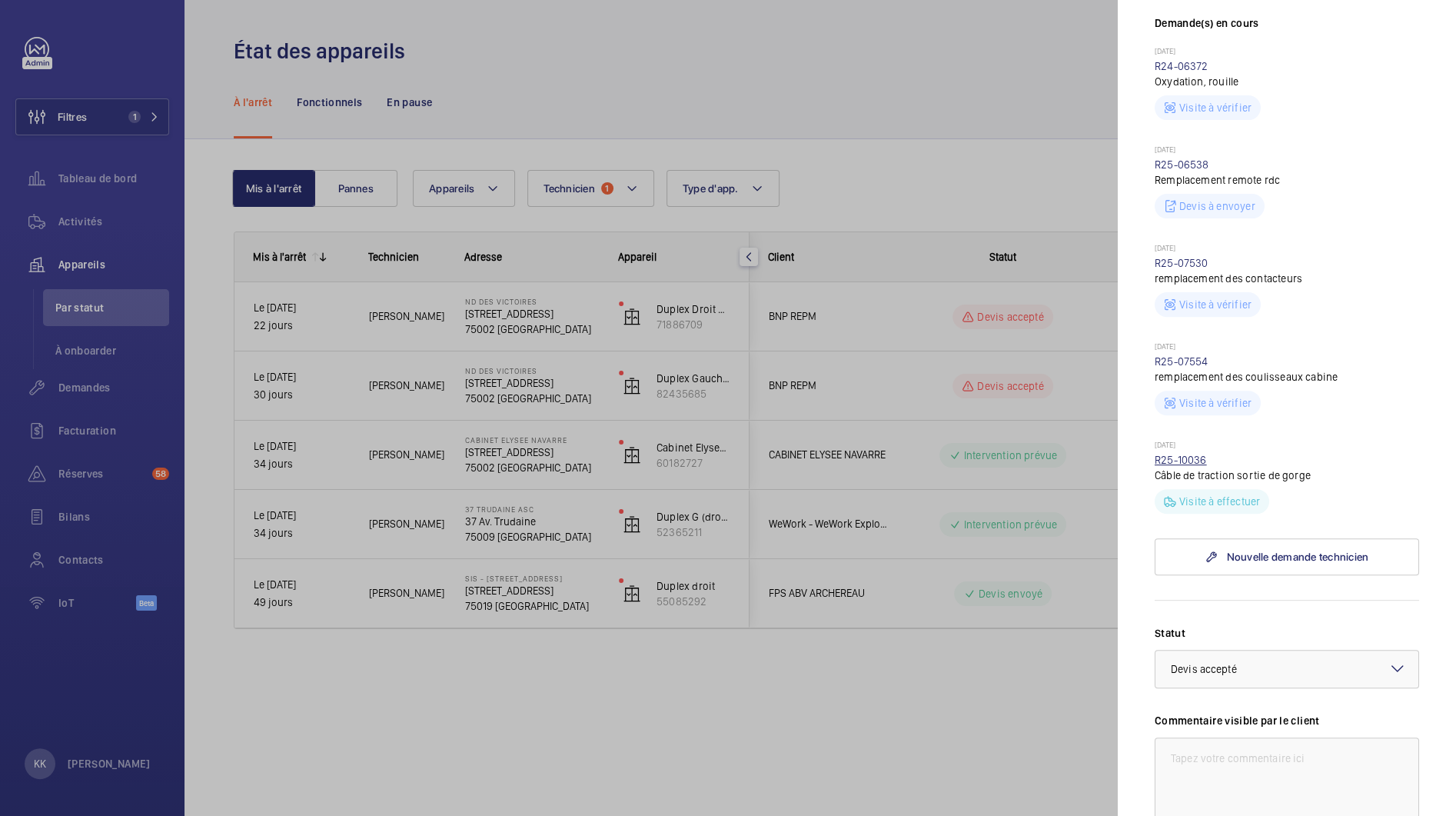
click at [1179, 481] on wm-front-repair-request-minimized-display-item "24/07/2025 R25-10036 Câble de traction sortie de gorge Visite à effectuer" at bounding box center [1287, 477] width 264 height 74
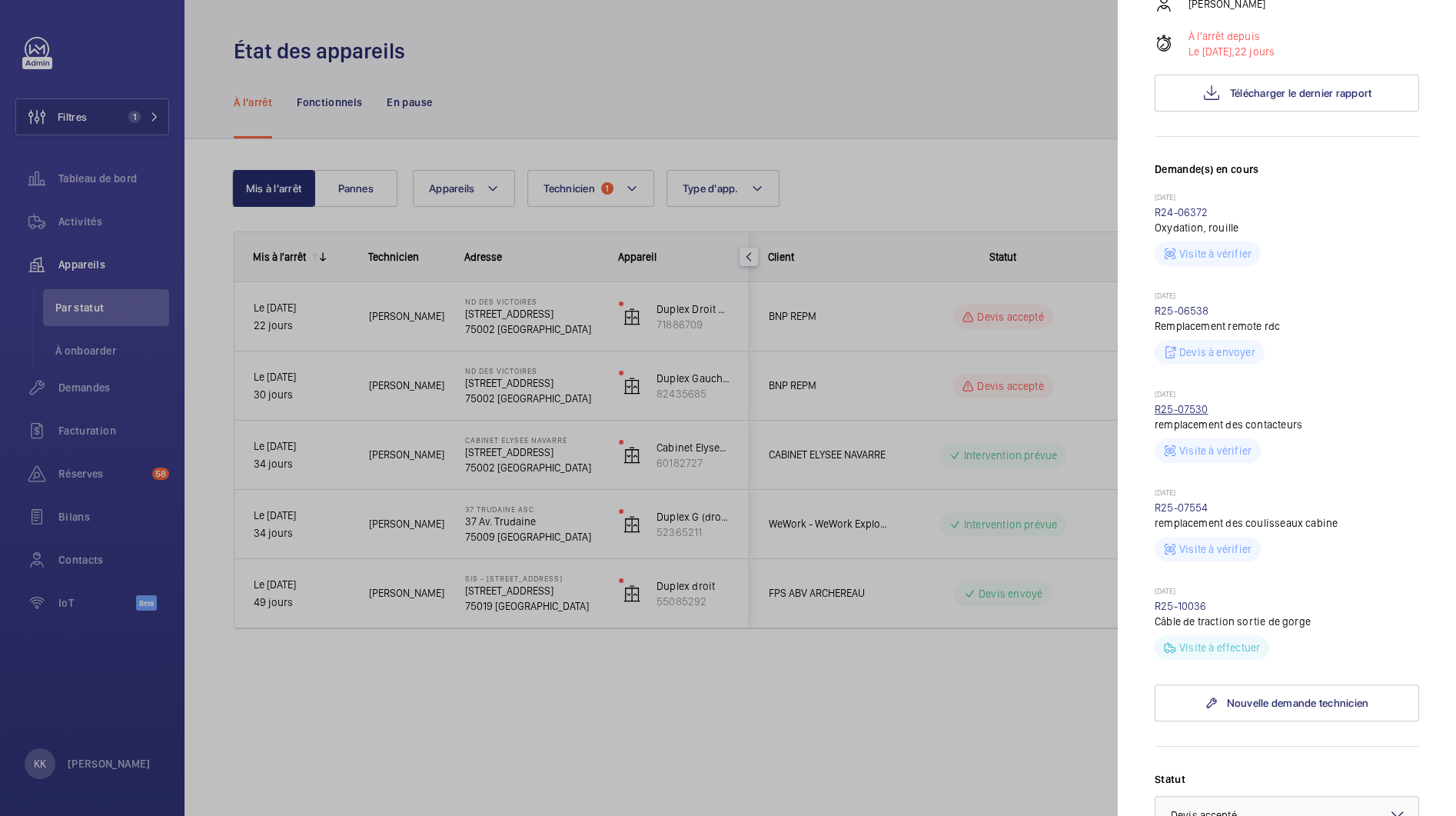
scroll to position [0, 0]
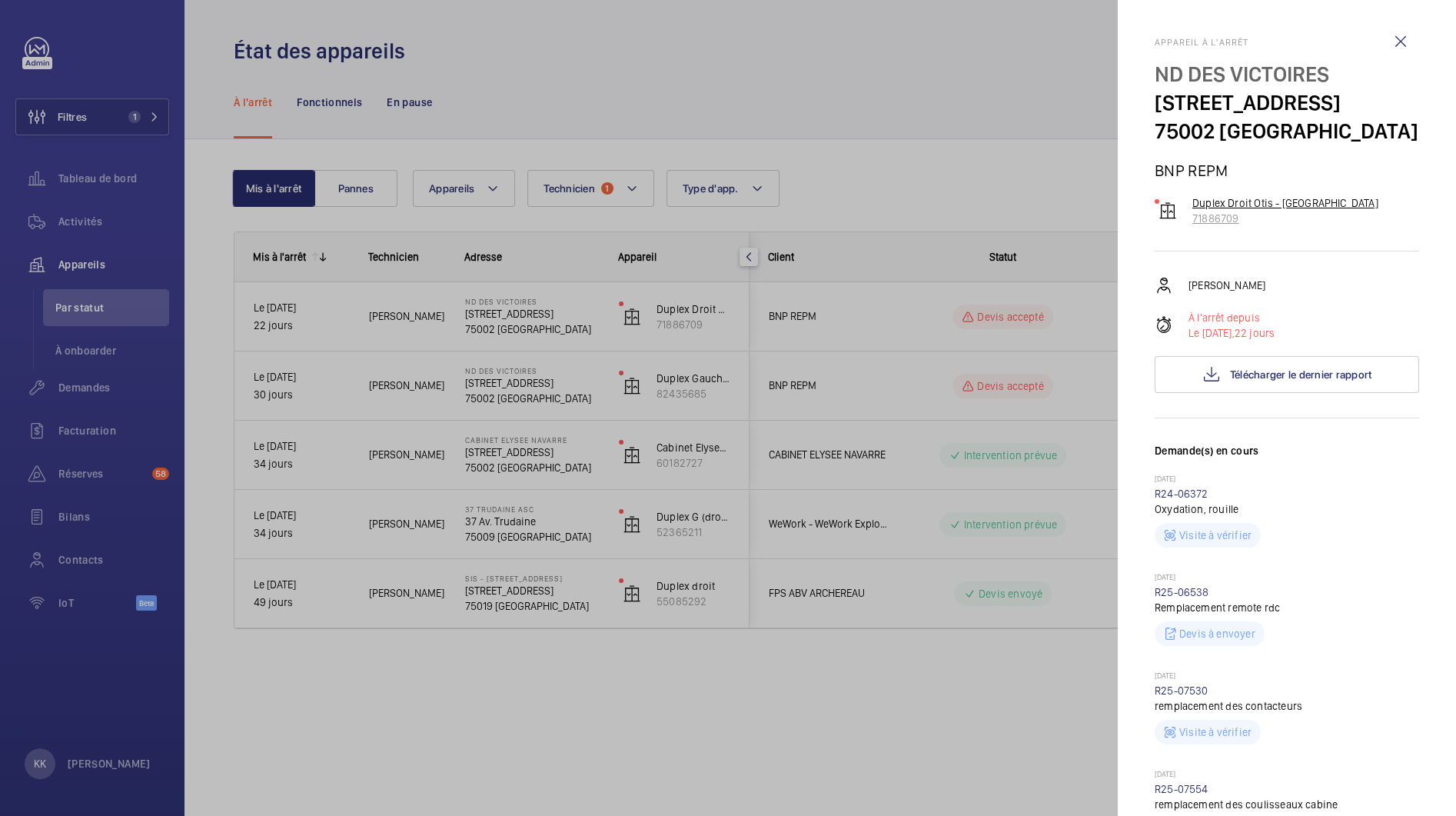
click at [1209, 211] on p "Duplex Droit Otis - Coté Montmartre" at bounding box center [1285, 203] width 186 height 16
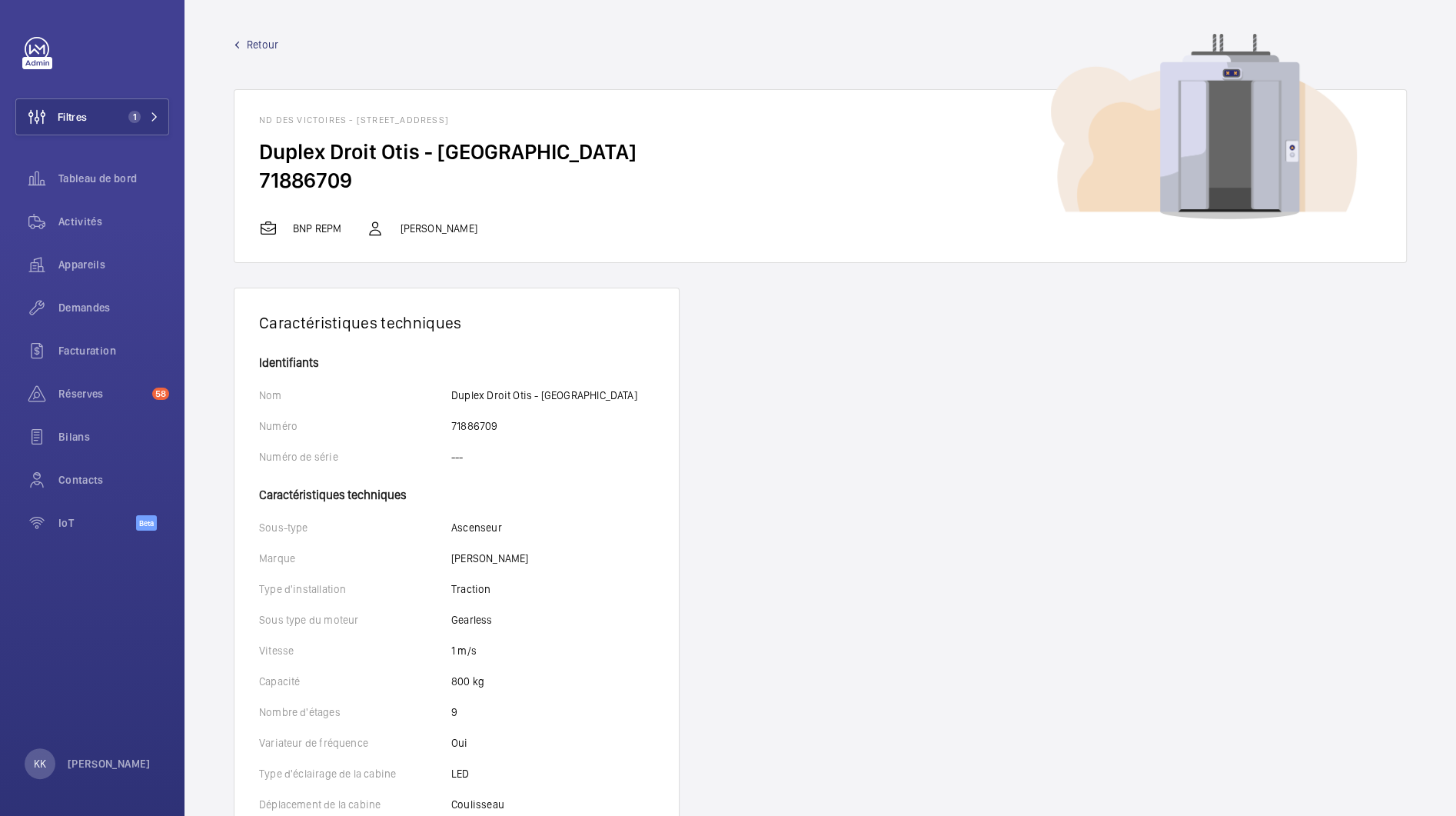
click at [255, 41] on span "Retour" at bounding box center [262, 45] width 32 height 16
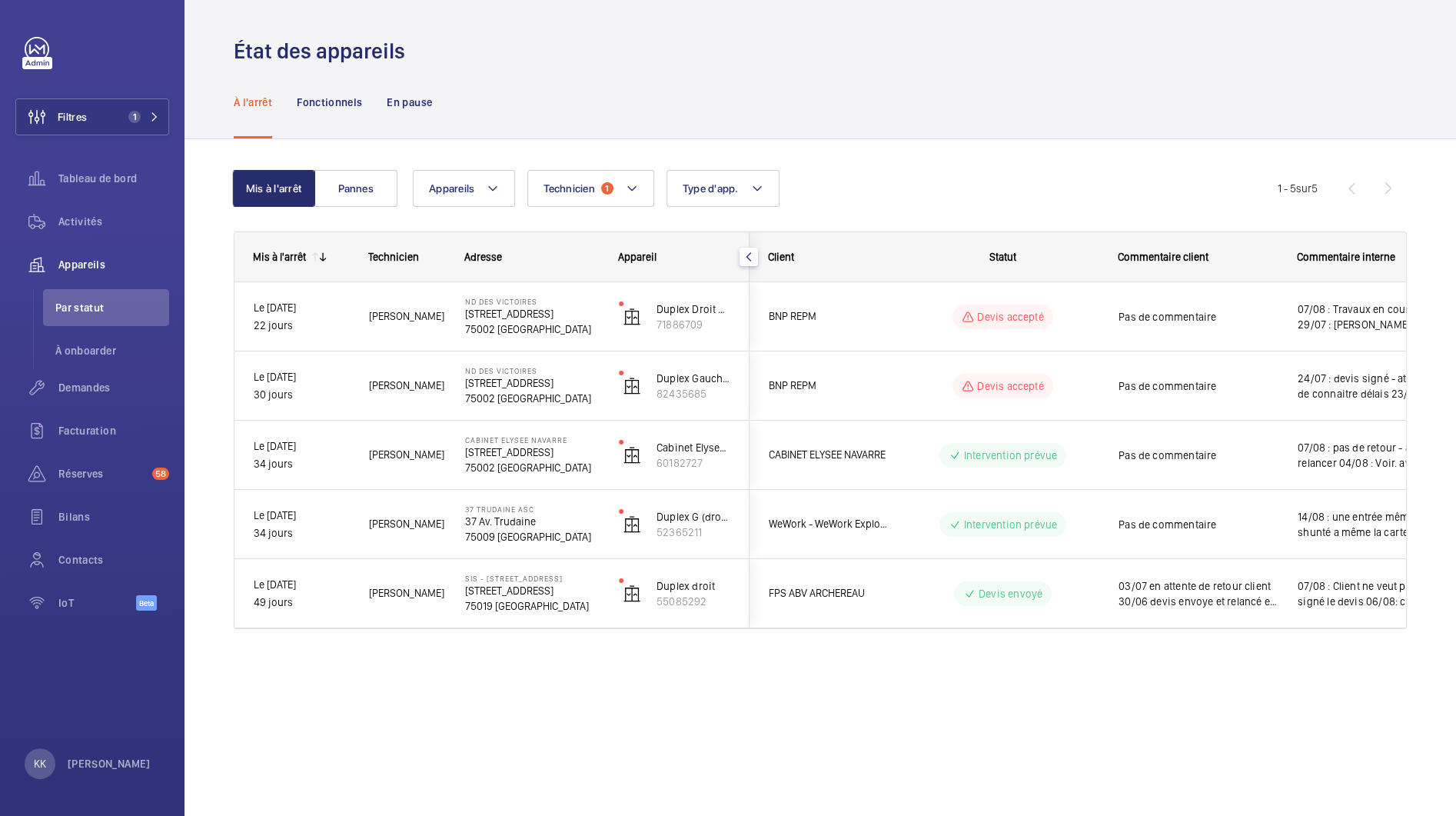
click at [658, 193] on div "Appareils Technicien 1 Type d'app. Plus de filtres Réinitialiser tous les filtr…" at bounding box center [845, 188] width 865 height 37
click at [634, 194] on mat-icon at bounding box center [632, 188] width 12 height 18
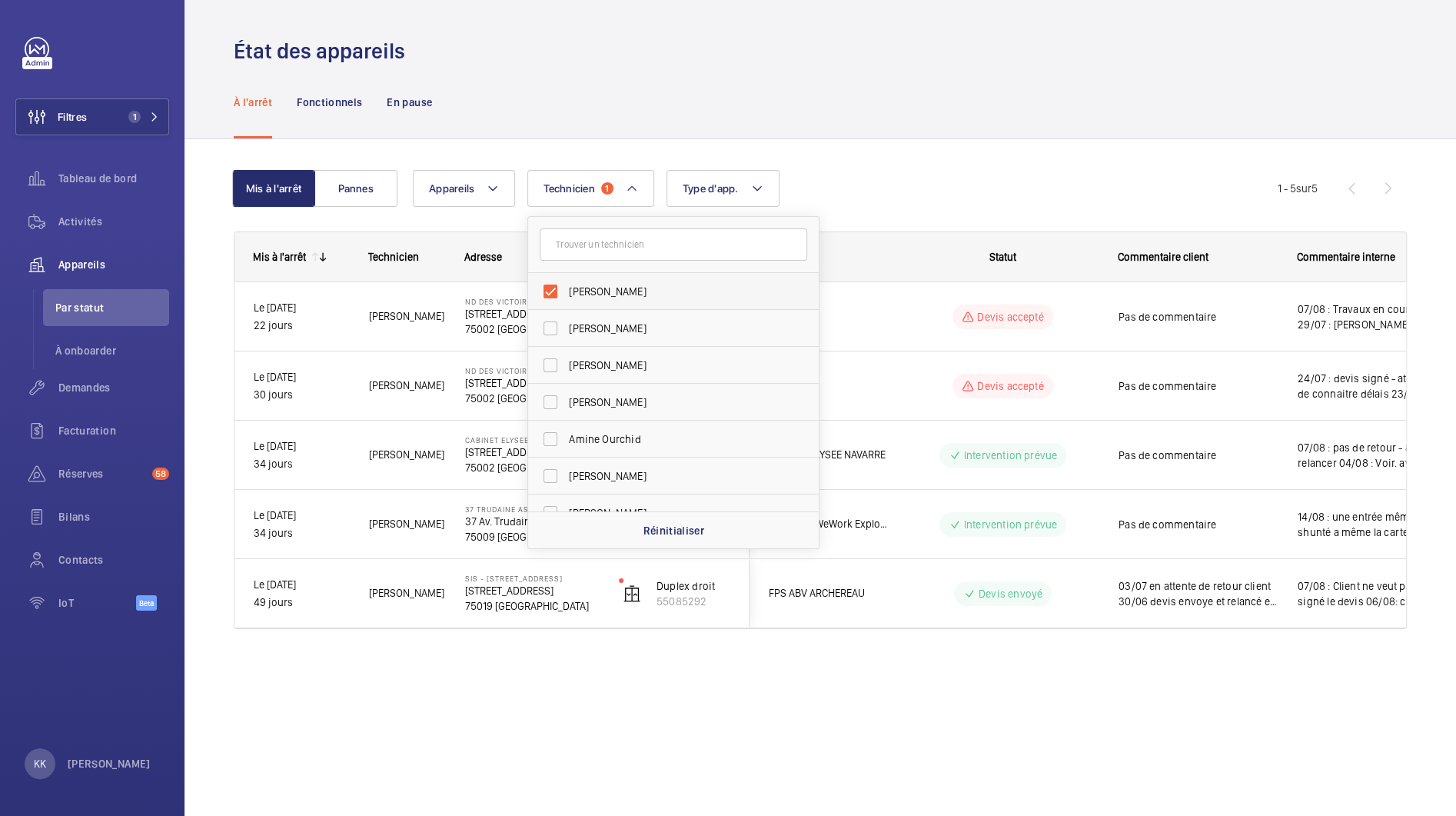
click at [566, 291] on label "Hicham Bounouhi" at bounding box center [662, 291] width 268 height 37
click at [566, 291] on input "Hicham Bounouhi" at bounding box center [551, 292] width 31 height 31
checkbox input "false"
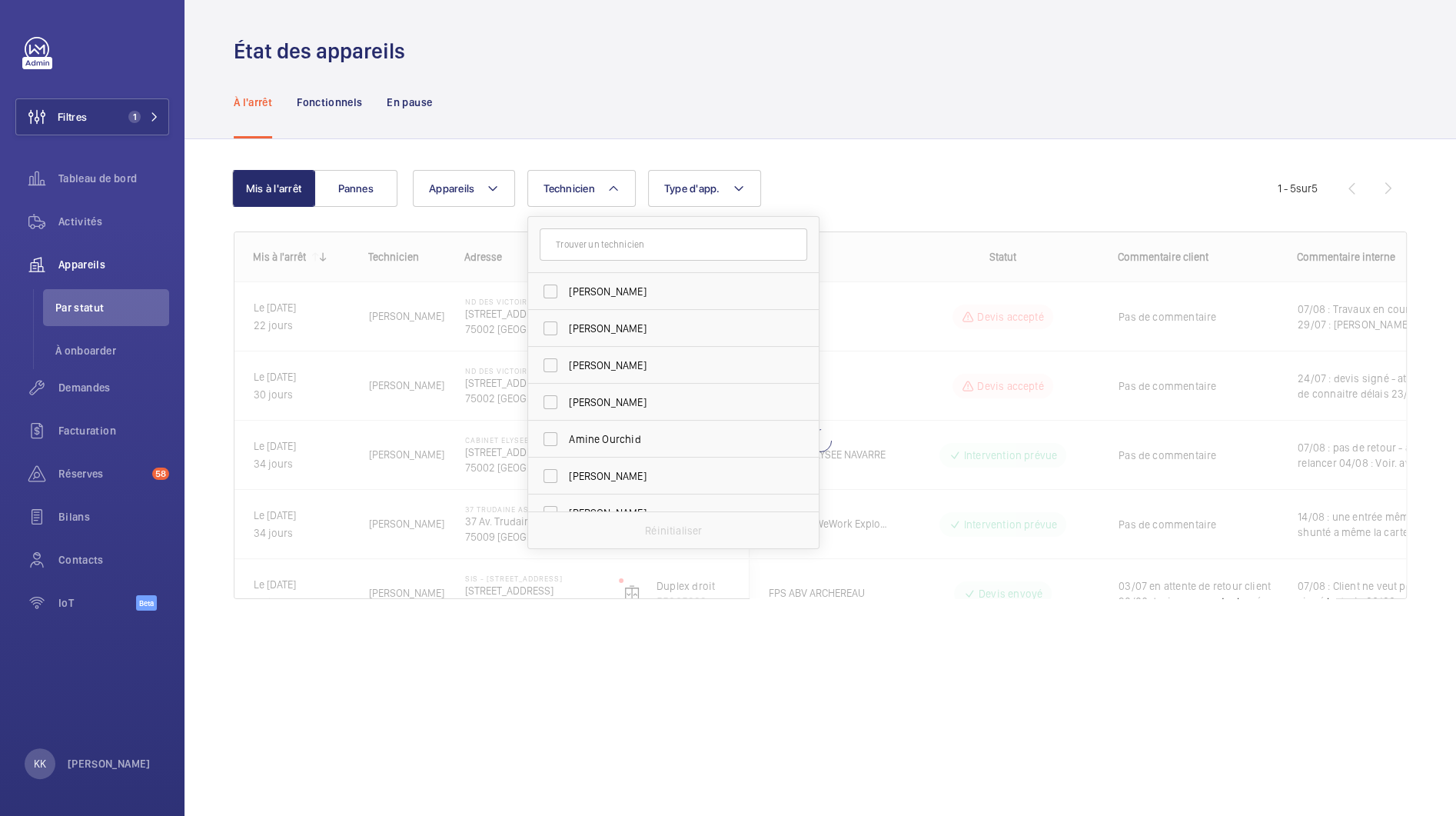
click at [589, 148] on div "Mis à l'arrêt Pannes Appareils Technicien Hicham Bounouhi Jerome Eniona Alexand…" at bounding box center [820, 390] width 1173 height 490
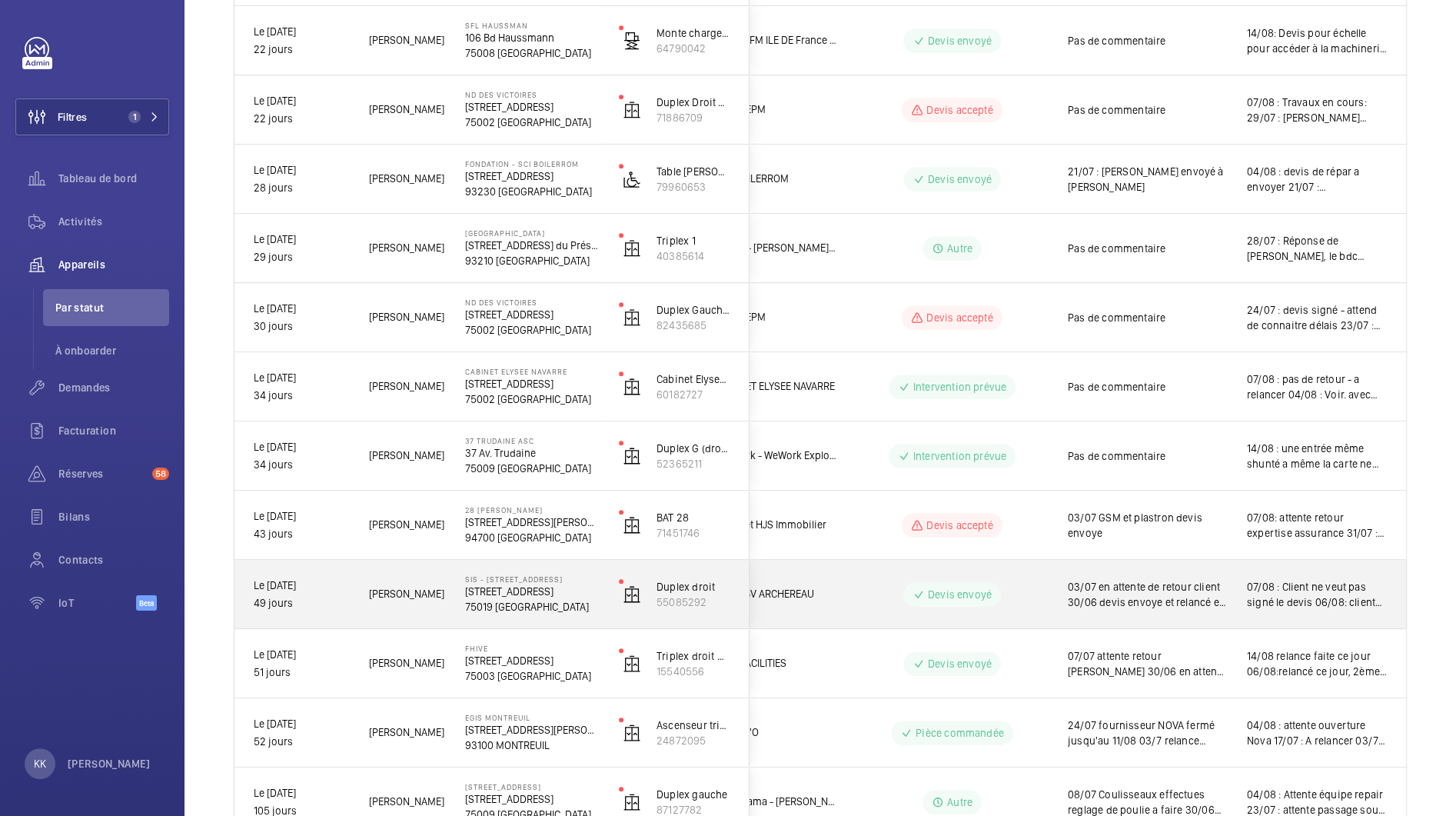
scroll to position [965, 0]
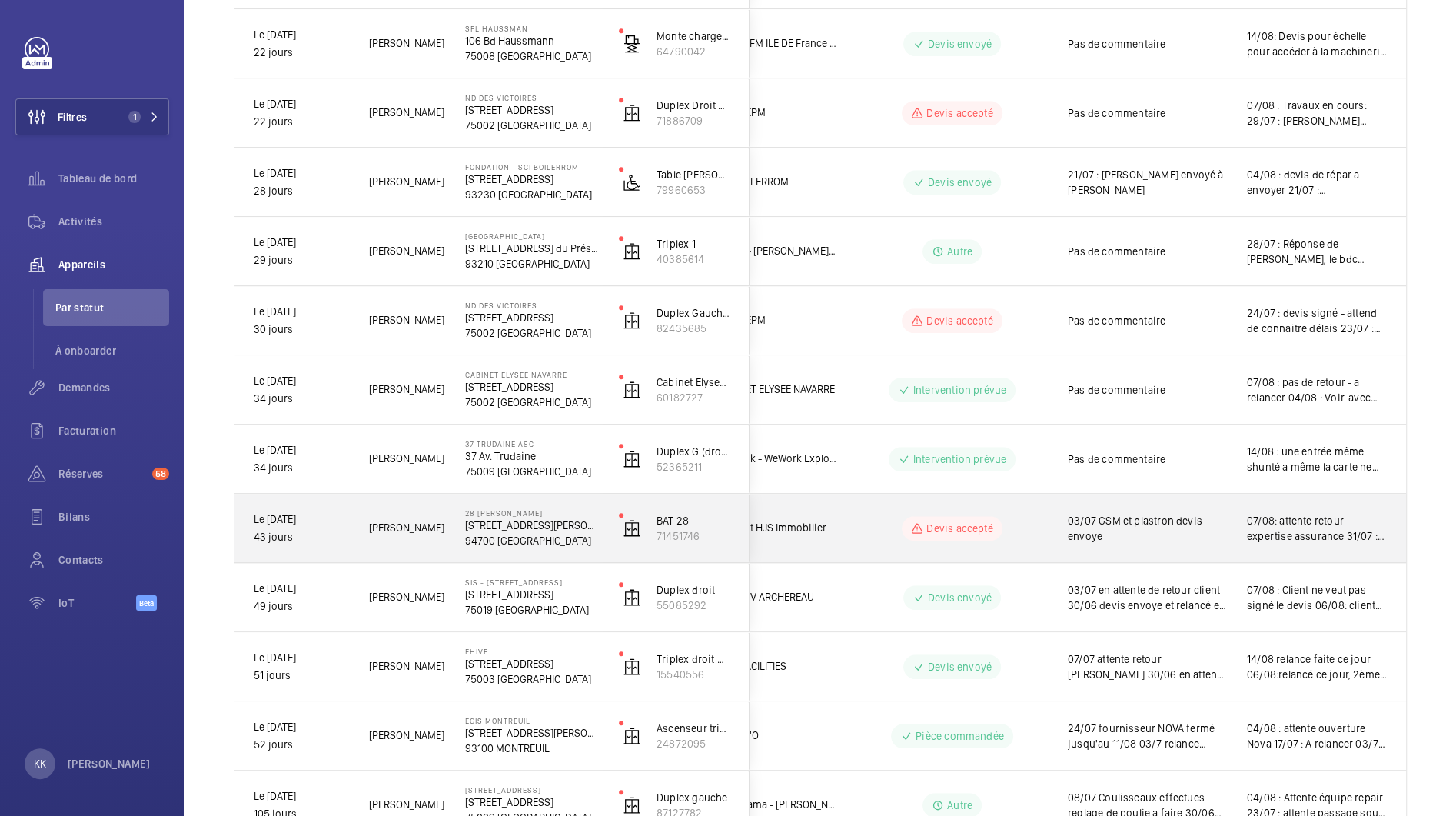
click at [1121, 524] on span "03/07 GSM et plastron devis envoye" at bounding box center [1147, 528] width 159 height 31
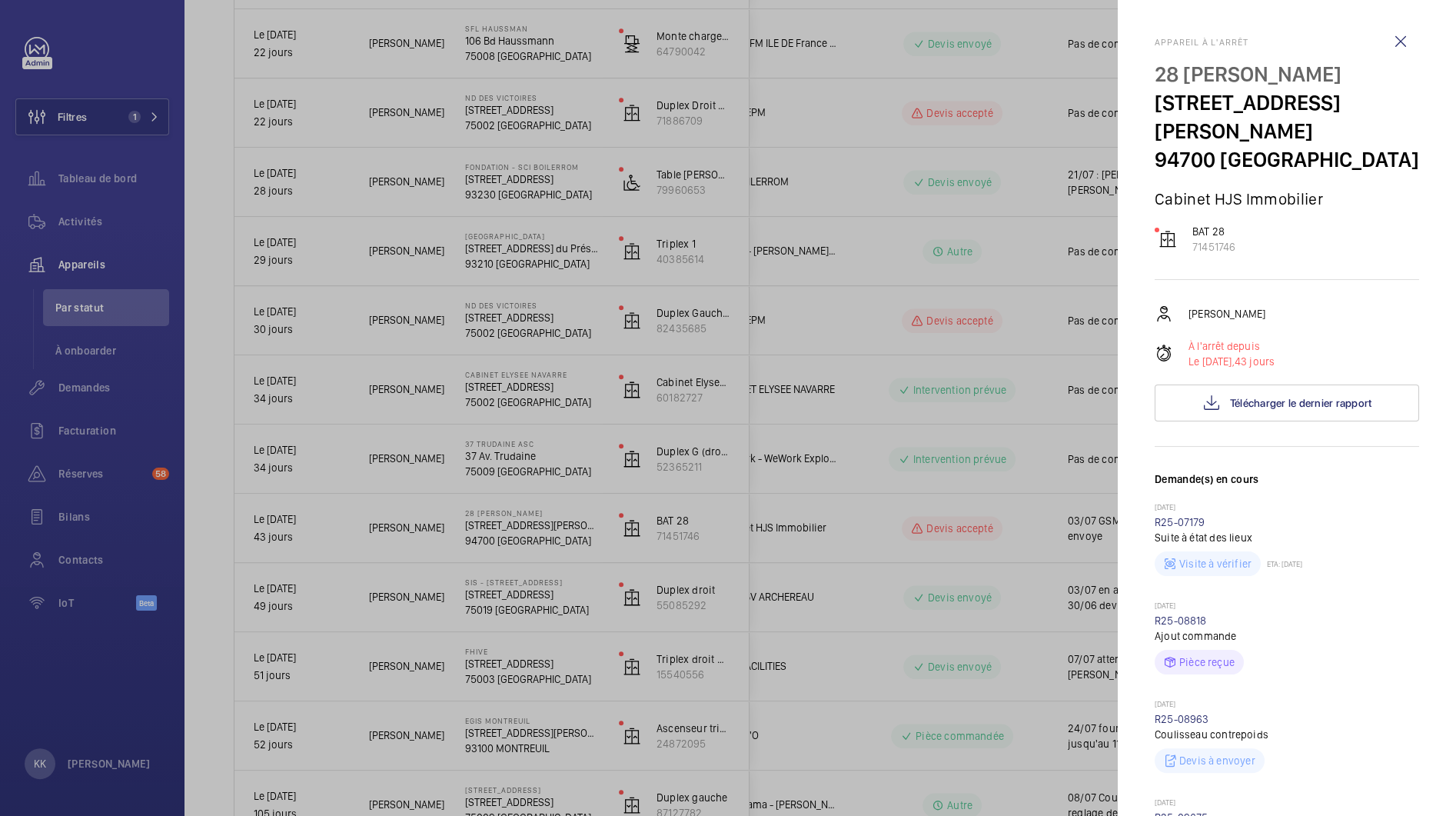
click at [982, 527] on div at bounding box center [728, 408] width 1456 height 816
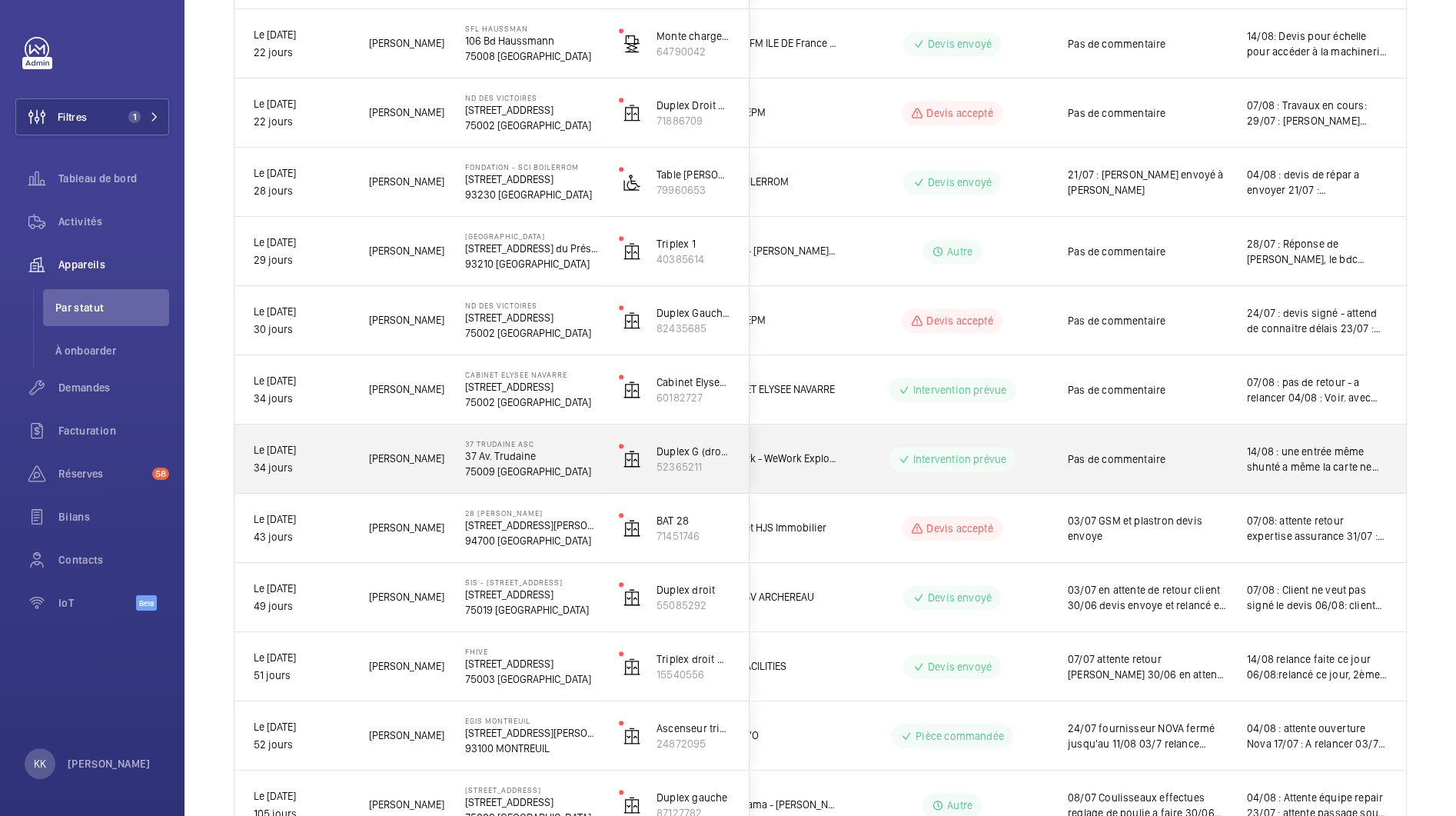
click at [1116, 471] on div "Pas de commentaire" at bounding box center [1147, 459] width 159 height 35
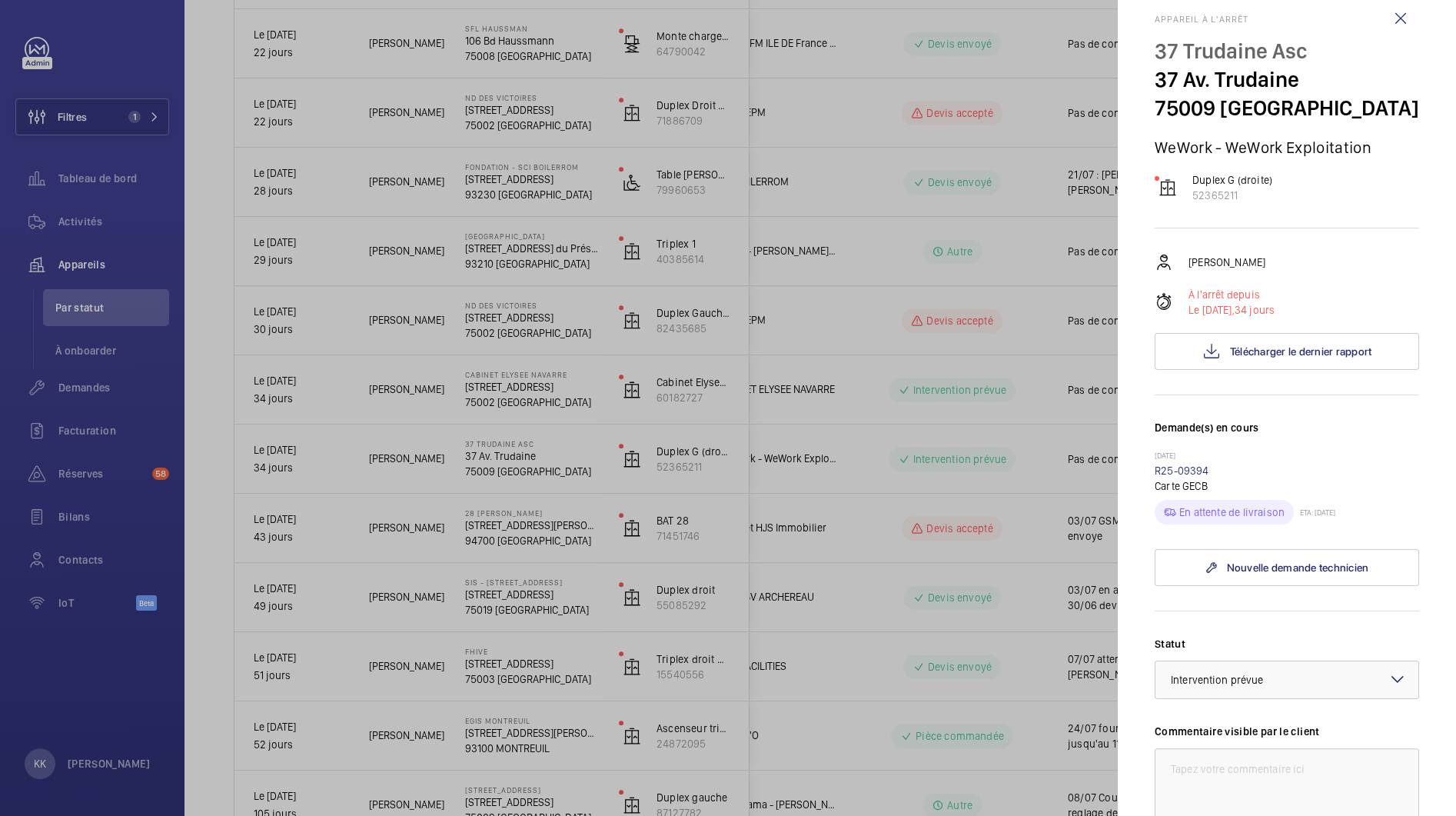
scroll to position [24, 0]
click at [934, 437] on div at bounding box center [728, 408] width 1456 height 816
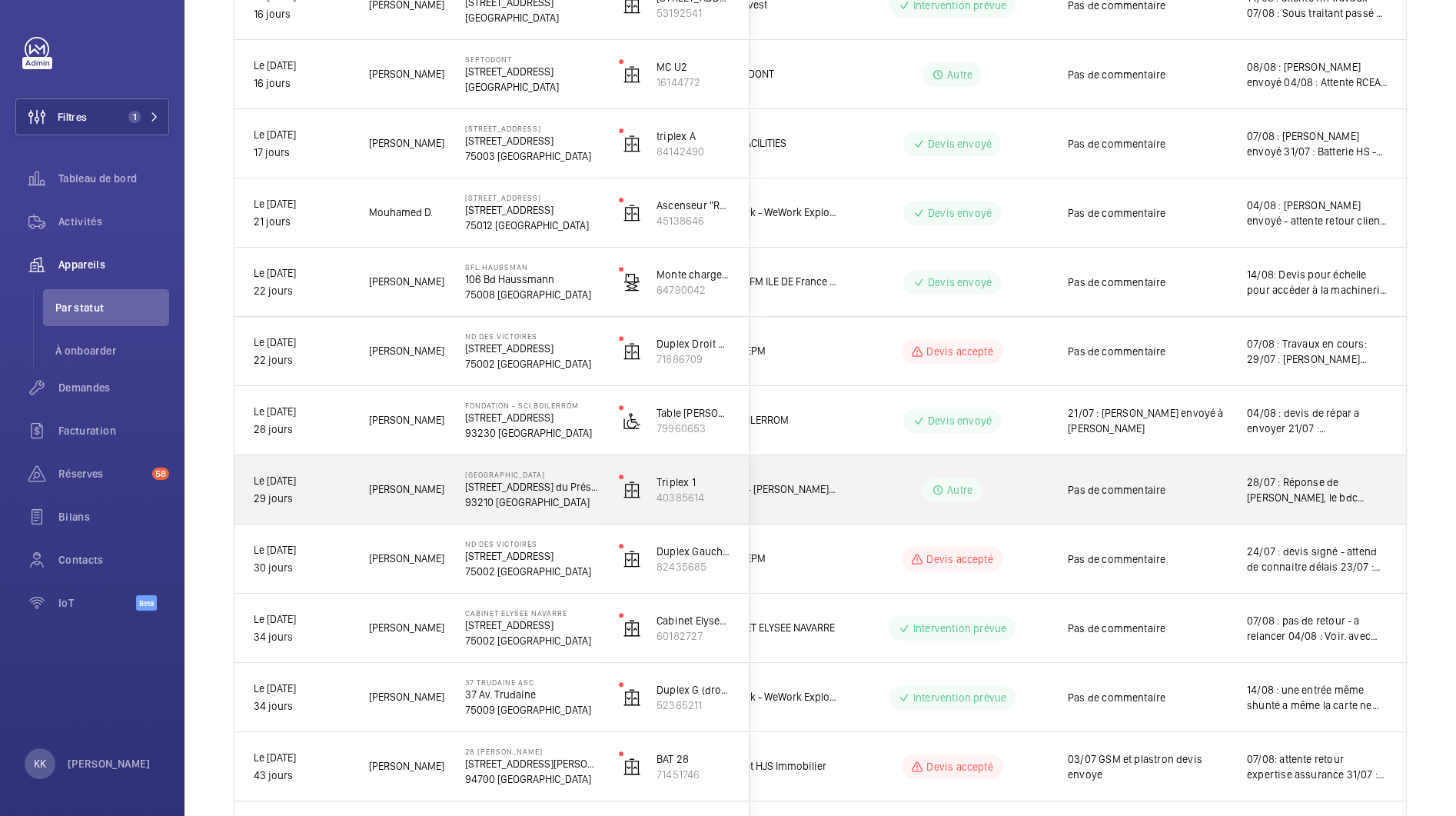
scroll to position [719, 0]
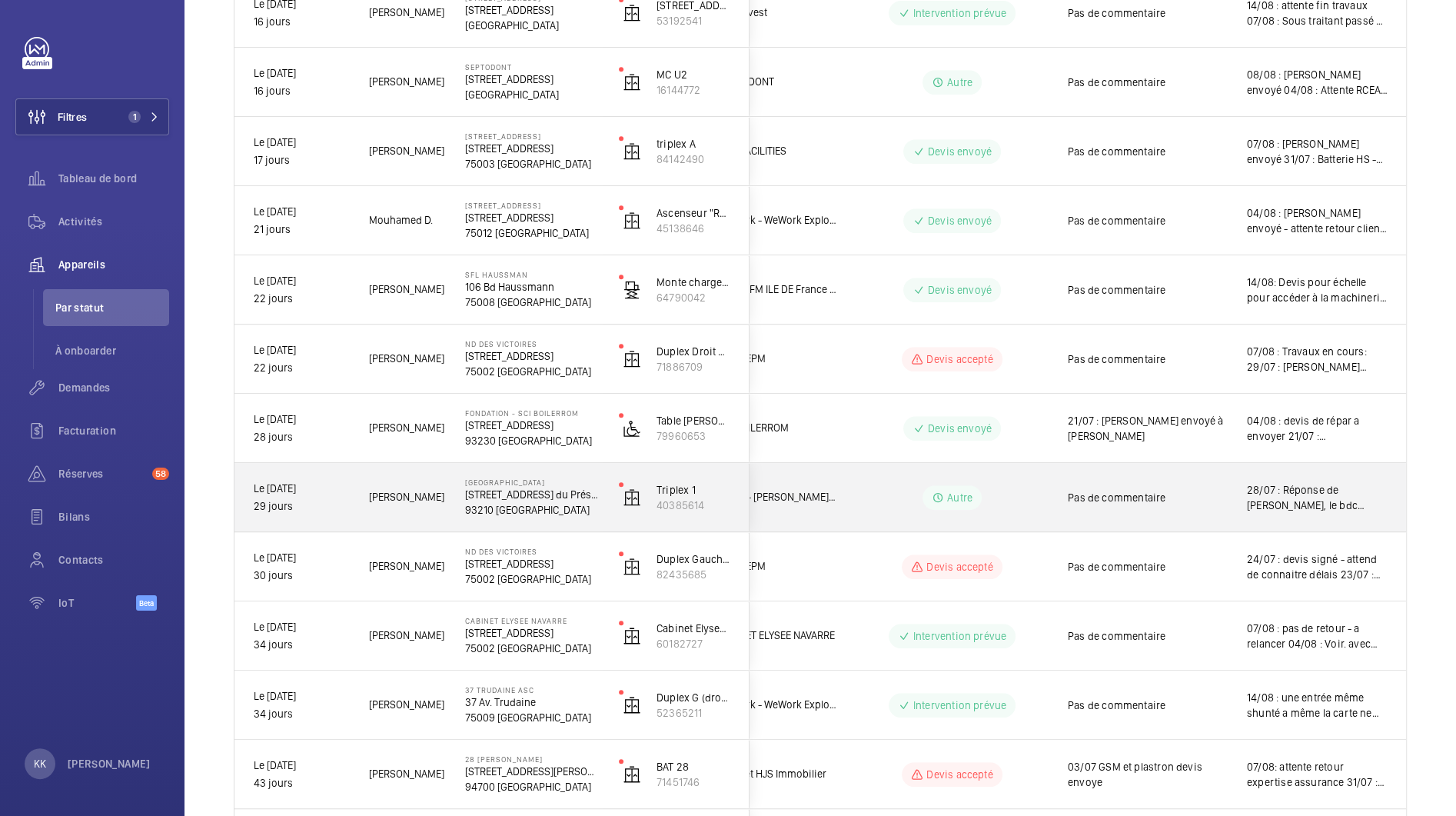
click at [1070, 518] on div "Pas de commentaire" at bounding box center [1138, 497] width 178 height 66
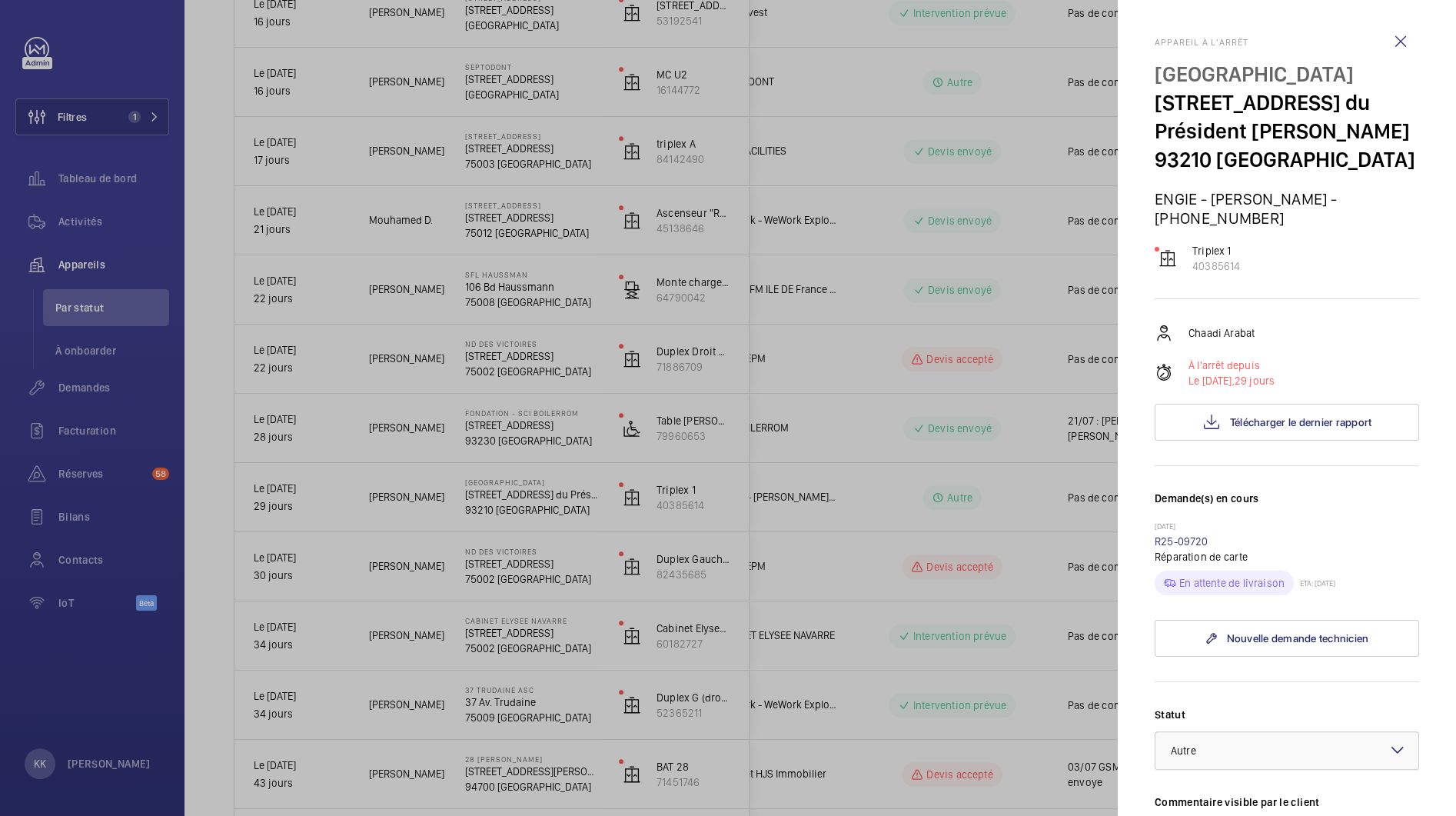
click at [971, 452] on div at bounding box center [728, 408] width 1456 height 816
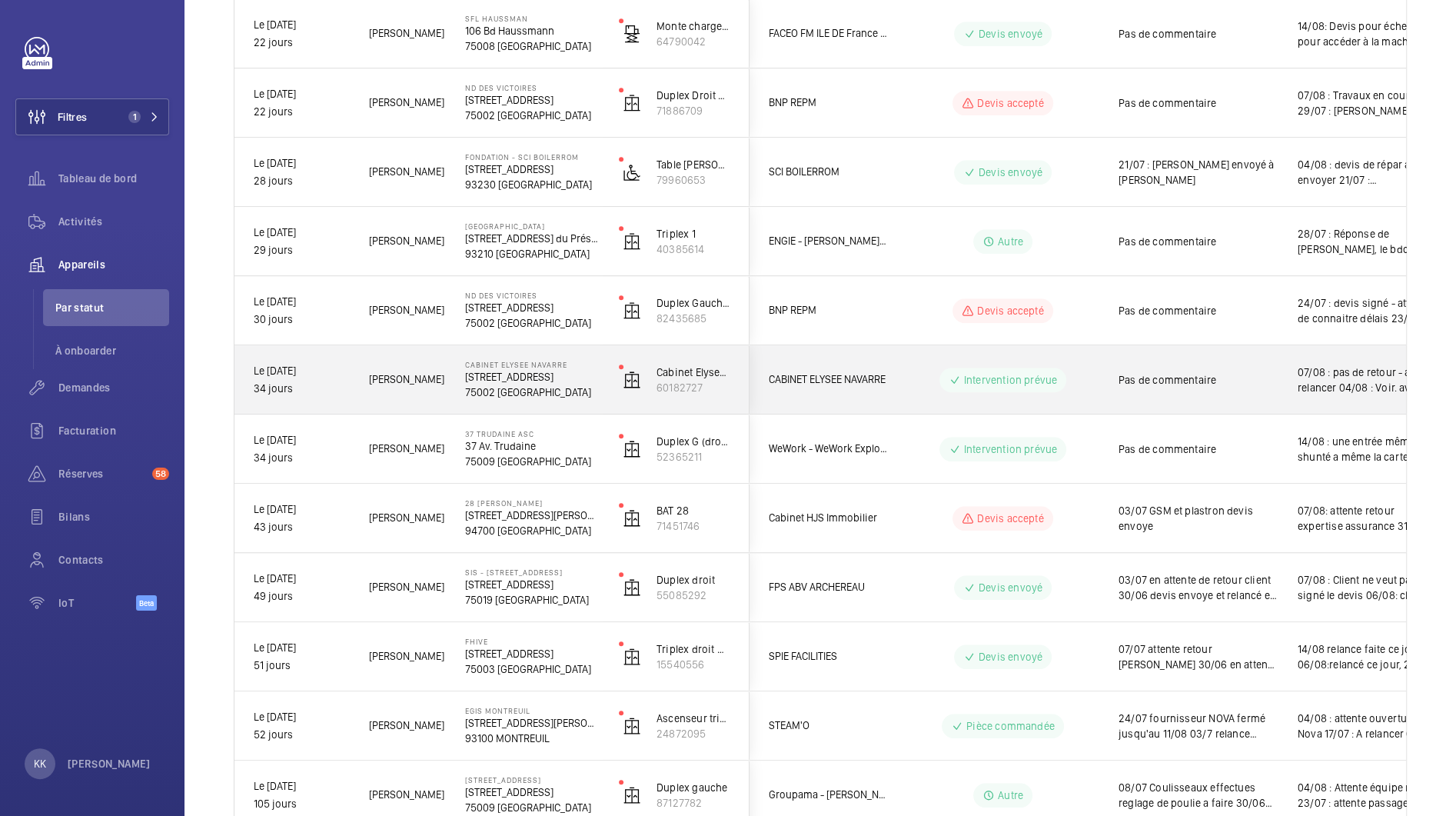
scroll to position [923, 0]
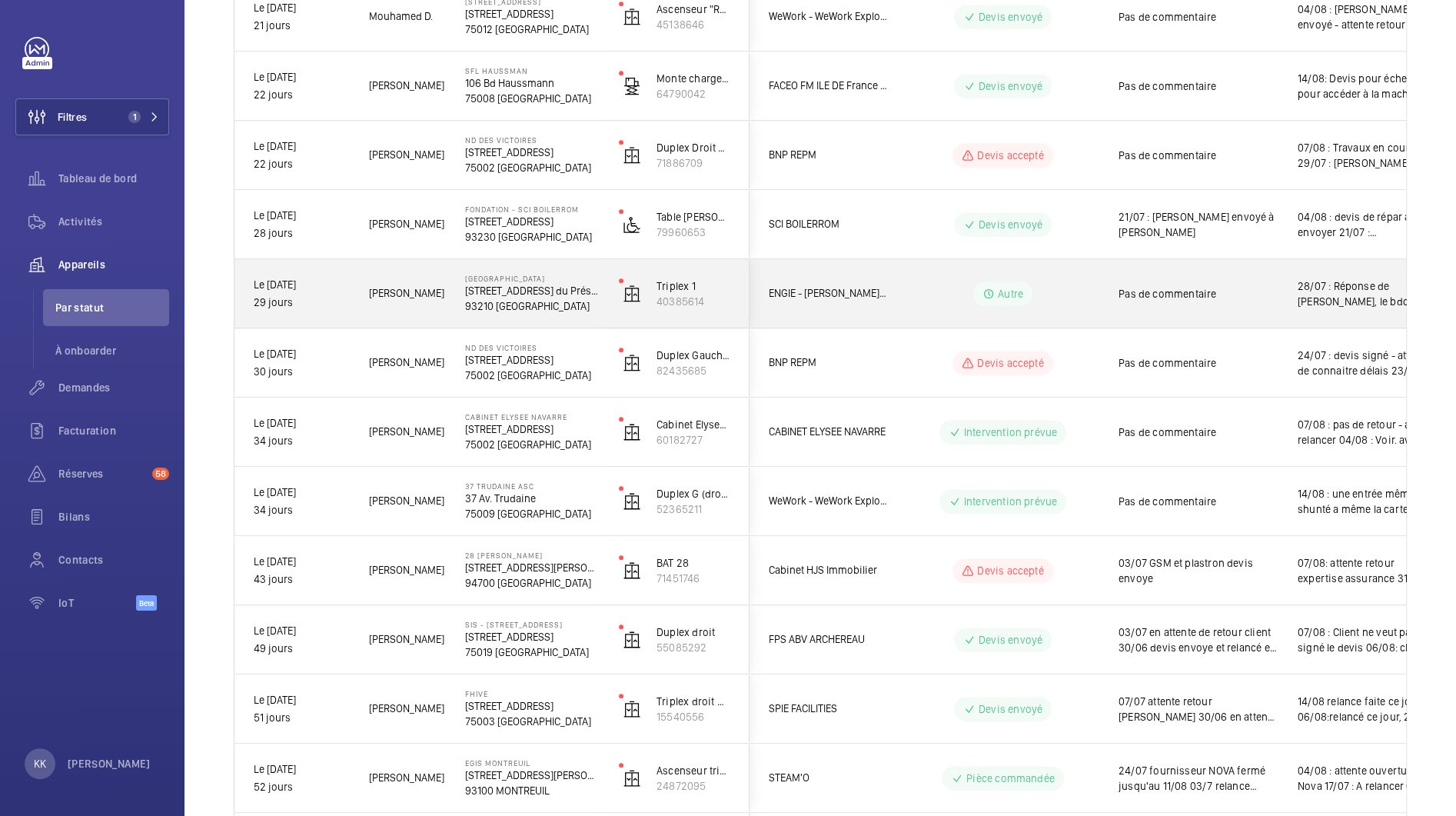
click at [514, 291] on p "276 Av. du Président Wilson" at bounding box center [532, 291] width 134 height 16
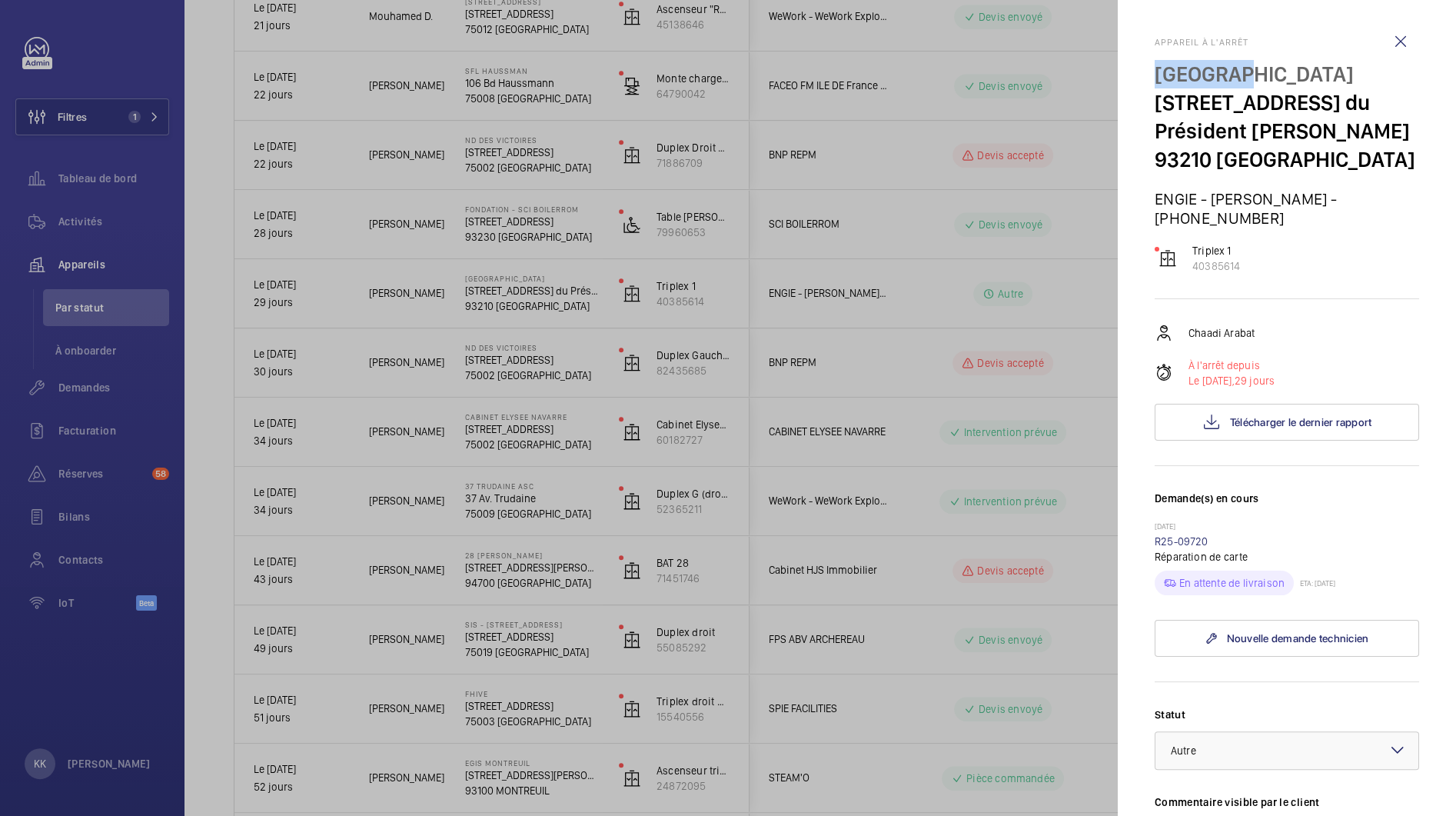
drag, startPoint x: 1249, startPoint y: 81, endPoint x: 1138, endPoint y: 79, distance: 111.0
click at [1138, 79] on mat-sidenav "Appareil à l'arrêt Randstad 276 Av. du Président Wilson 93210 SAINT-DENIS ENGIE…" at bounding box center [1287, 408] width 338 height 816
copy p "Randstad"
drag, startPoint x: 1234, startPoint y: 503, endPoint x: 1222, endPoint y: 517, distance: 18.4
click at [1222, 522] on div "17/07/2025 R25-09720 Réparation de carte En attente de livraison ETA: 08/08/2025" at bounding box center [1287, 559] width 264 height 74
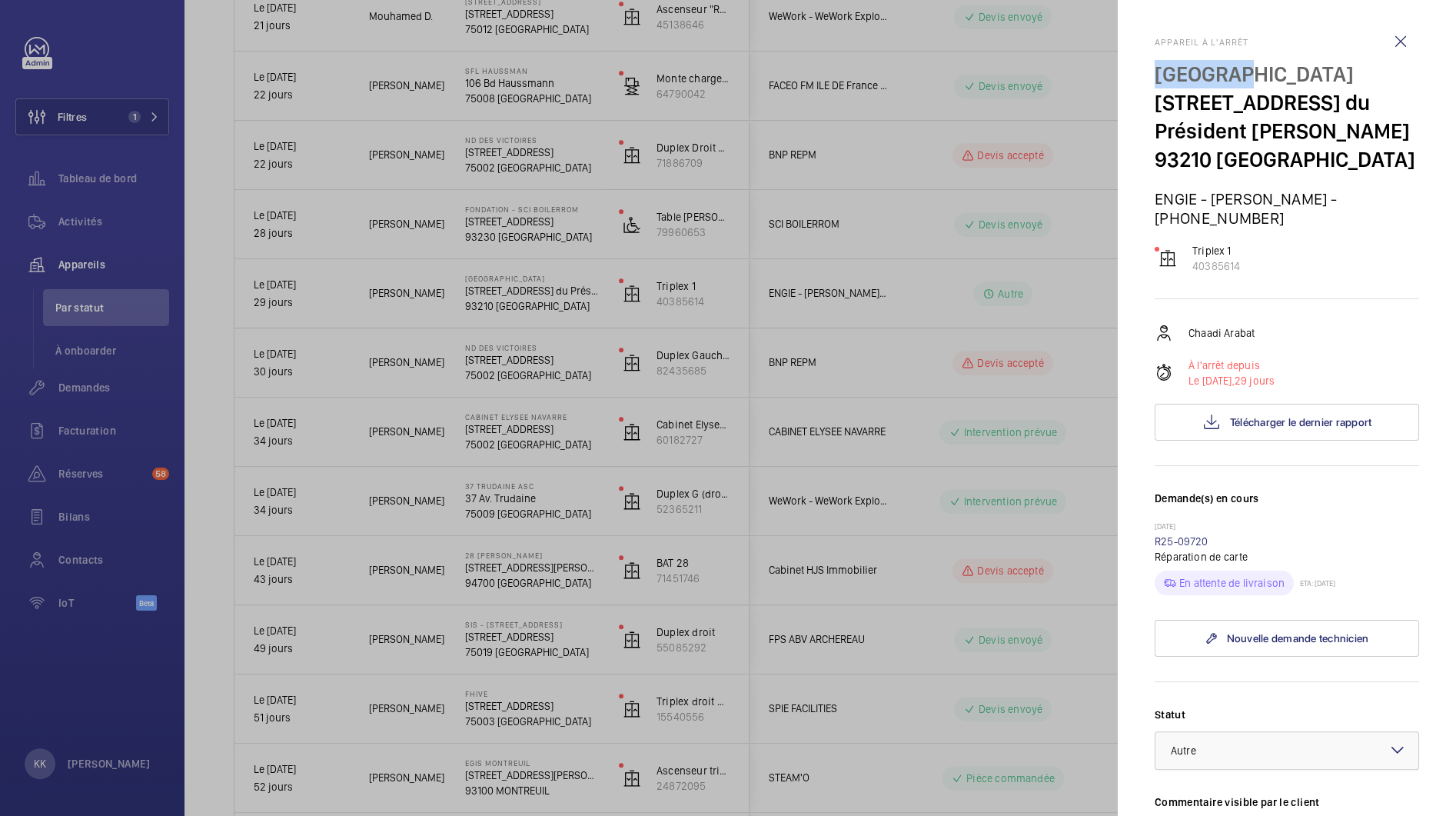
copy wm-front-repair-request-minimized-display-item "R25-09720"
click at [470, 663] on div at bounding box center [728, 408] width 1456 height 816
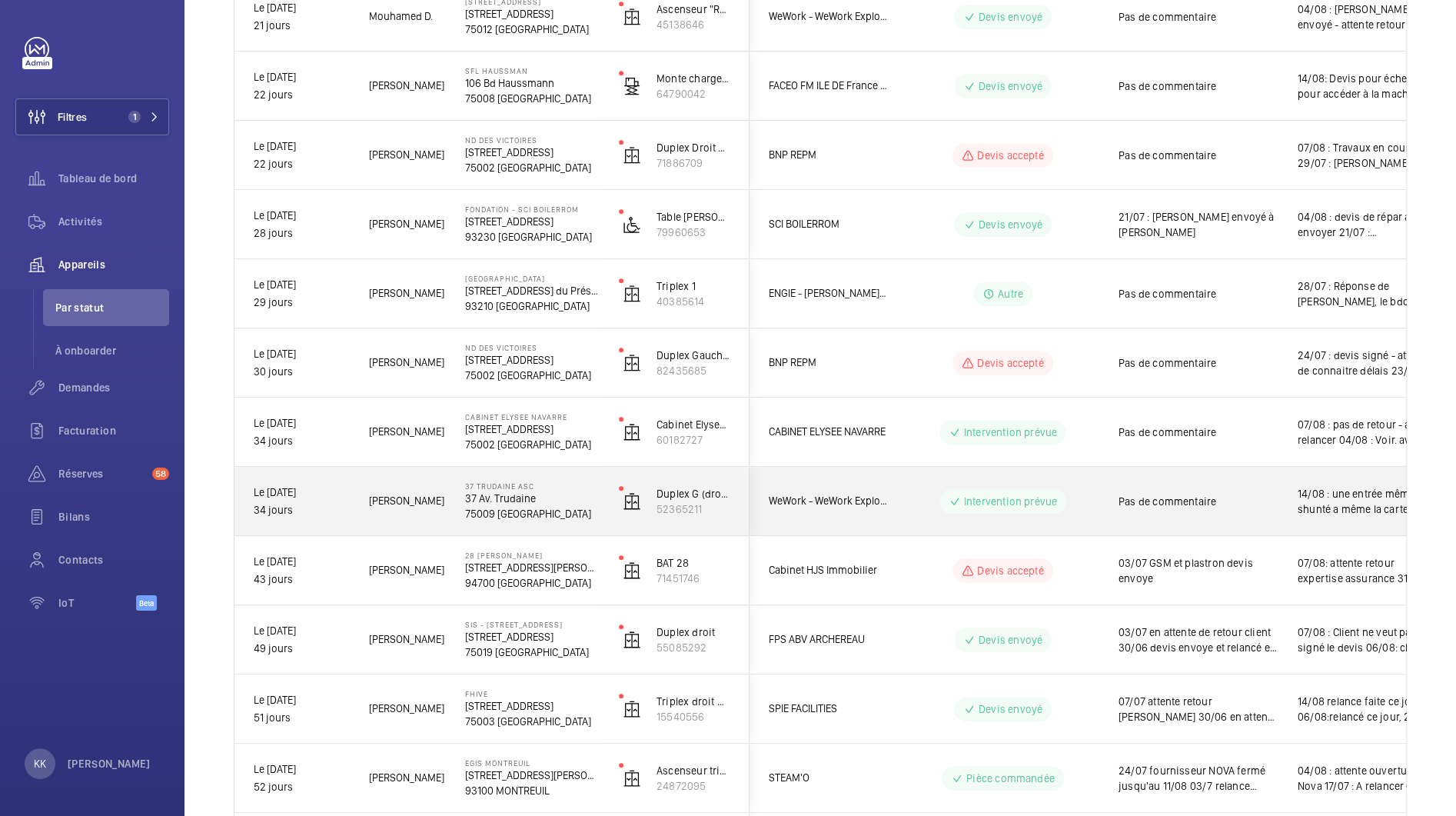
click at [556, 503] on p "37 Av. Trudaine" at bounding box center [532, 498] width 134 height 16
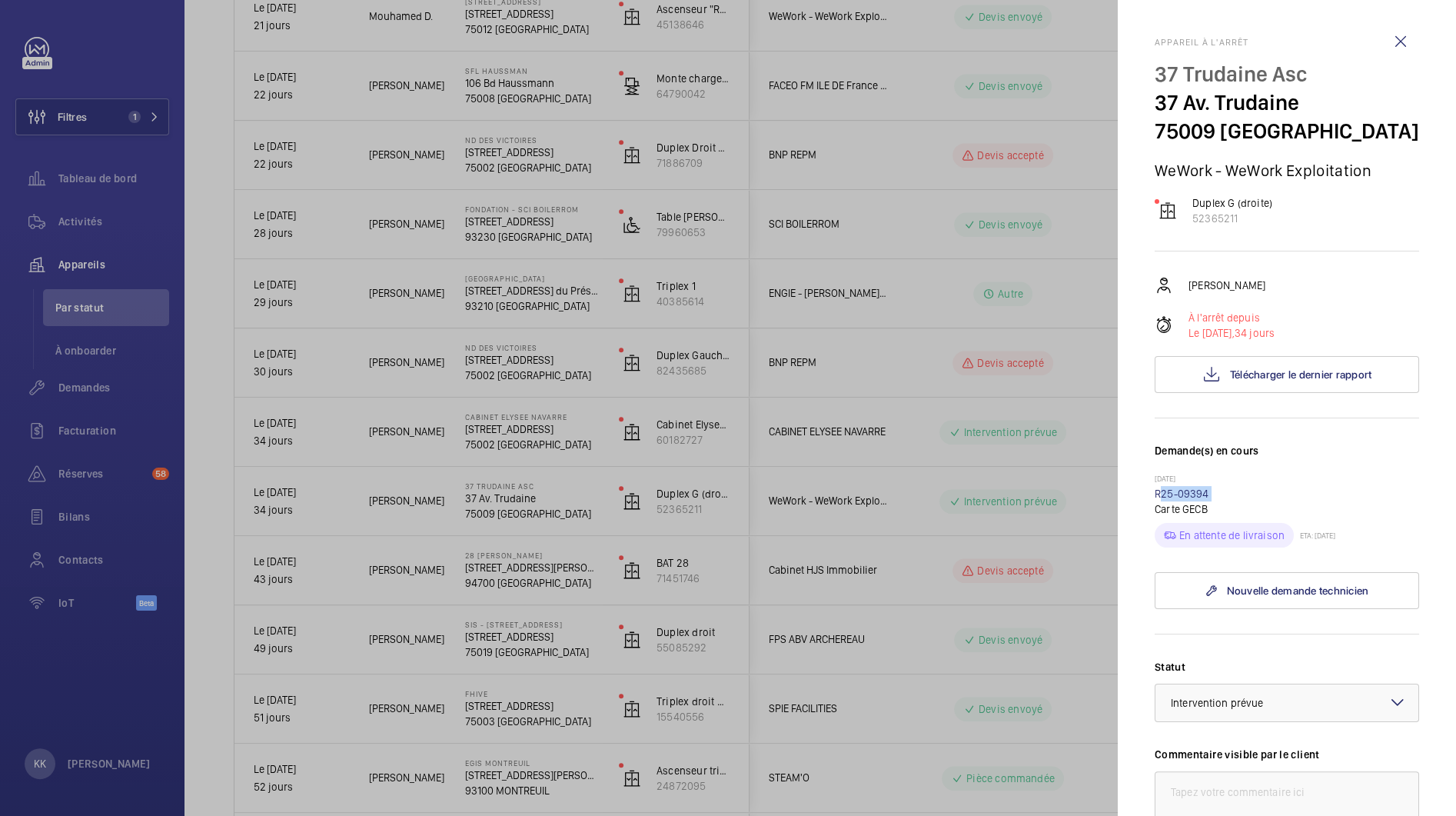
drag, startPoint x: 1136, startPoint y: 503, endPoint x: 1149, endPoint y: 491, distance: 17.7
click at [1149, 491] on mat-sidenav "Appareil à l'arrêt 37 Trudaine Asc 37 Av. Trudaine 75009 PARIS WeWork - WeWork …" at bounding box center [1287, 408] width 338 height 816
copy link "R25-09394"
click at [121, 122] on div at bounding box center [728, 408] width 1456 height 816
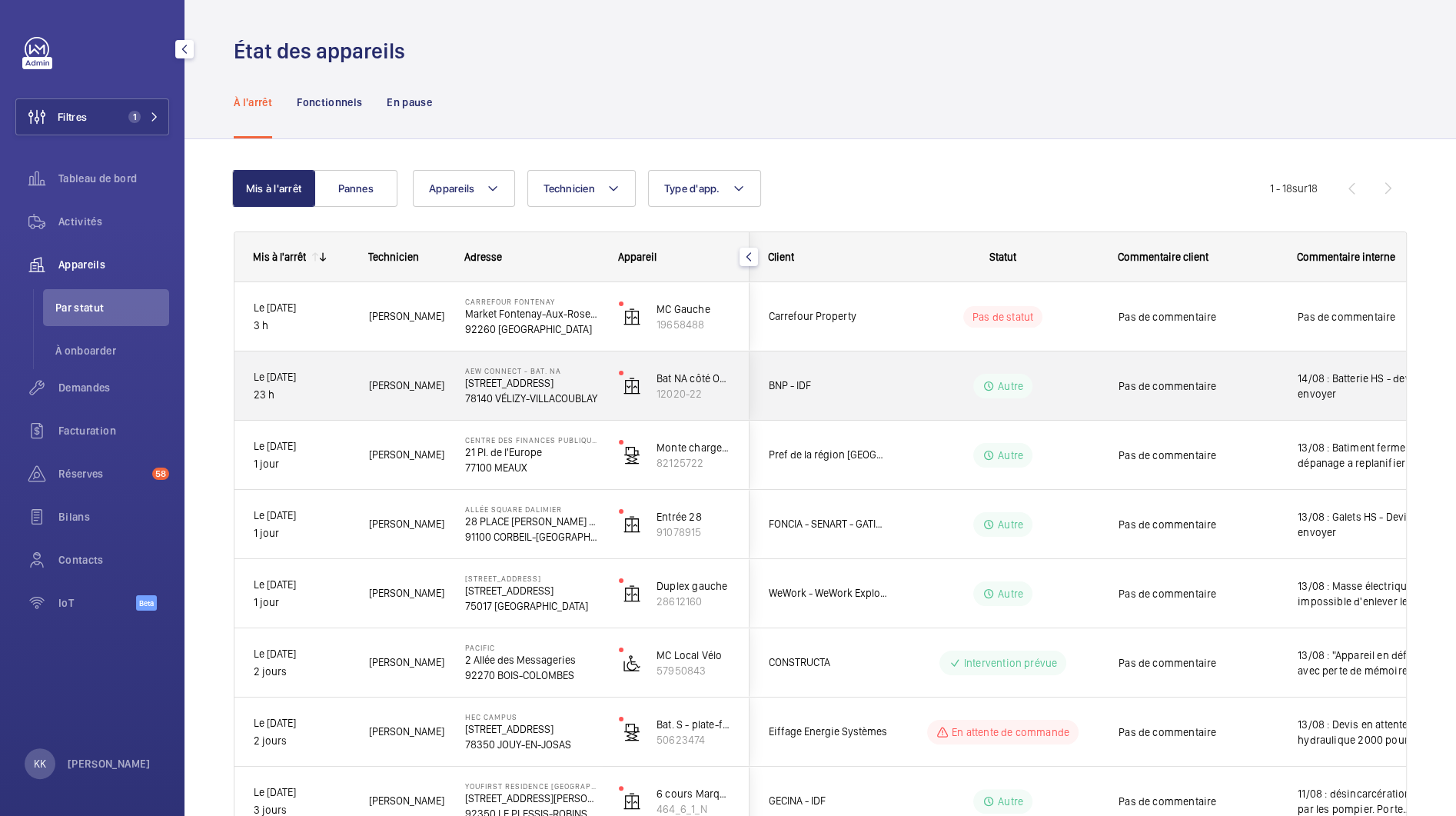
click at [551, 395] on p "78140 VÉLIZY-VILLACOUBLAY" at bounding box center [532, 398] width 134 height 16
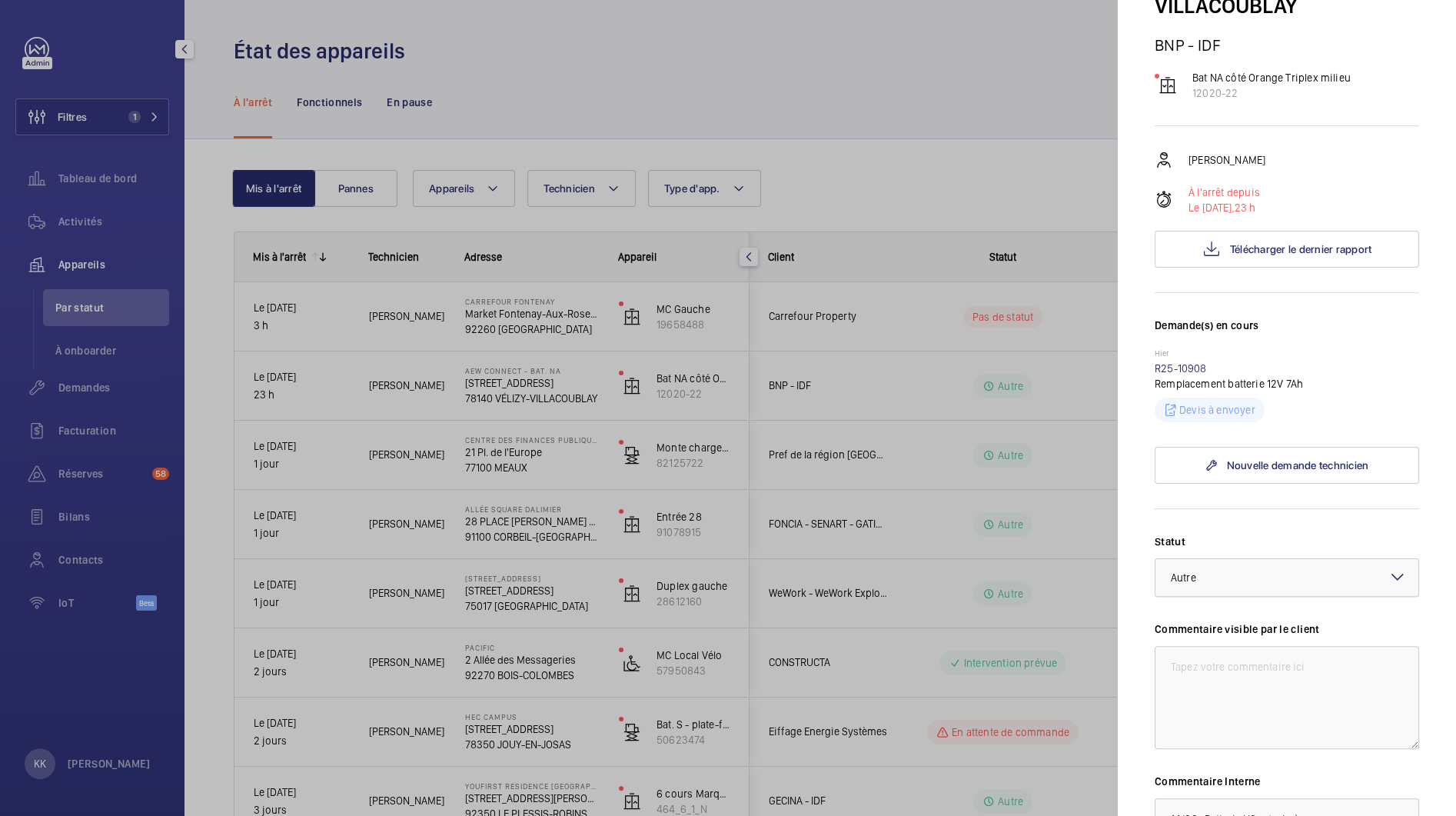
scroll to position [143, 0]
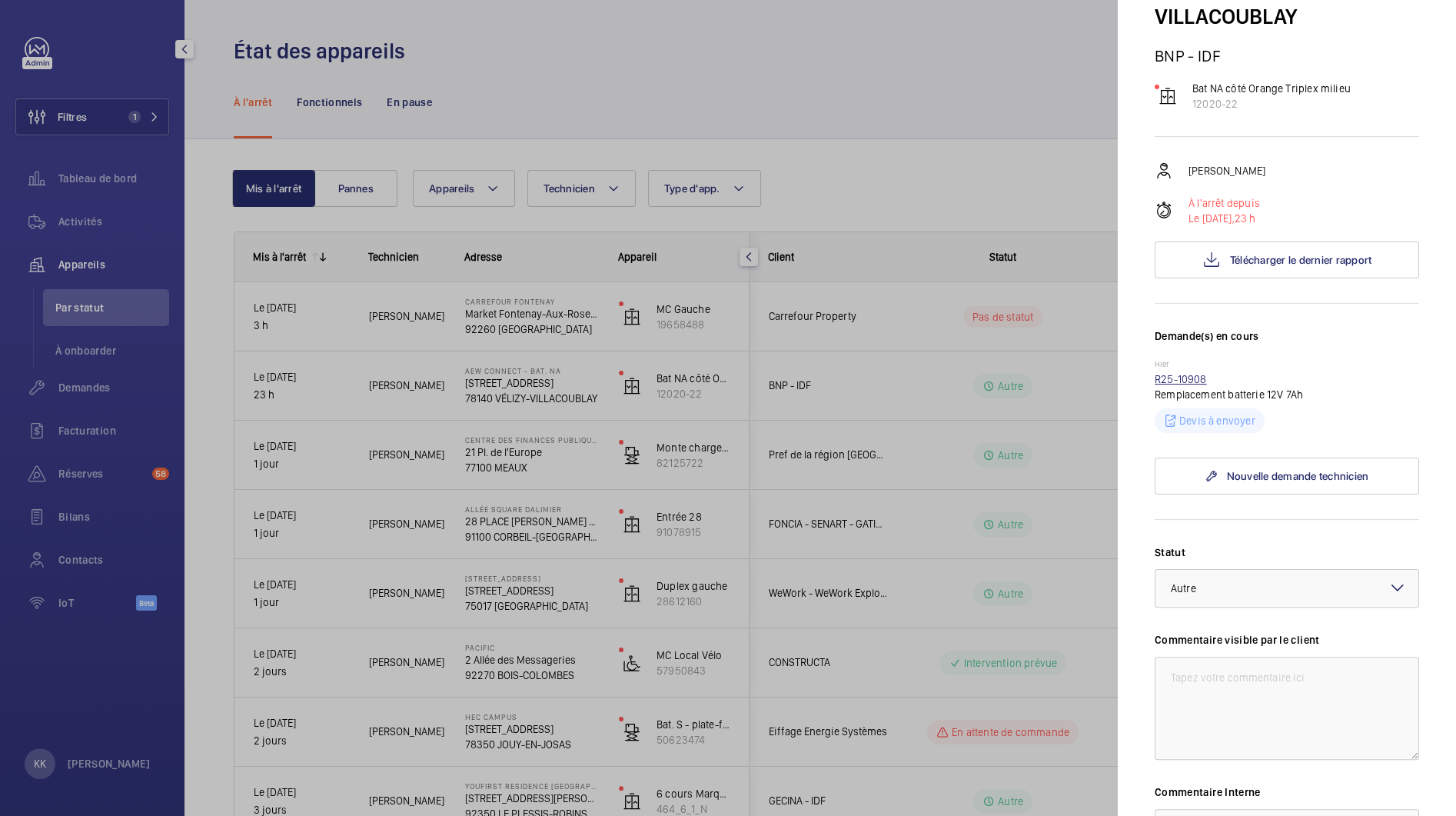
click at [1170, 385] on link "R25-10908" at bounding box center [1181, 379] width 53 height 12
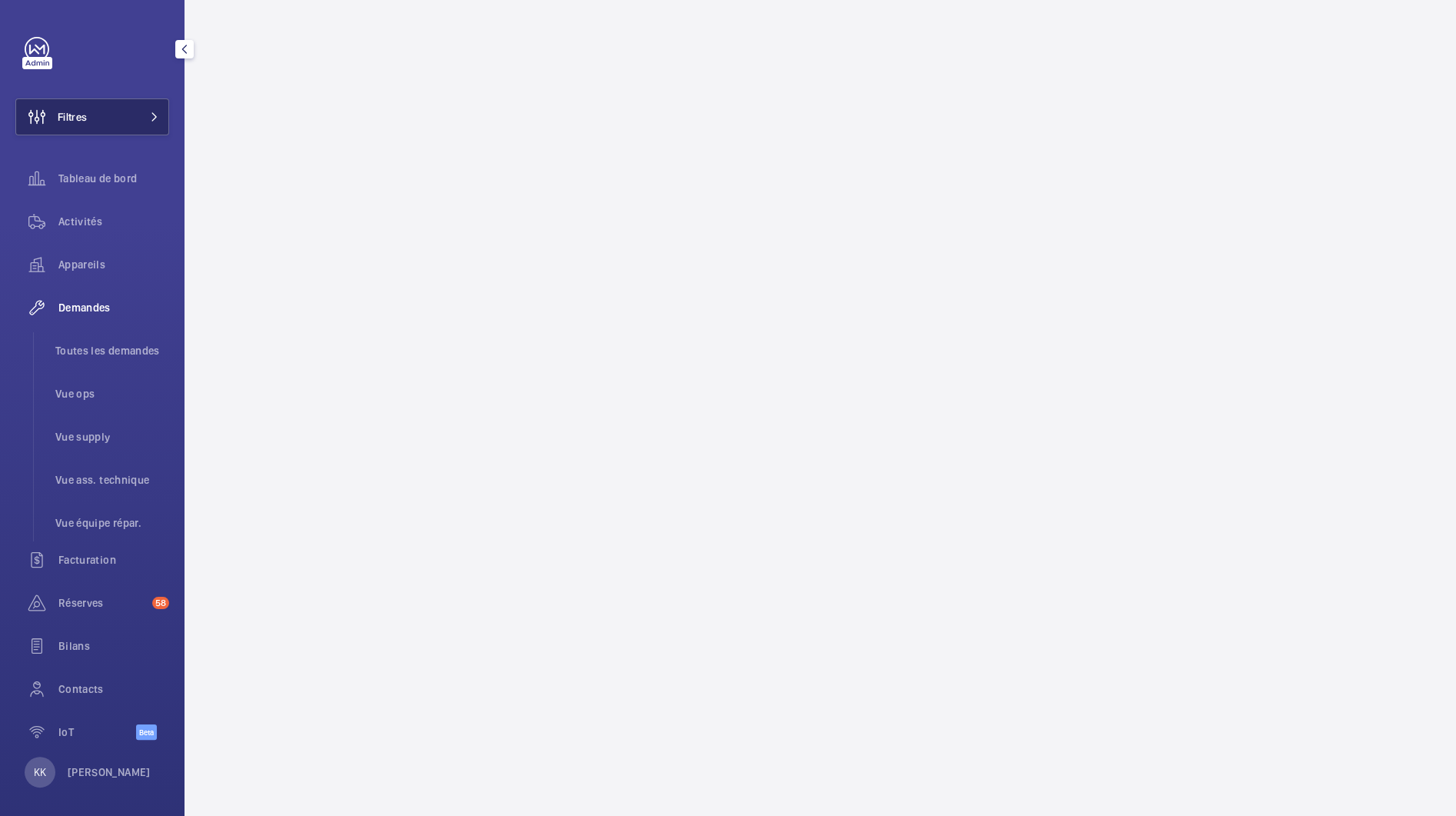
click at [119, 117] on button "Filtres" at bounding box center [92, 117] width 154 height 37
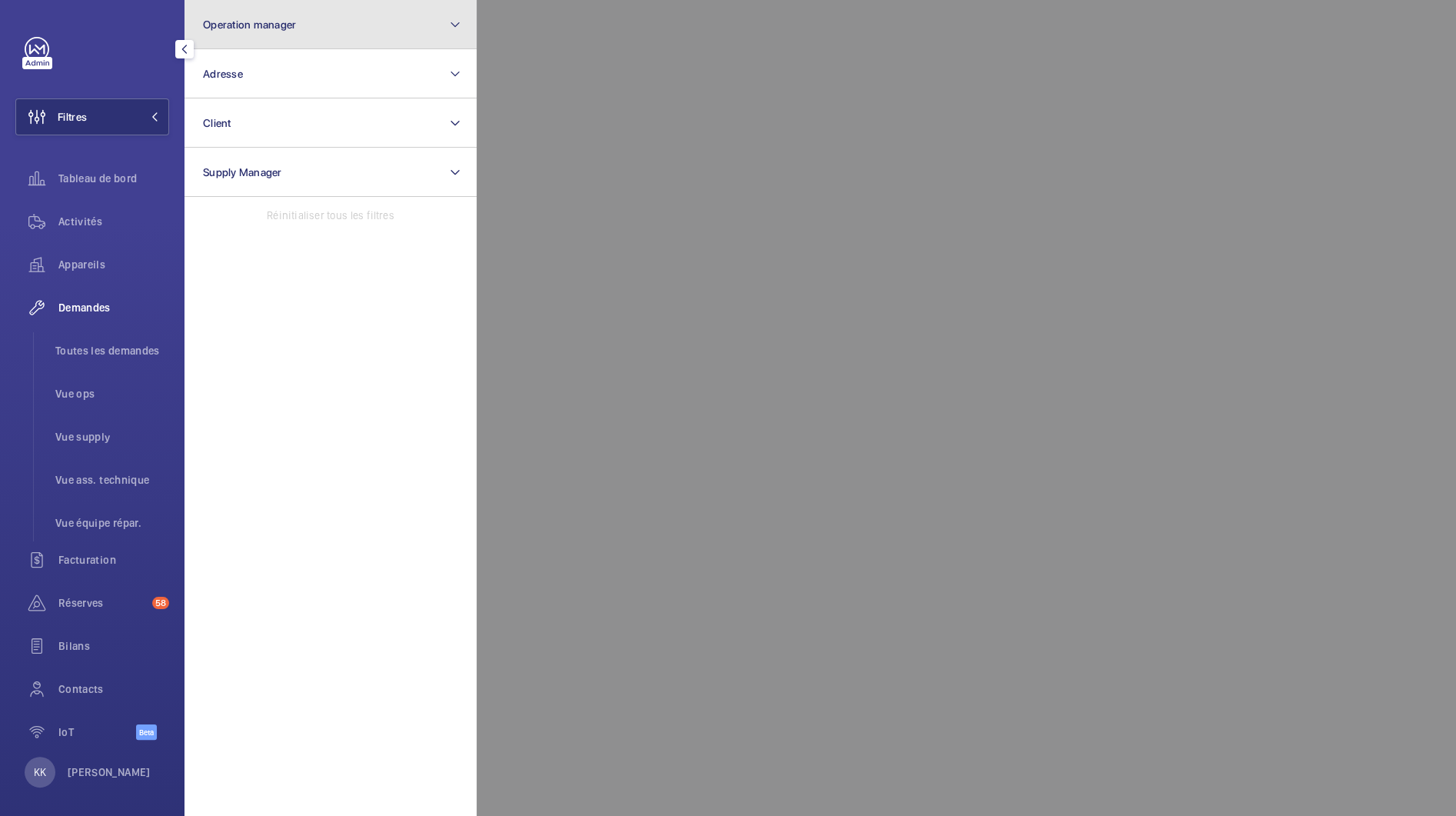
click at [224, 35] on button "Operation manager" at bounding box center [331, 24] width 292 height 49
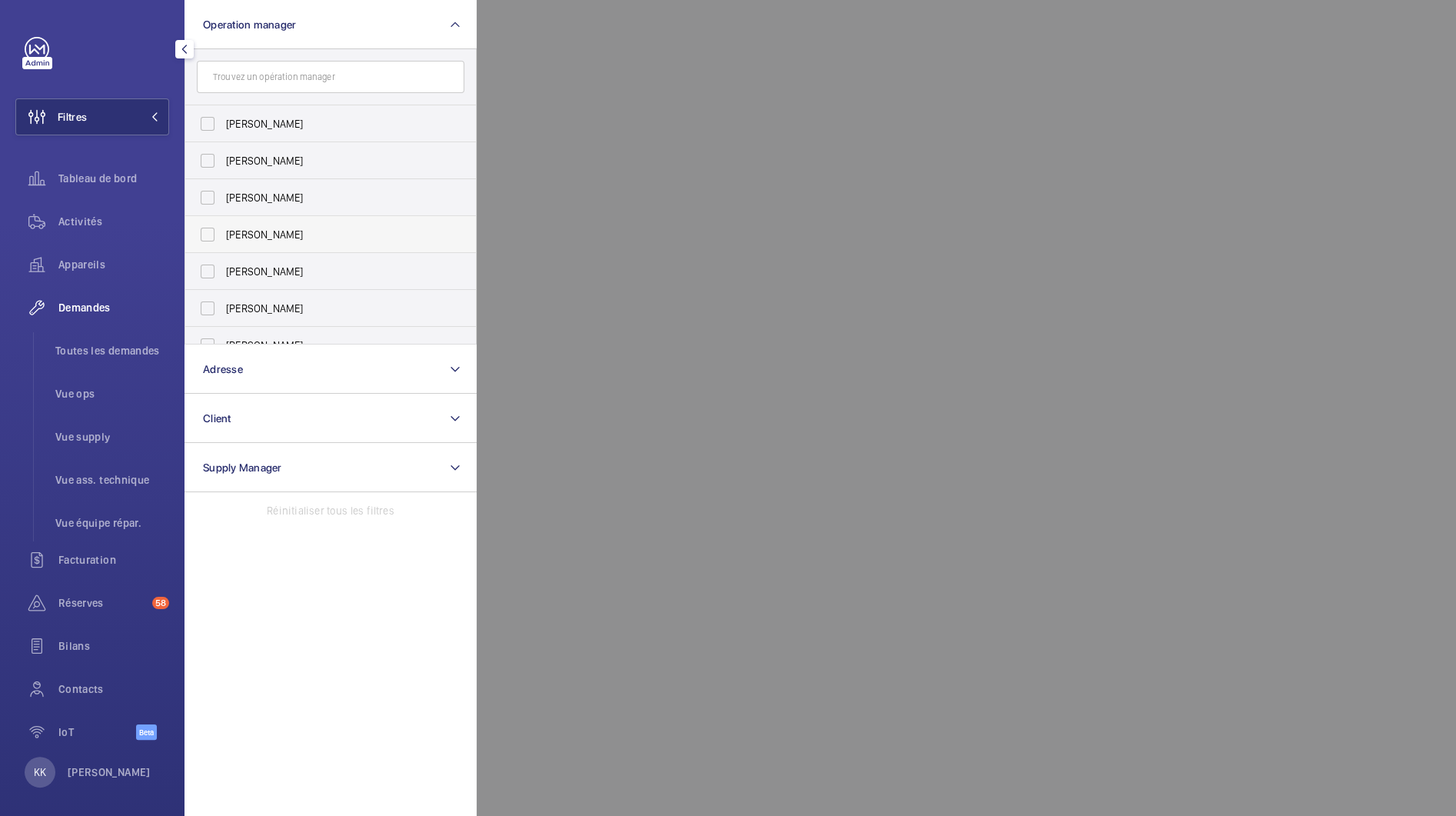
click at [247, 244] on label "[PERSON_NAME]" at bounding box center [319, 234] width 268 height 37
click at [223, 244] on input "[PERSON_NAME]" at bounding box center [208, 235] width 31 height 31
checkbox input "true"
click at [592, 136] on div at bounding box center [1204, 408] width 1456 height 816
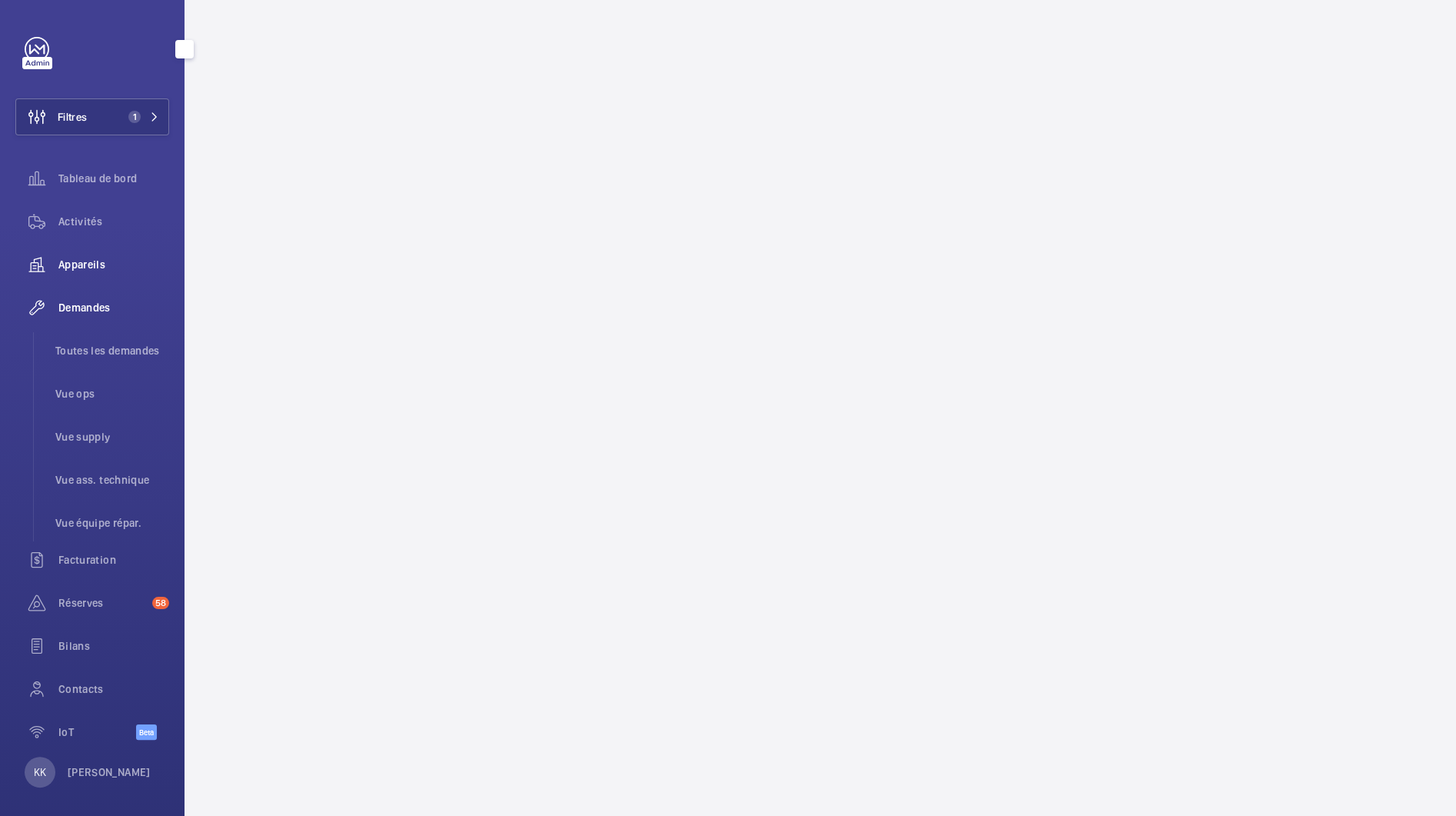
click at [81, 271] on span "Appareils" at bounding box center [114, 264] width 110 height 16
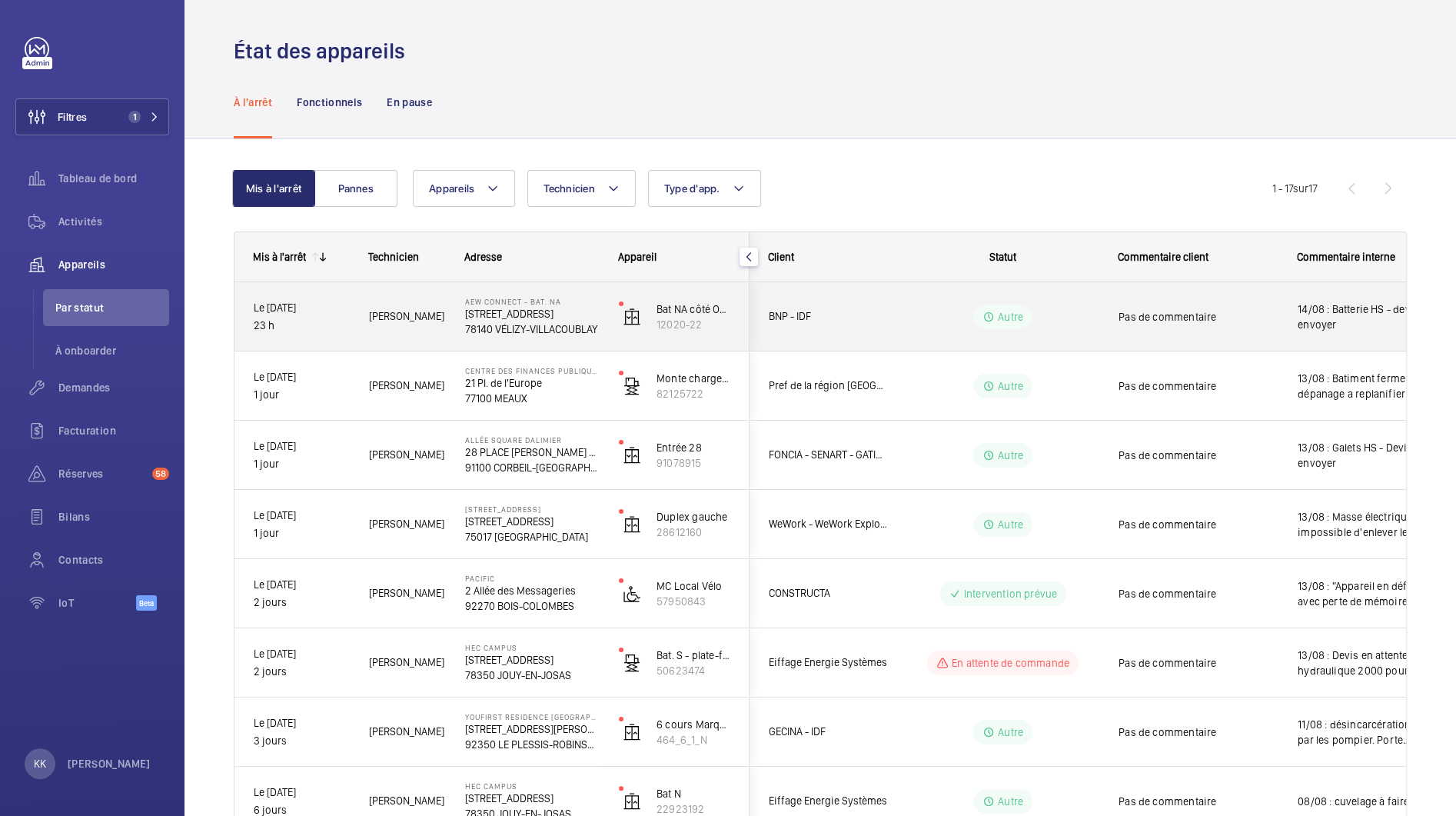
click at [495, 340] on div "AEW Connect - Bat. NA [STREET_ADDRESS]-VILLACOUBLAY" at bounding box center [522, 317] width 152 height 69
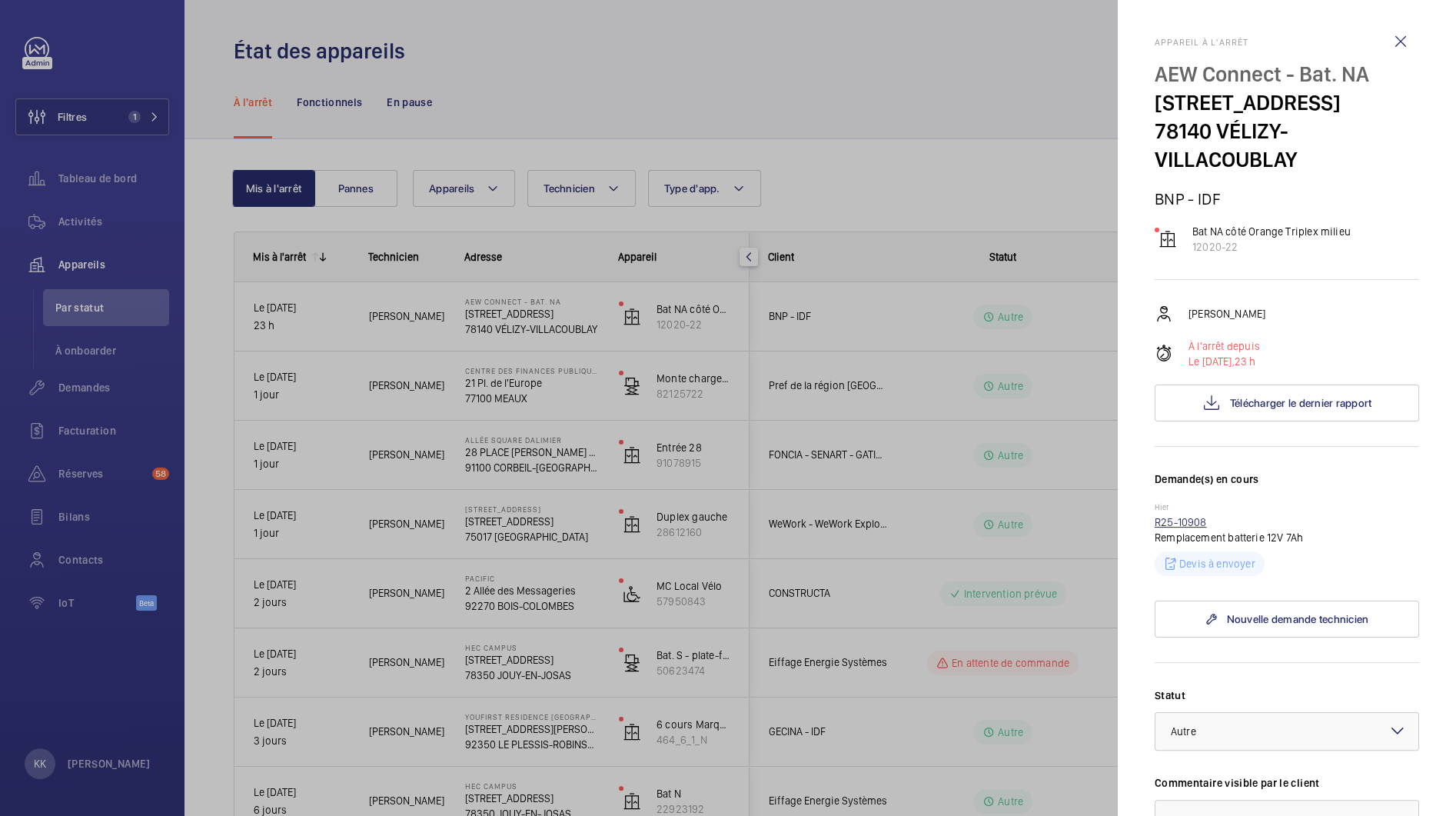
click at [1191, 528] on link "R25-10908" at bounding box center [1181, 522] width 53 height 12
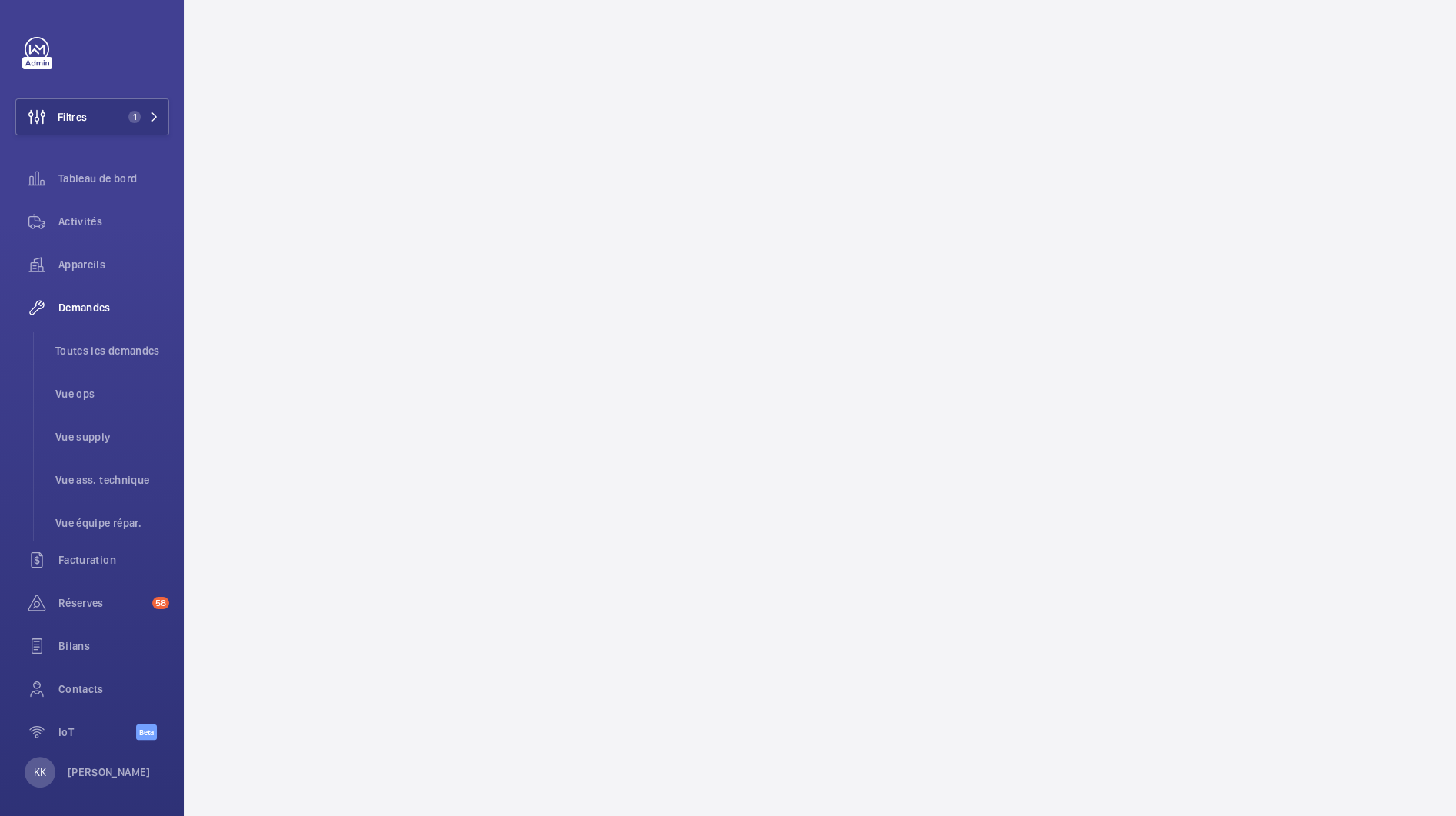
click at [228, 92] on wm-front-async-data-loader at bounding box center [820, 408] width 1271 height 816
